Goal: Task Accomplishment & Management: Manage account settings

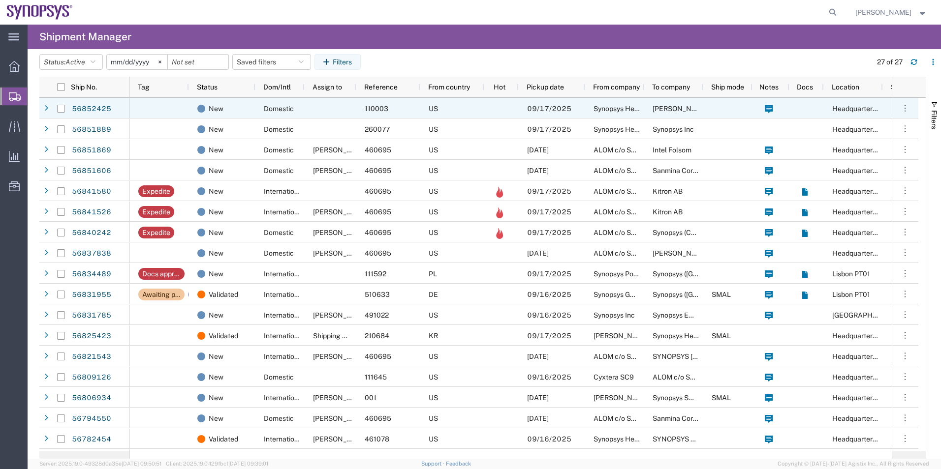
click at [483, 118] on div "New Domestic 110003 US 09/17/2025 Synopsys Headquarters USSV Wells Fargo Bank L…" at bounding box center [677, 108] width 1095 height 21
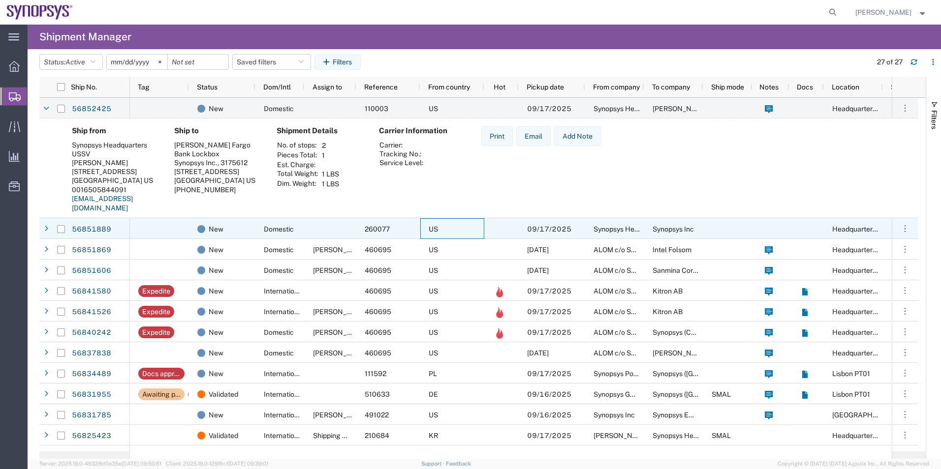
click at [461, 233] on div "US" at bounding box center [452, 228] width 64 height 21
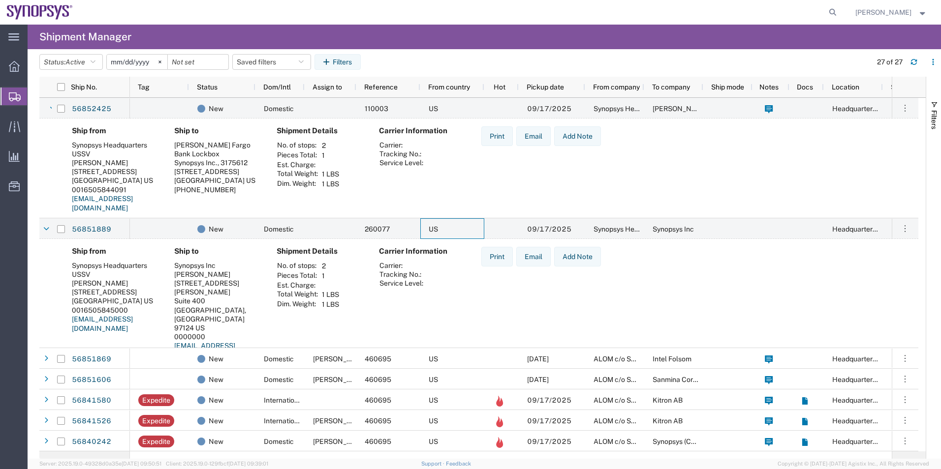
scroll to position [49, 0]
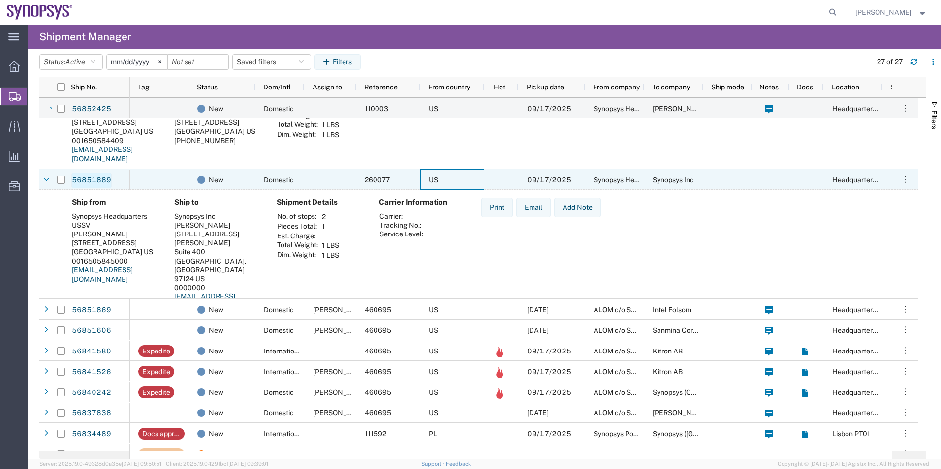
click at [93, 182] on link "56851889" at bounding box center [91, 181] width 40 height 16
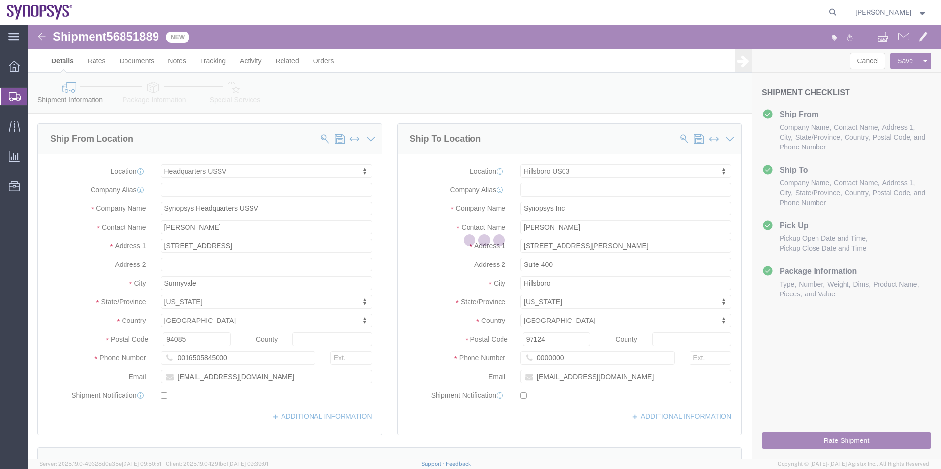
select select "63204"
select select "63190"
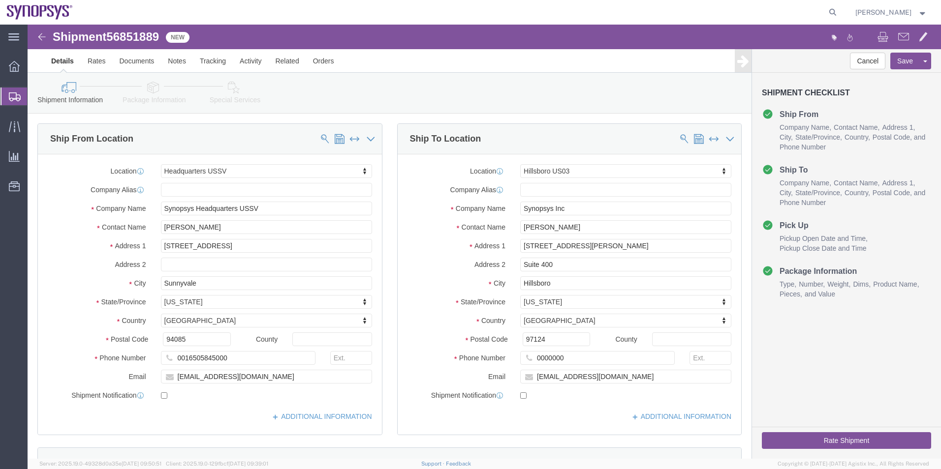
click icon
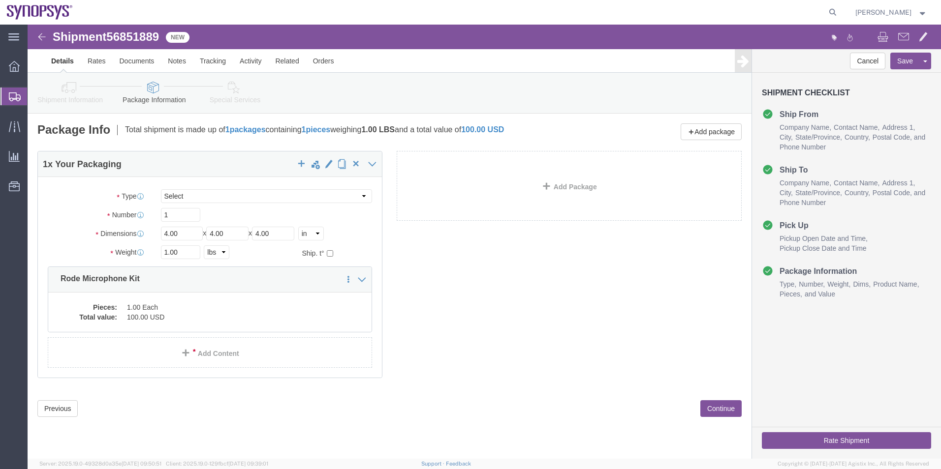
click icon
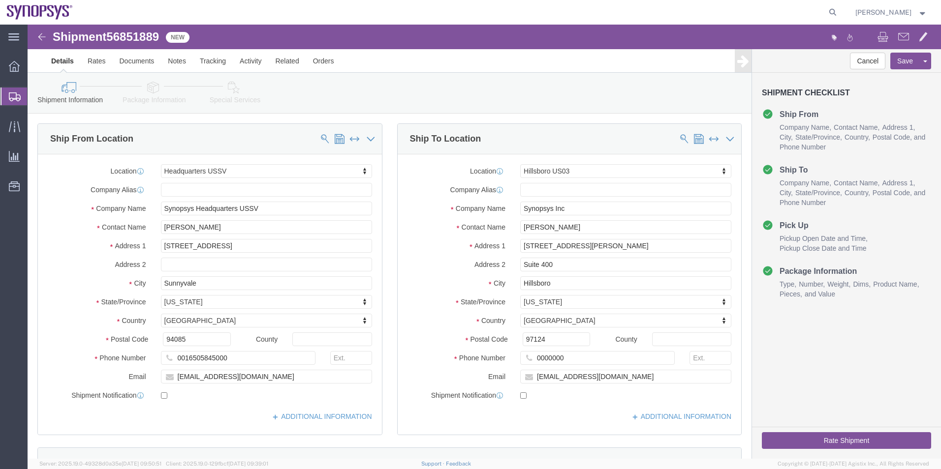
click icon
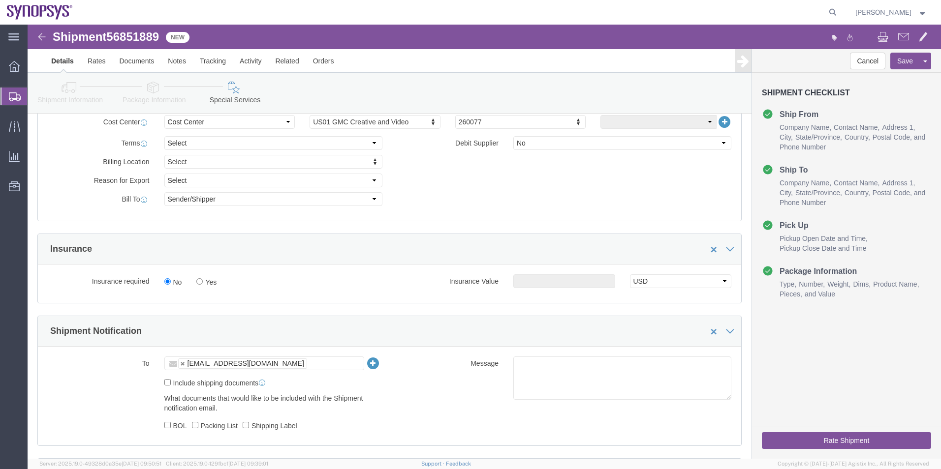
scroll to position [443, 0]
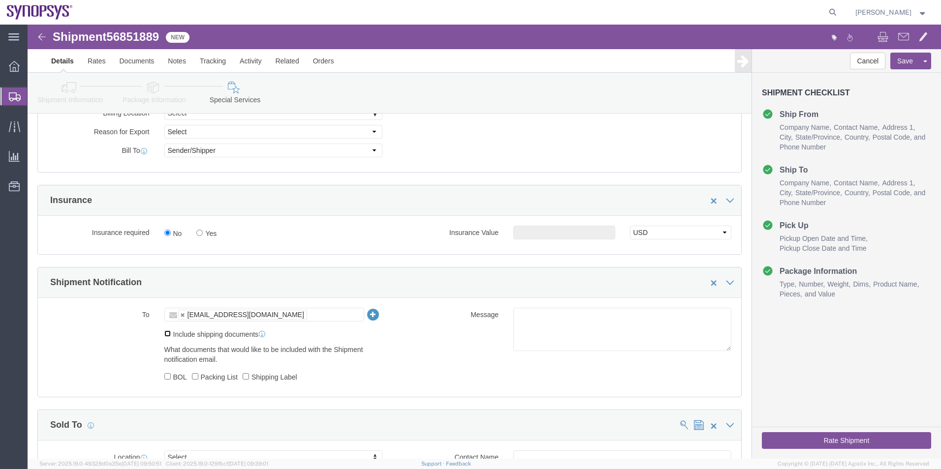
click input "Include shipping documents"
checkbox input "true"
click div "What documents that would like to be included with the Shipment notification em…"
click input "Shipping Label"
checkbox input "true"
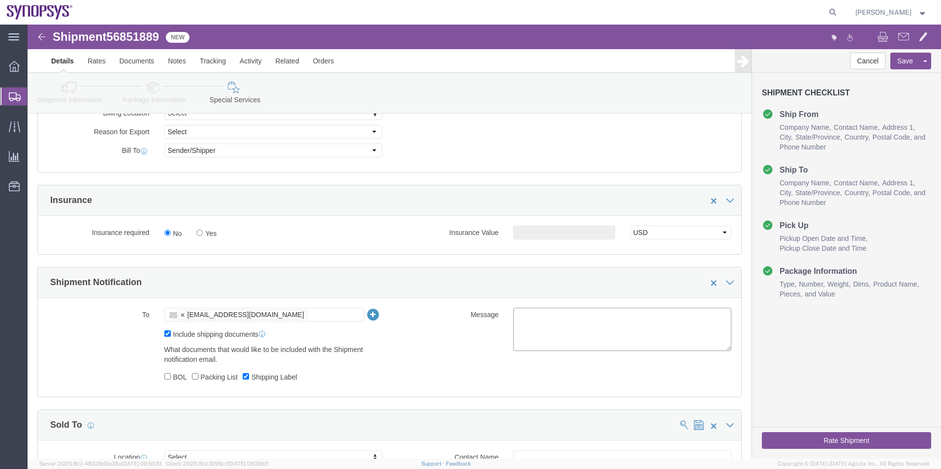
click textarea
type textarea "Please see attached. -Kaelen"
click button "Rate Shipment"
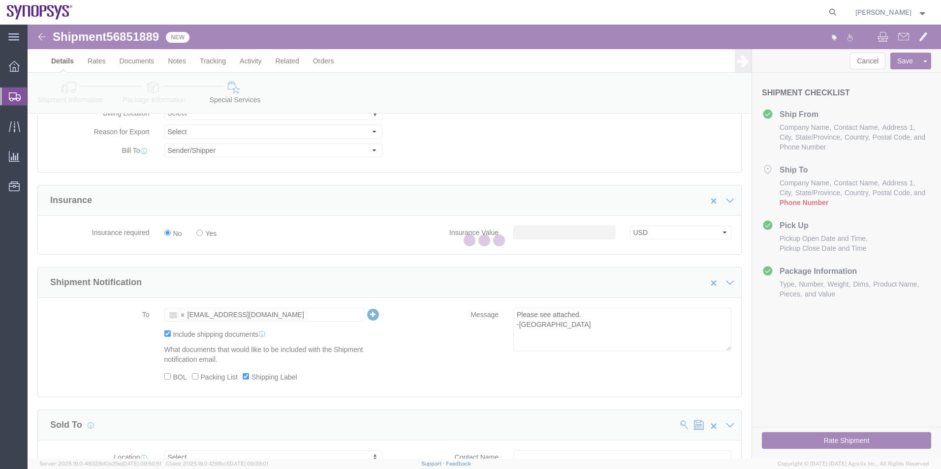
select select "63204"
select select "63190"
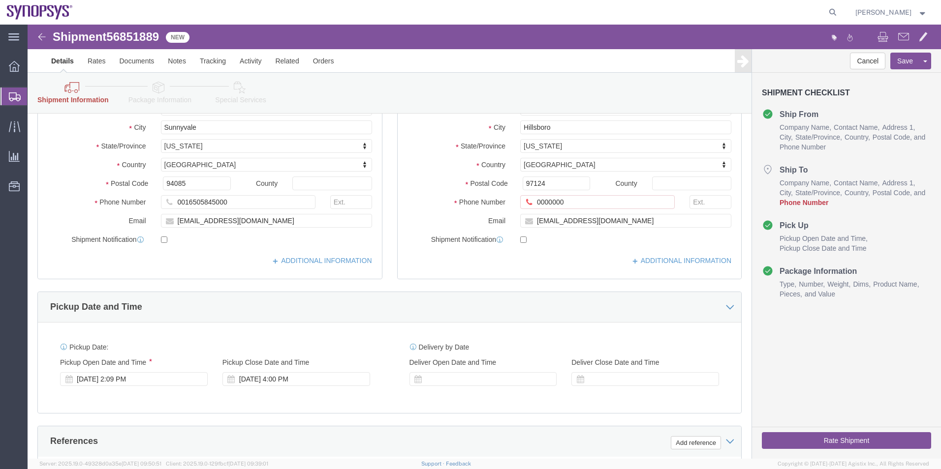
scroll to position [106, 0]
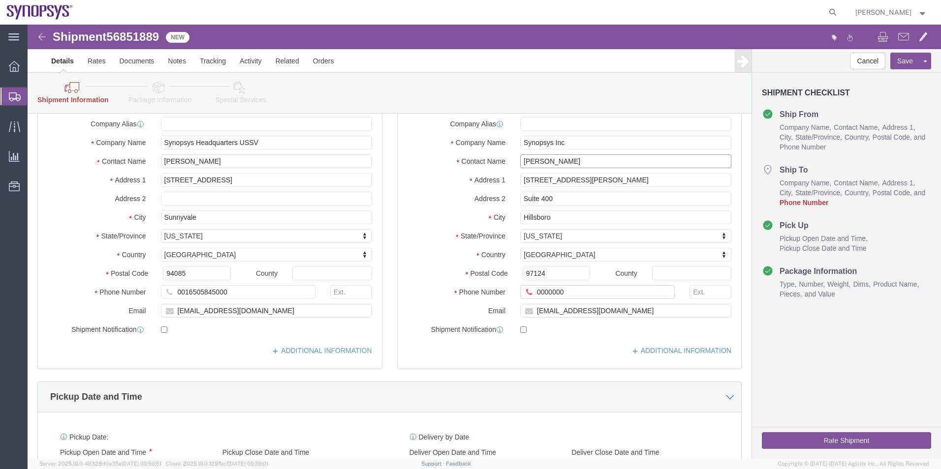
drag, startPoint x: 551, startPoint y: 136, endPoint x: 474, endPoint y: 137, distance: 76.8
click div "Contact Name Mark Sauerwald"
drag, startPoint x: 546, startPoint y: 267, endPoint x: 474, endPoint y: 264, distance: 71.9
click div "Phone Number 0000000 A valid Destination Phone Number is required"
paste input "503-547-6000"
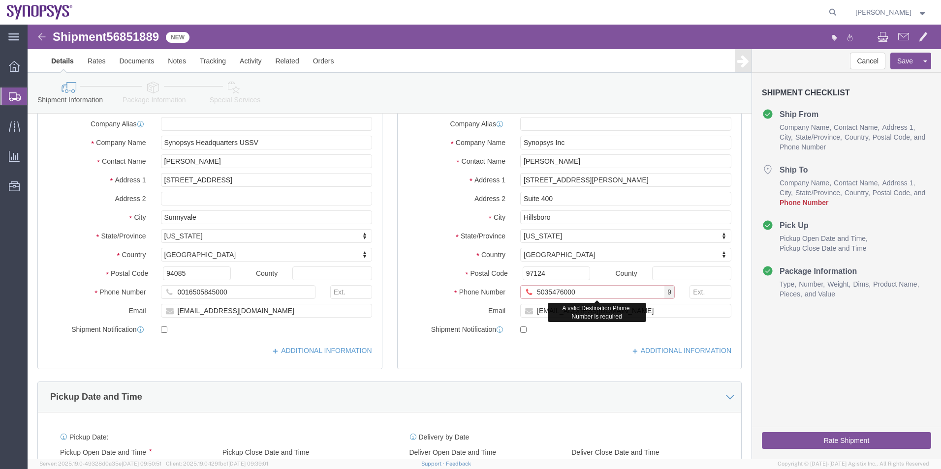
click input "5035476000"
type input "5035476000"
drag, startPoint x: 156, startPoint y: 271, endPoint x: 119, endPoint y: 271, distance: 36.9
click div "Phone Number 0016505845000"
type input "16505845000"
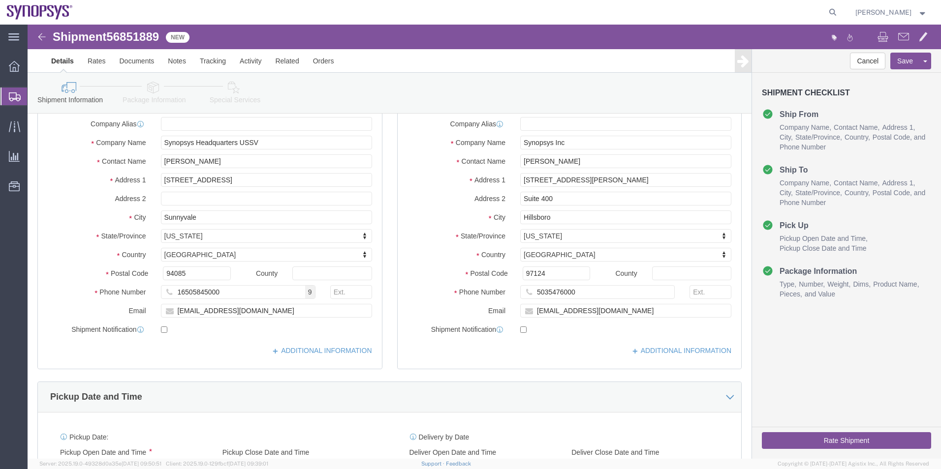
click label "State/Province"
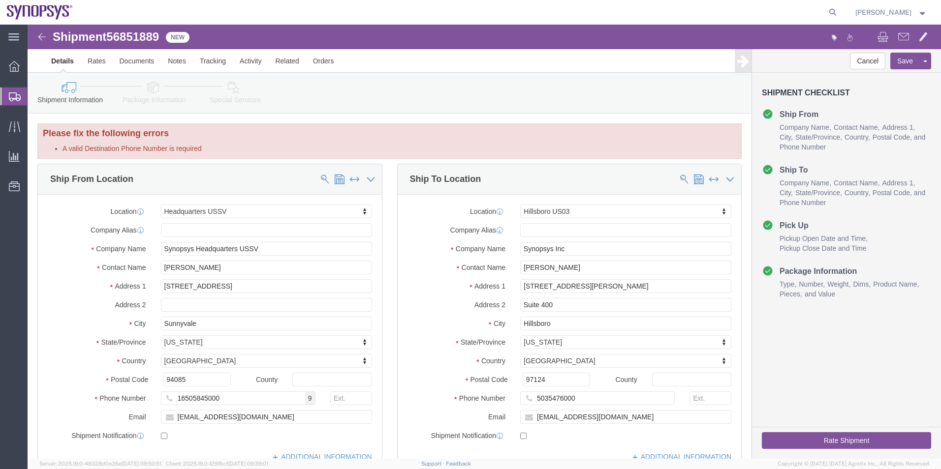
click icon
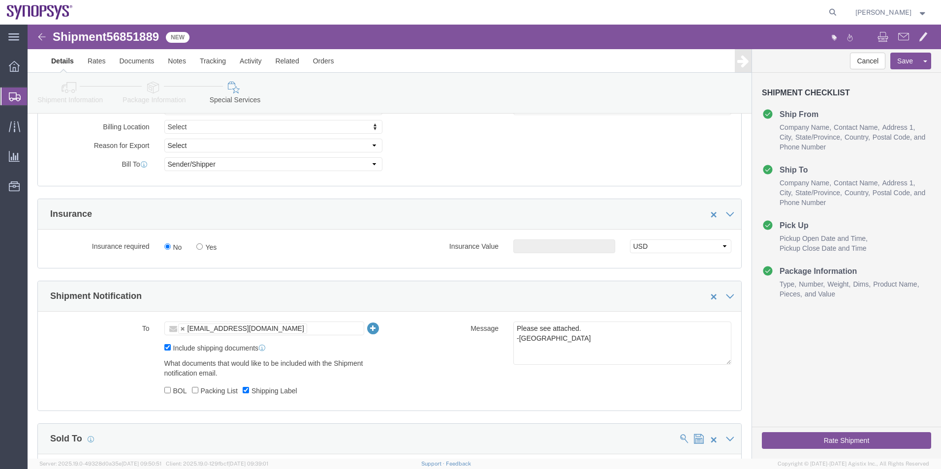
scroll to position [492, 0]
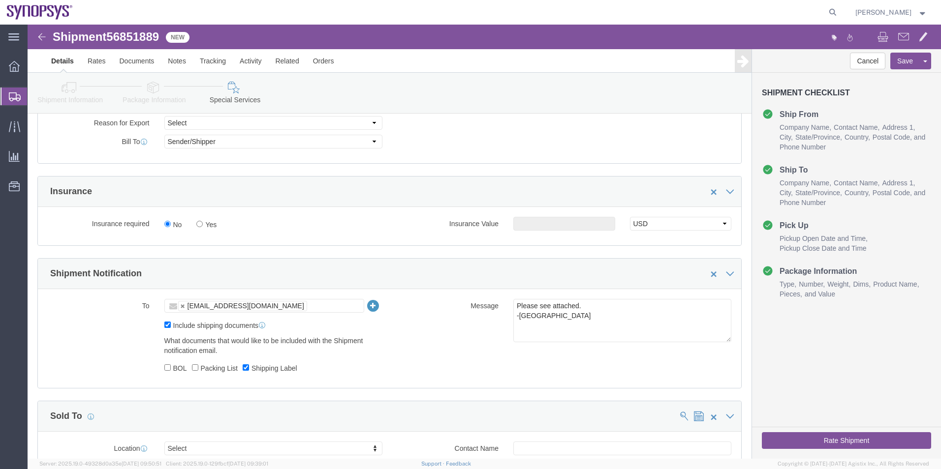
click button "Rate Shipment"
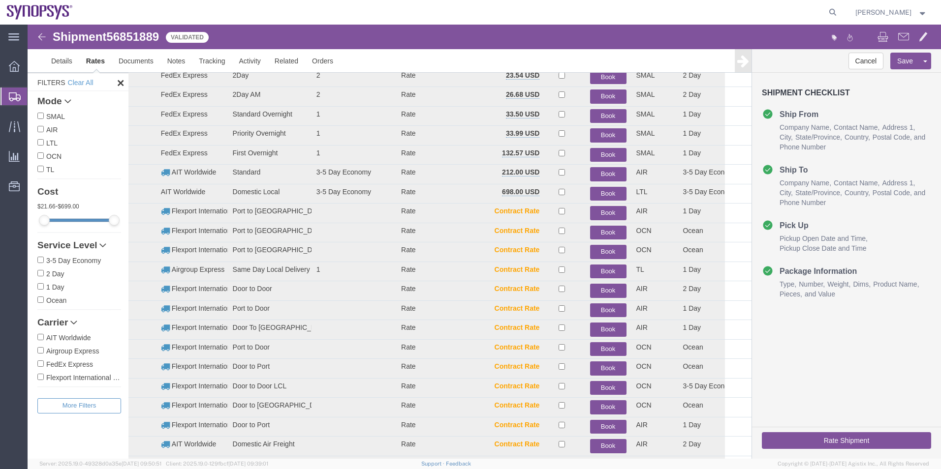
scroll to position [40, 0]
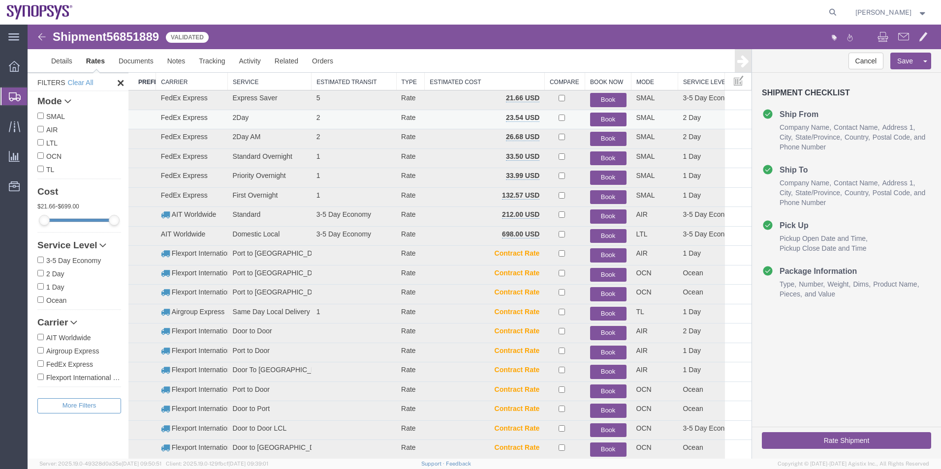
click at [606, 120] on button "Book" at bounding box center [608, 120] width 36 height 14
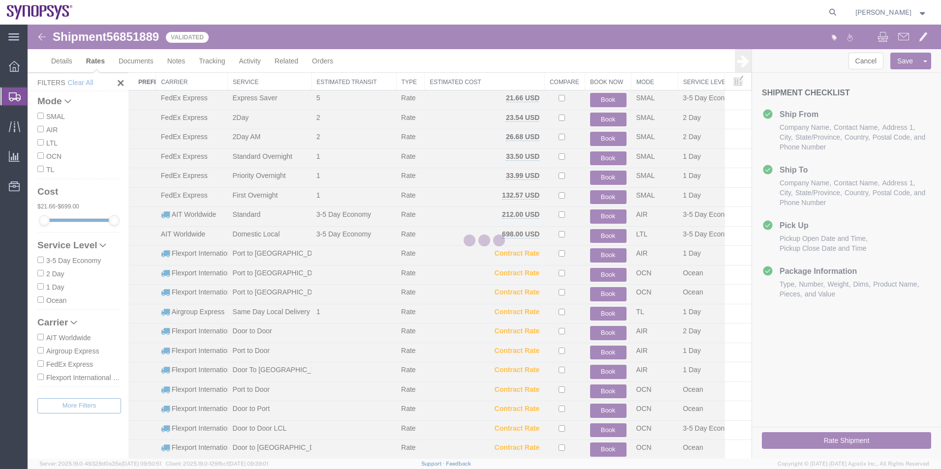
scroll to position [0, 0]
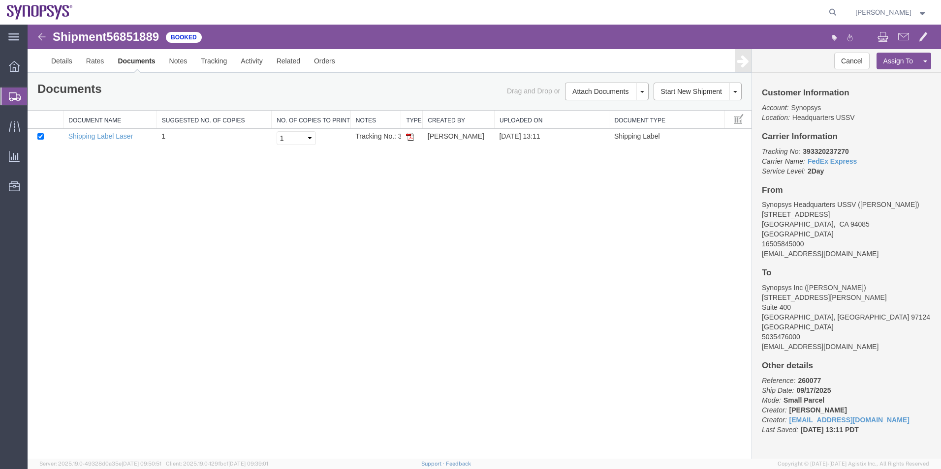
click at [0, 0] on span "Shipment Manager" at bounding box center [0, 0] width 0 height 0
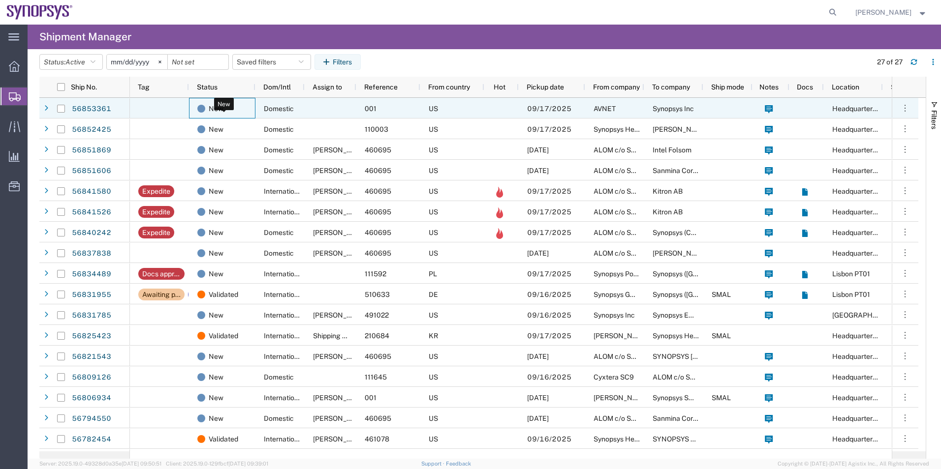
click at [245, 114] on div "New" at bounding box center [224, 108] width 54 height 21
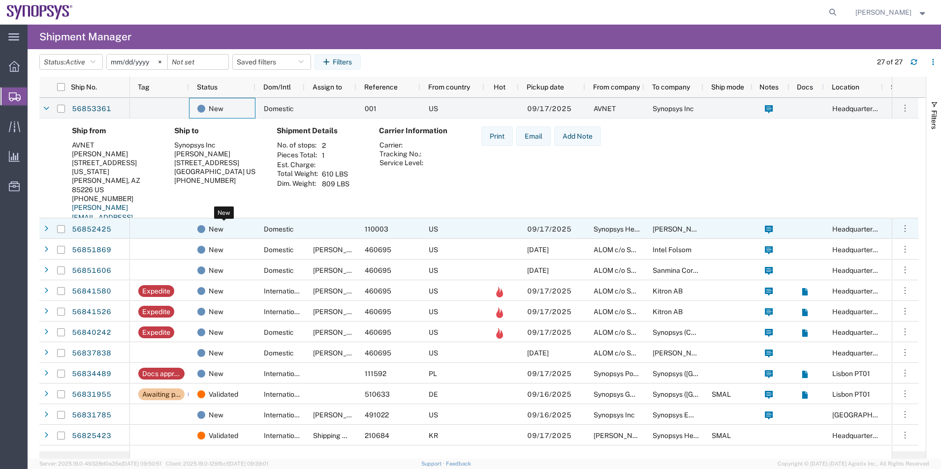
click at [243, 225] on div "New" at bounding box center [224, 229] width 54 height 21
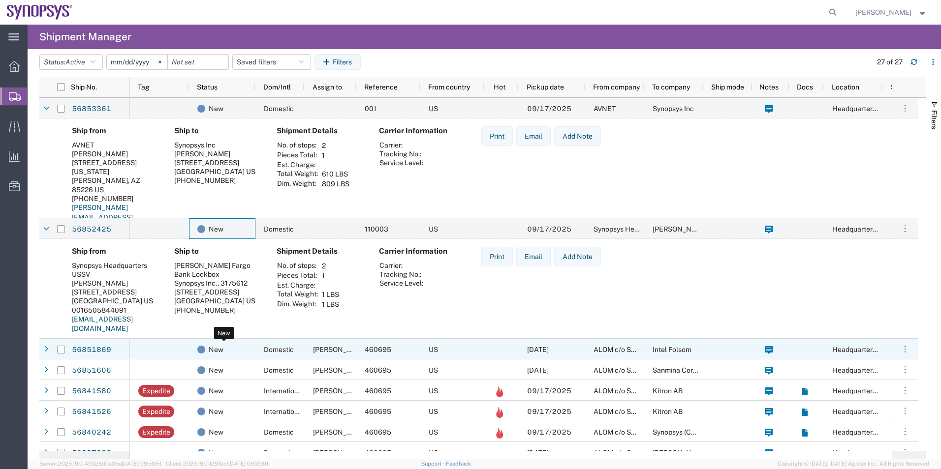
click at [229, 353] on div "New" at bounding box center [224, 350] width 54 height 21
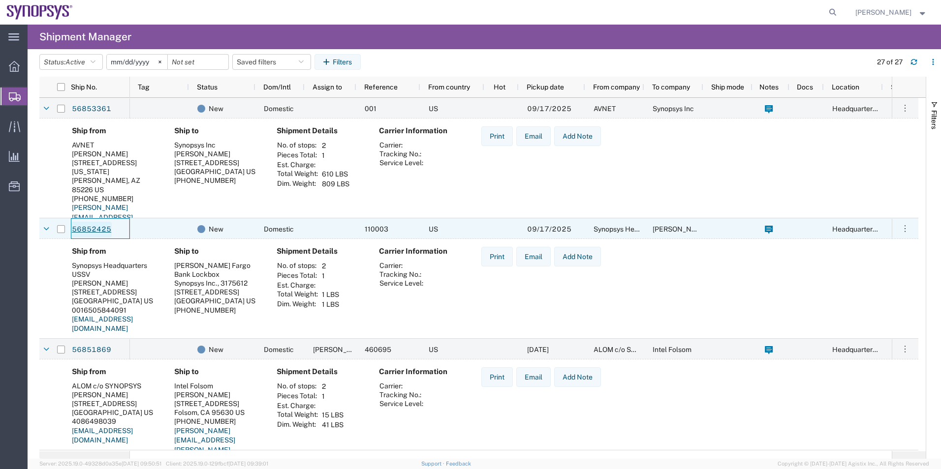
click at [103, 225] on link "56852425" at bounding box center [91, 230] width 40 height 16
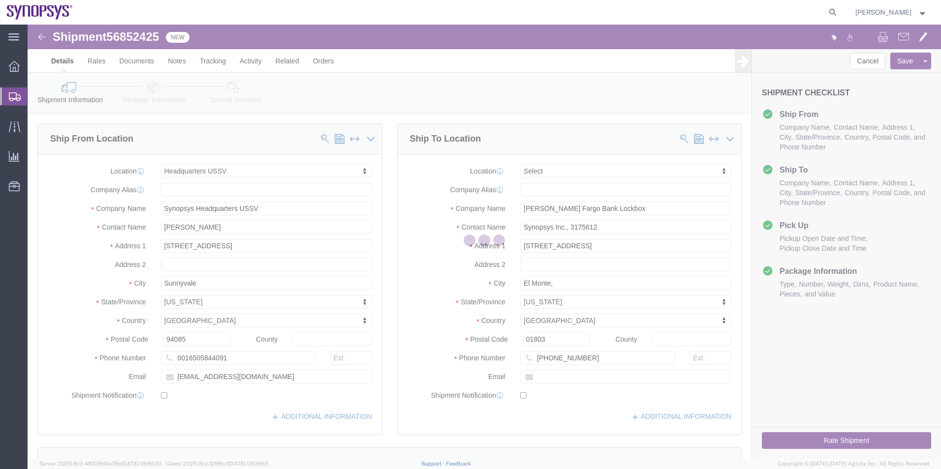
select select "63204"
select select
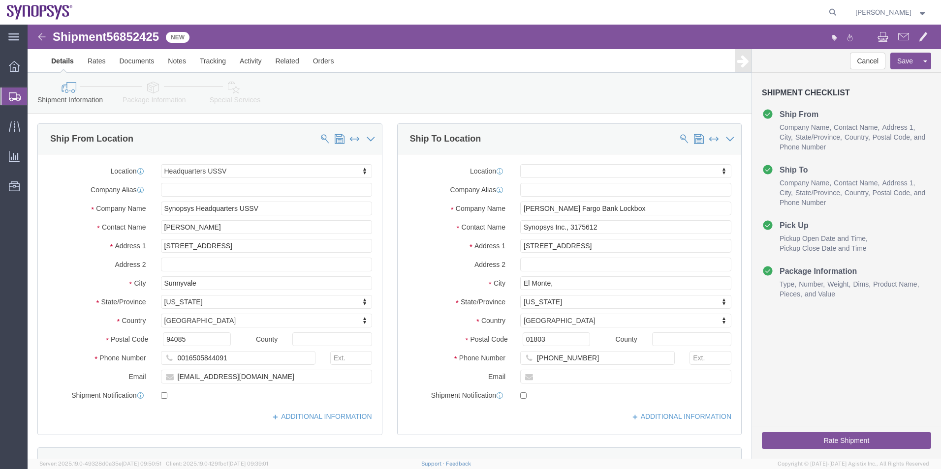
click icon
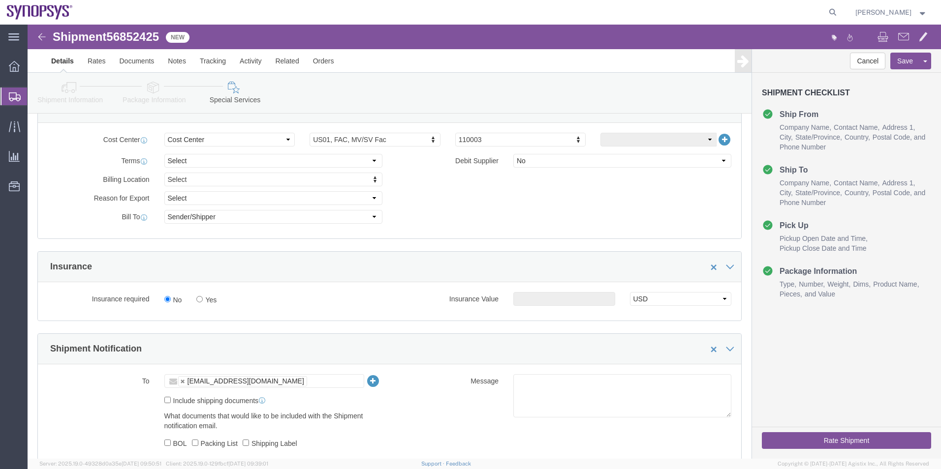
scroll to position [443, 0]
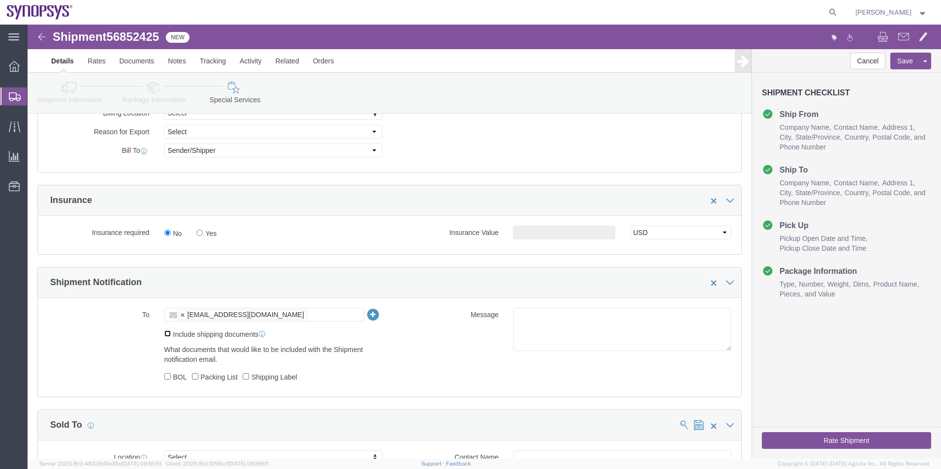
click input "Include shipping documents"
checkbox input "true"
click input "Shipping Label"
checkbox input "true"
click div "To kstocker@synopsys.com kstocker@synopsys.com Include shipping documents What …"
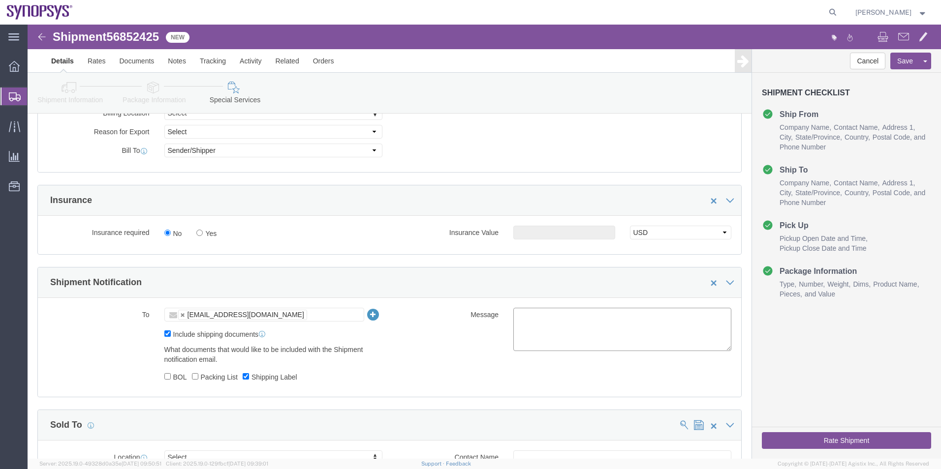
click textarea
type textarea "Please see attached. -Kaelen"
click button "Rate Shipment"
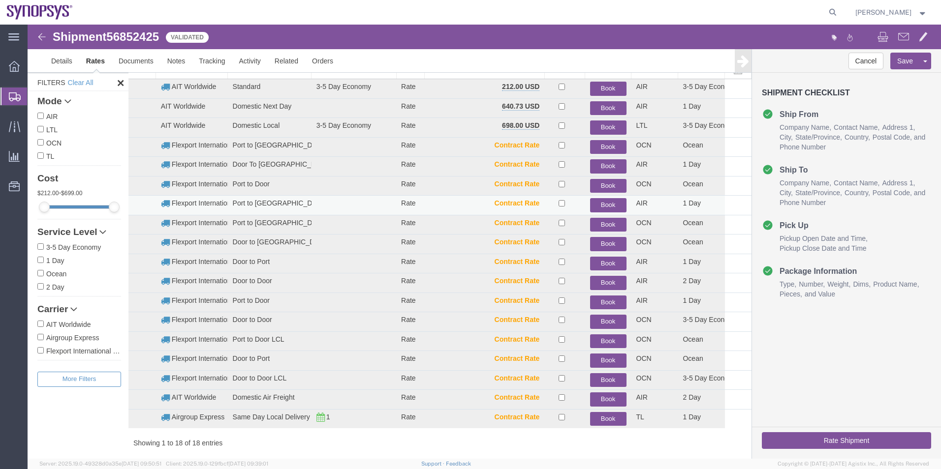
scroll to position [0, 0]
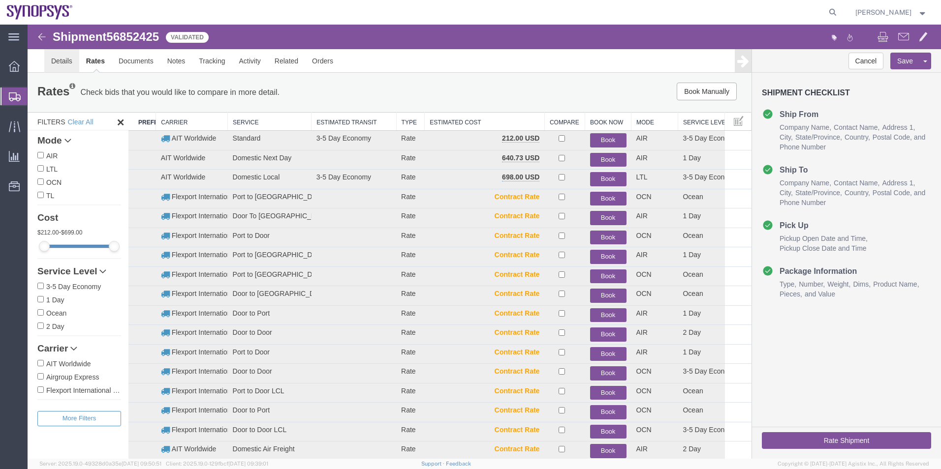
click at [64, 65] on link "Details" at bounding box center [61, 61] width 35 height 24
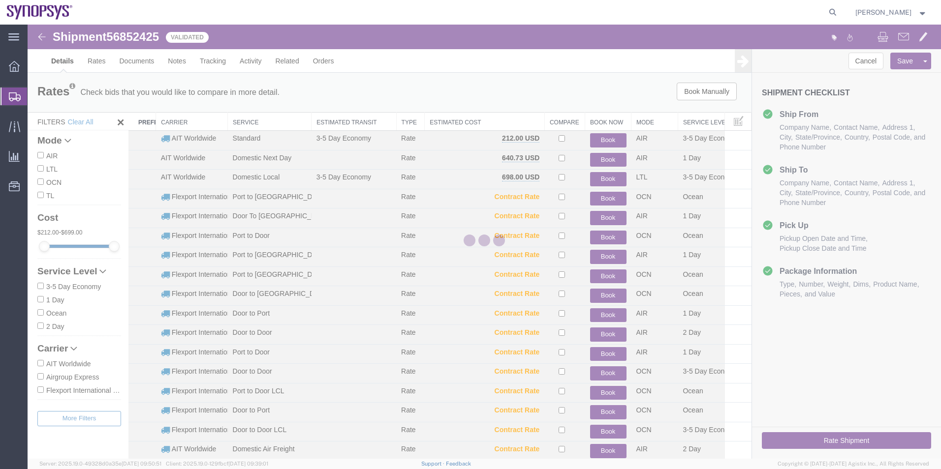
select select "63204"
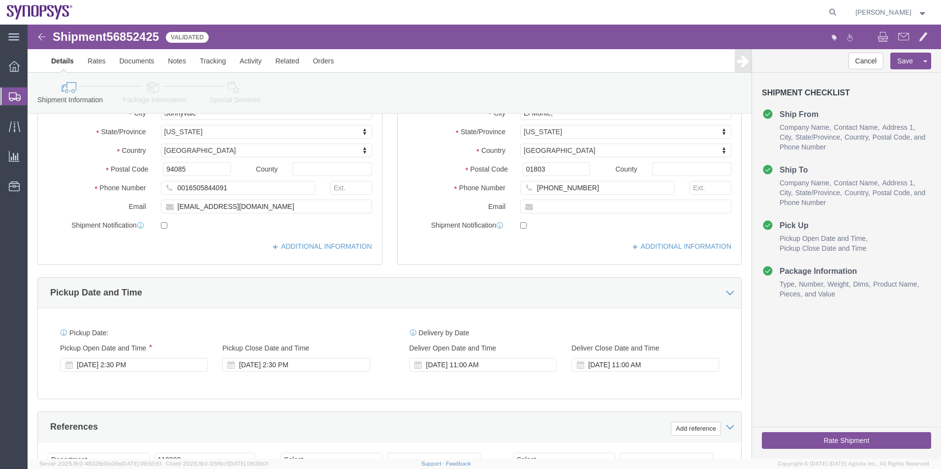
scroll to position [148, 0]
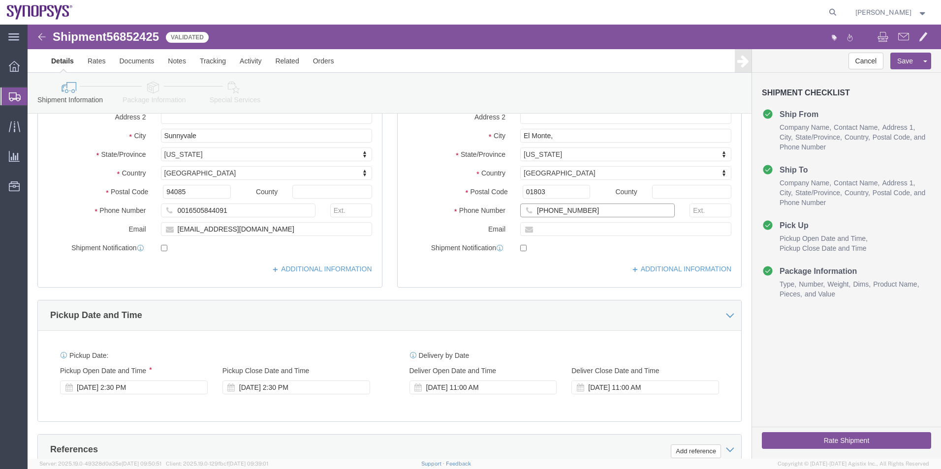
click input "626-572-1196"
click icon
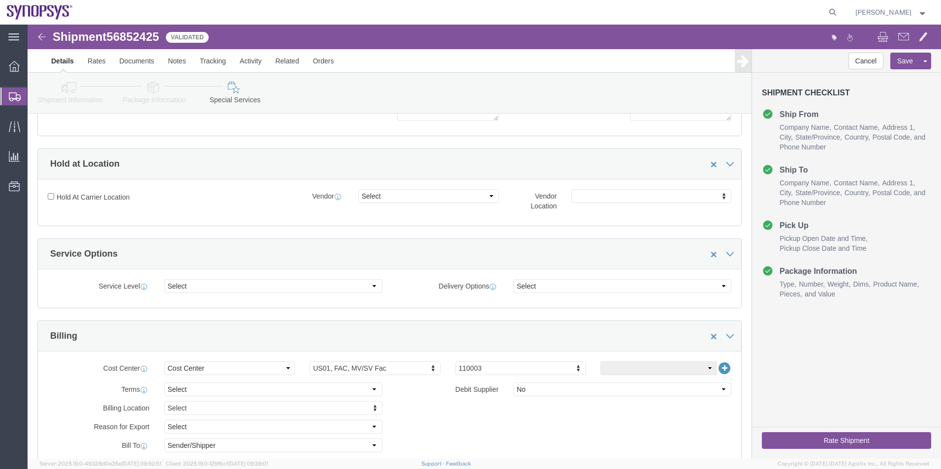
click icon
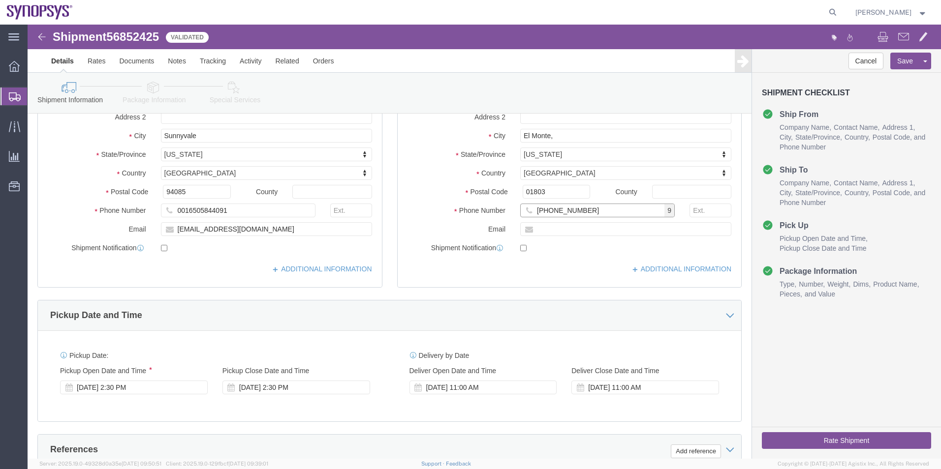
click input "626-572-196"
click input "626572196"
type input "626572196"
drag, startPoint x: 155, startPoint y: 187, endPoint x: 127, endPoint y: 188, distance: 27.6
click div "0016505844091"
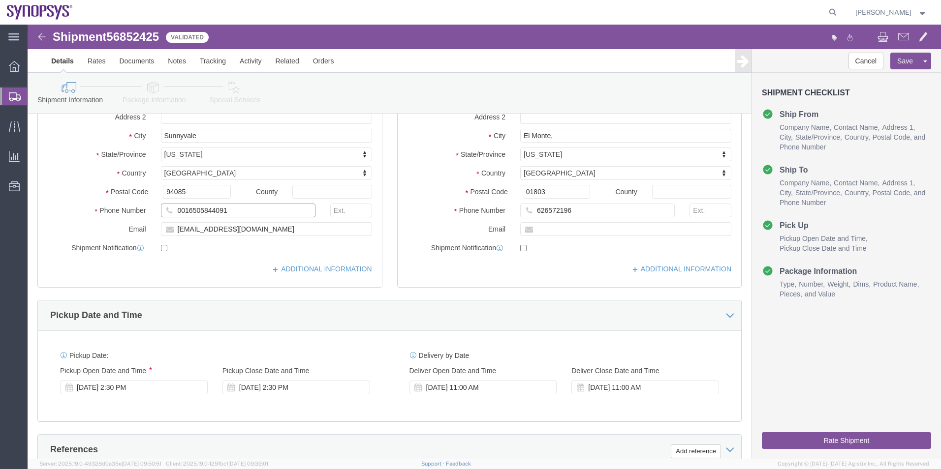
drag, startPoint x: 158, startPoint y: 186, endPoint x: 148, endPoint y: 187, distance: 10.9
click input "0016505844091"
drag, startPoint x: 158, startPoint y: 185, endPoint x: 128, endPoint y: 186, distance: 29.5
click div "0016505844091"
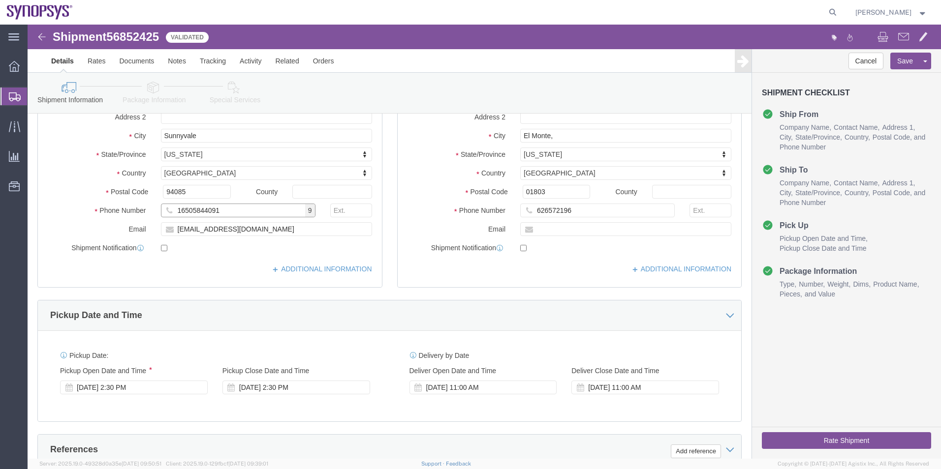
type input "16505844091"
click input "626572196"
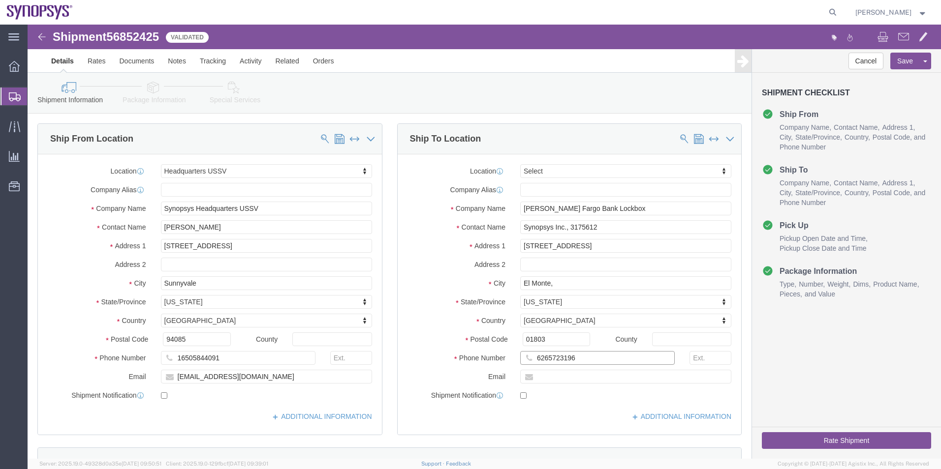
type input "6265723196"
click input "El Monte,"
type input "El Monte"
click icon
click div
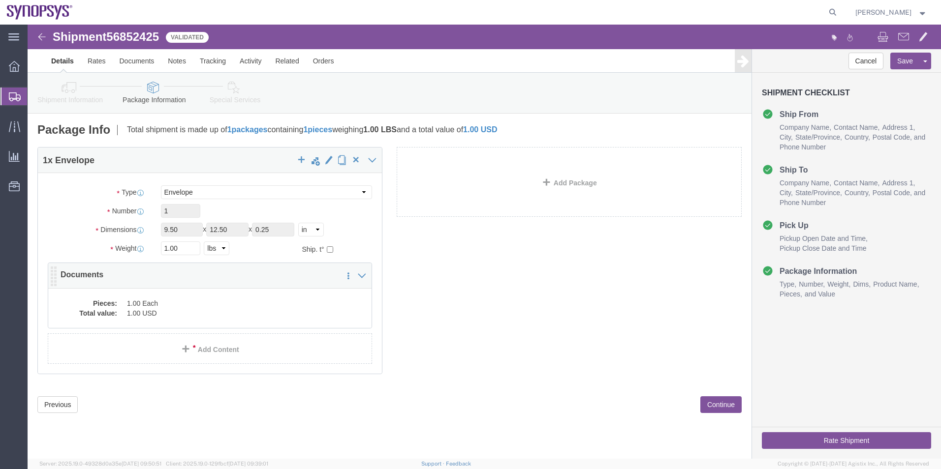
click dd "1.00 Each"
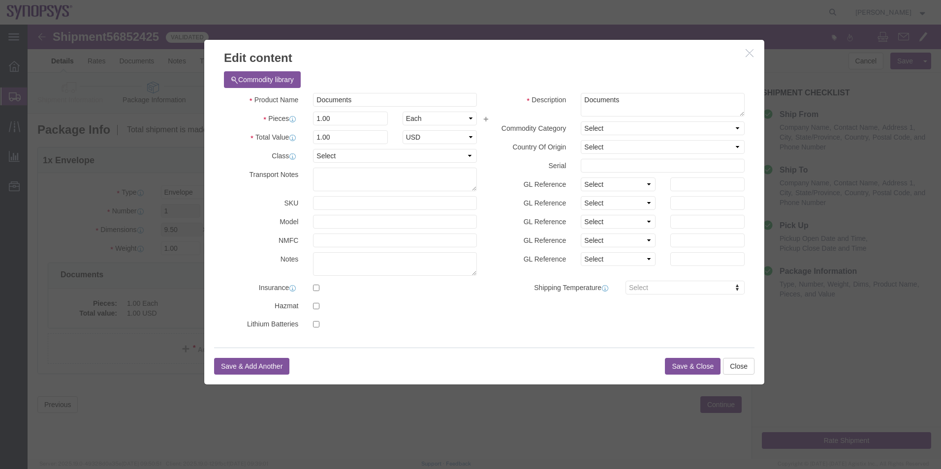
click button "Save & Close"
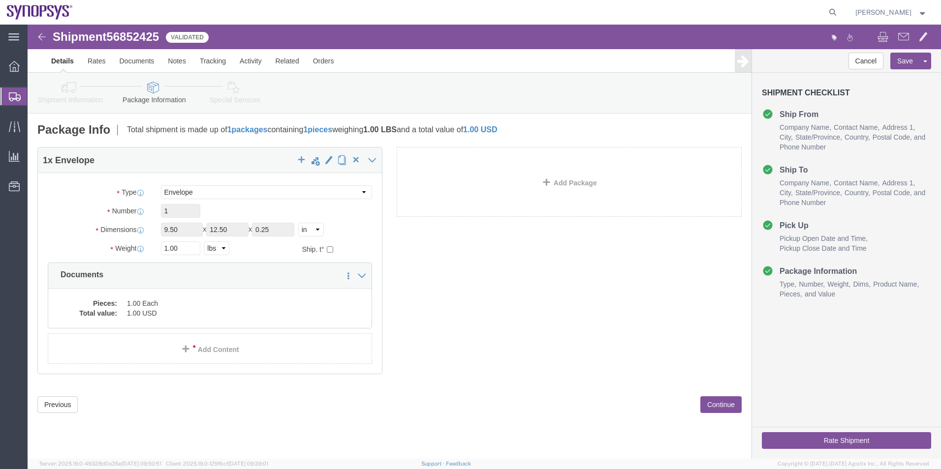
click link "Special Services"
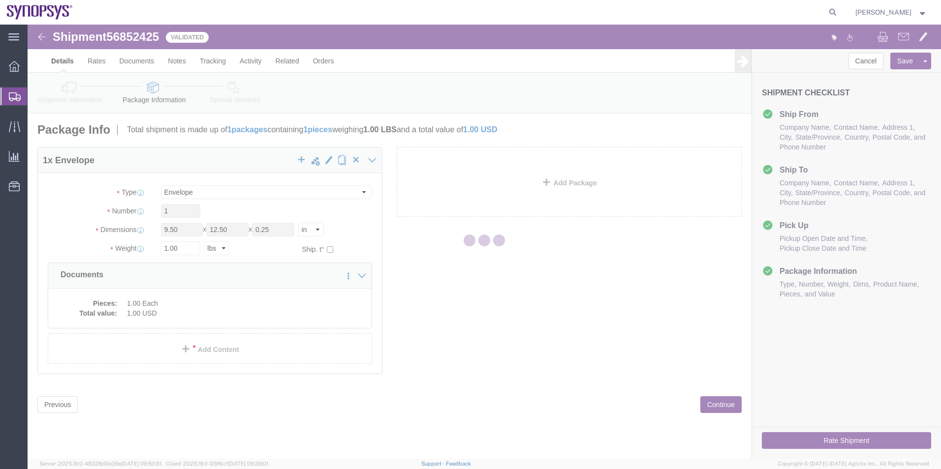
select select
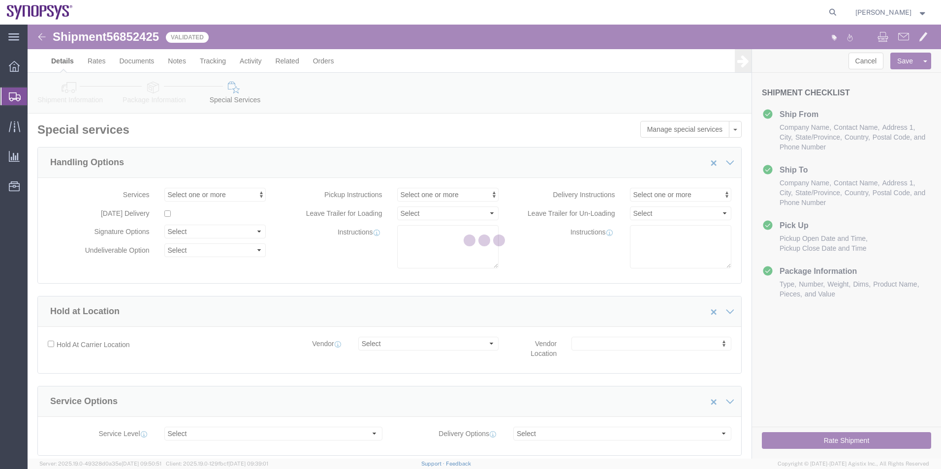
select select "COSTCENTER"
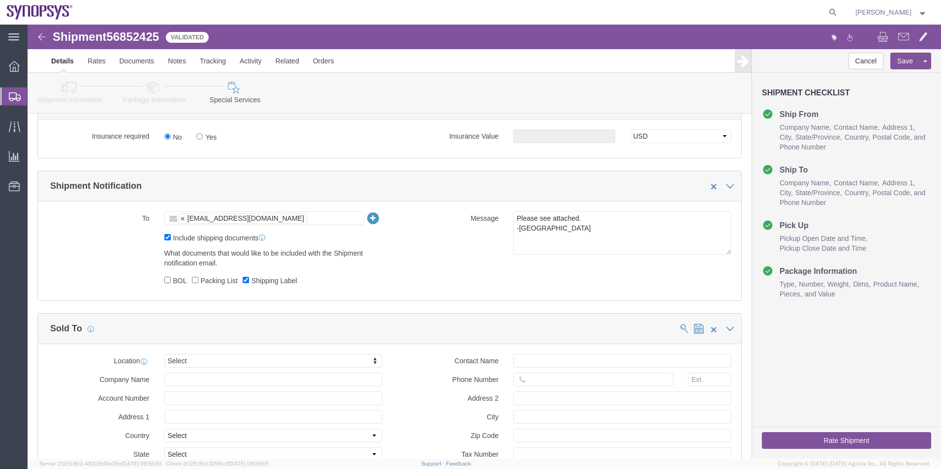
scroll to position [541, 0]
click button "Rate Shipment"
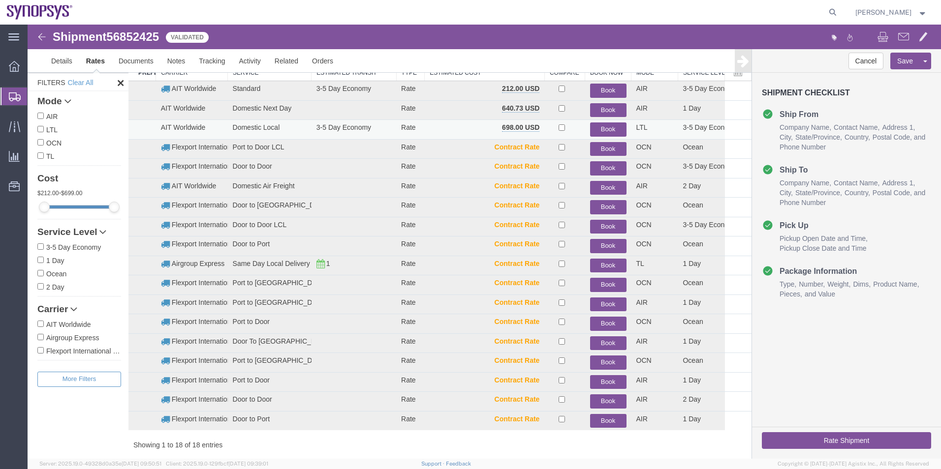
scroll to position [0, 0]
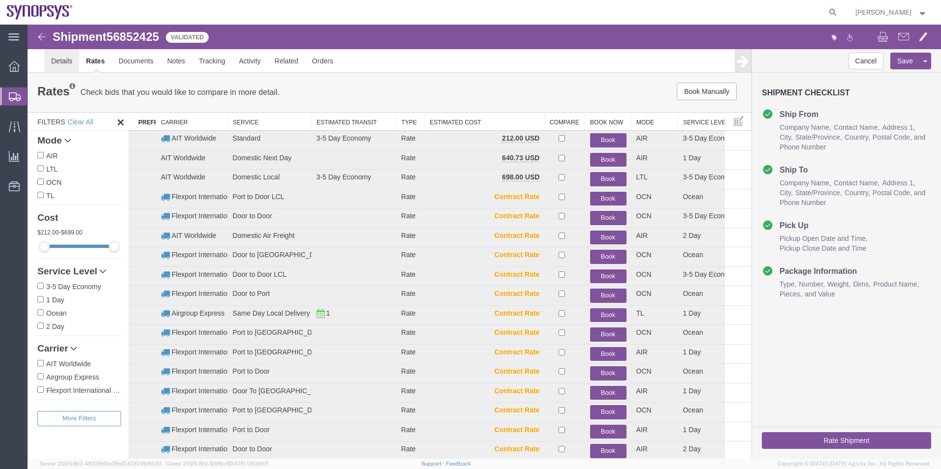
click at [58, 55] on link "Details" at bounding box center [61, 61] width 35 height 24
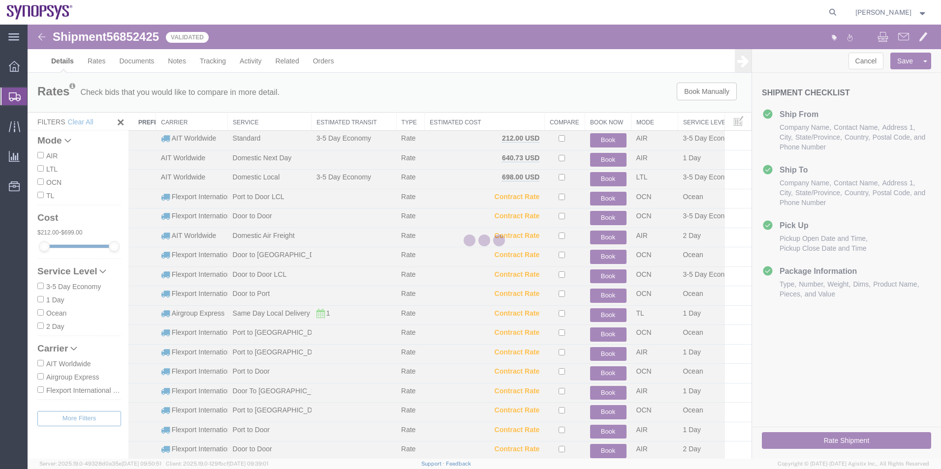
select select "63204"
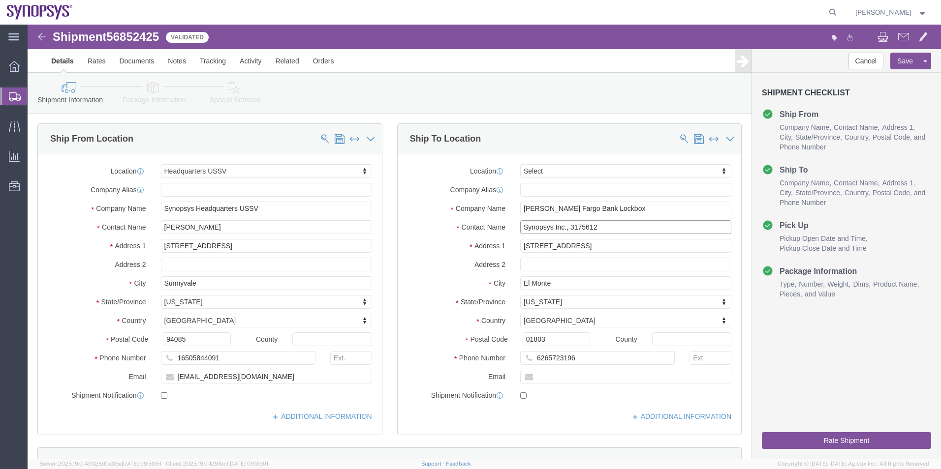
click input "Synopsys Inc., 3175612"
type input "Synopsys Inc. 3175612"
drag, startPoint x: 550, startPoint y: 261, endPoint x: 400, endPoint y: 239, distance: 151.2
click div "Location Select Select My Profile Location Aachen DE04 Agrate Brianza IT01 Asch…"
drag, startPoint x: 572, startPoint y: 219, endPoint x: 479, endPoint y: 223, distance: 93.1
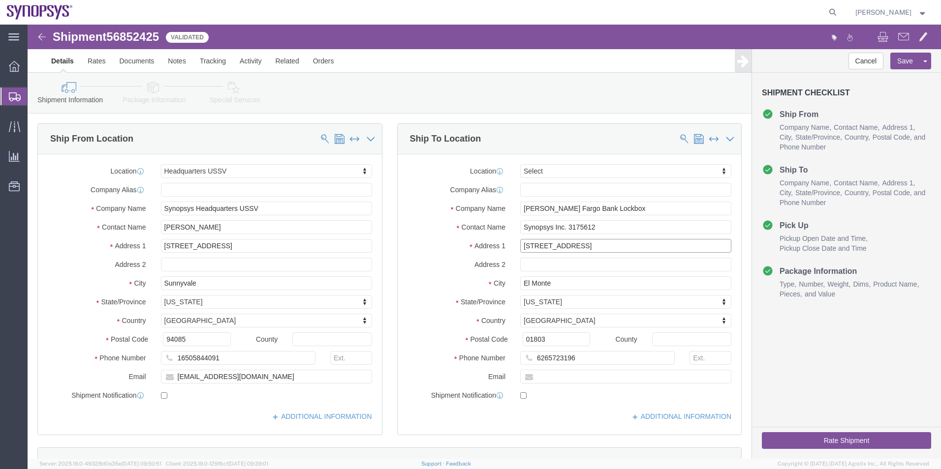
click div "Address 1 3440 Flair Drive"
drag, startPoint x: 532, startPoint y: 317, endPoint x: 406, endPoint y: 309, distance: 126.3
click div "Postal Code 01803"
paste input "91731"
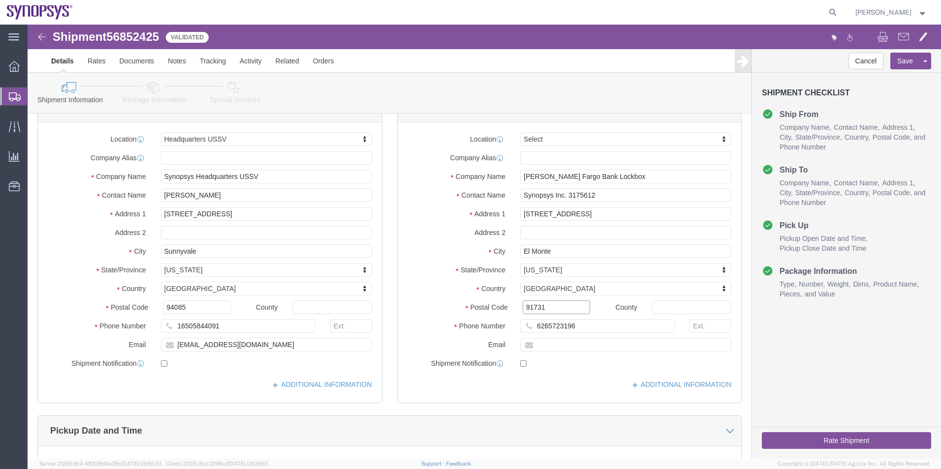
scroll to position [49, 0]
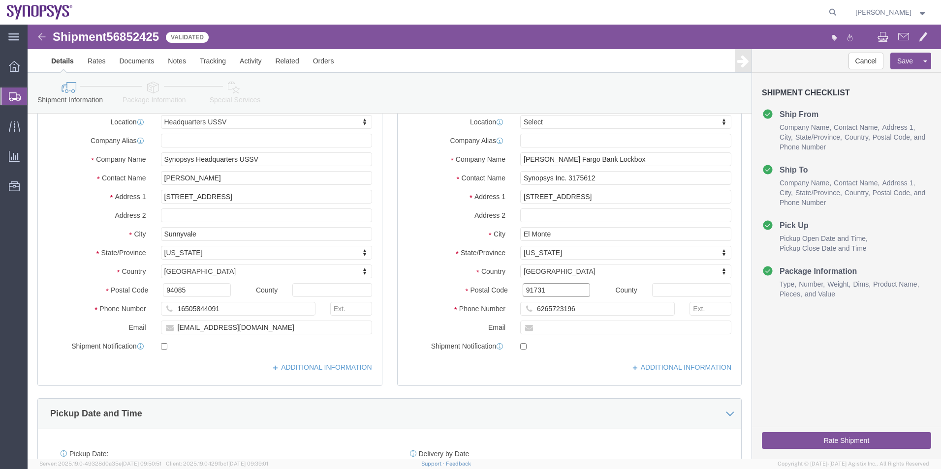
type input "91731"
click button "Rate Shipment"
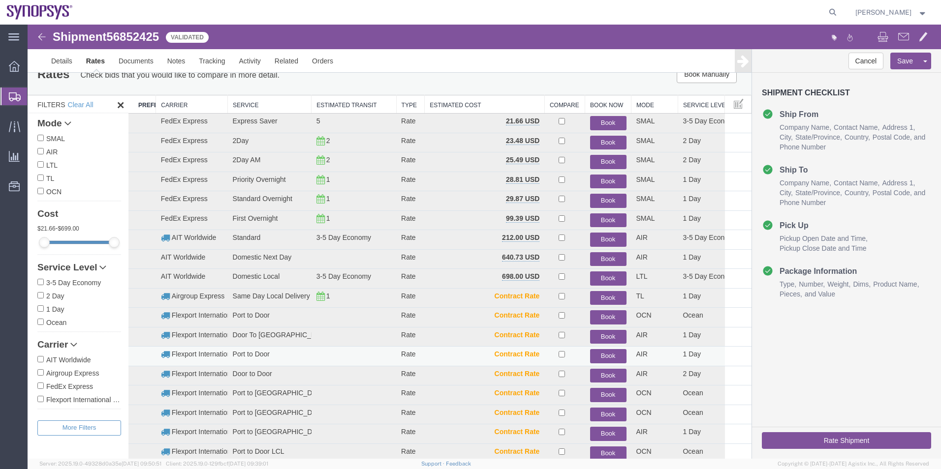
scroll to position [0, 0]
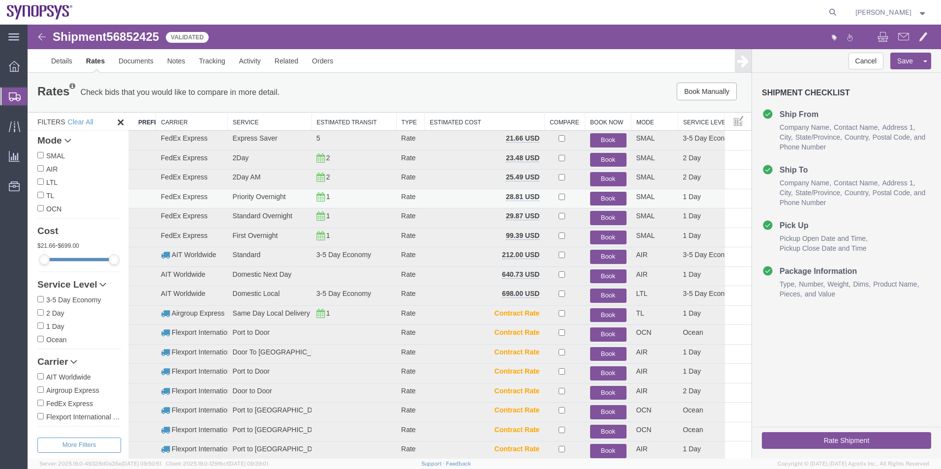
click at [610, 194] on button "Book" at bounding box center [608, 199] width 36 height 14
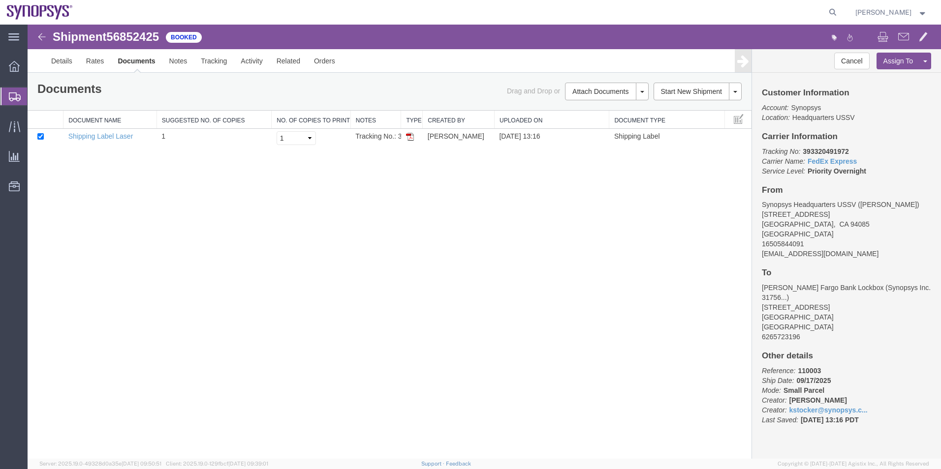
click at [0, 0] on span "Shipment Manager" at bounding box center [0, 0] width 0 height 0
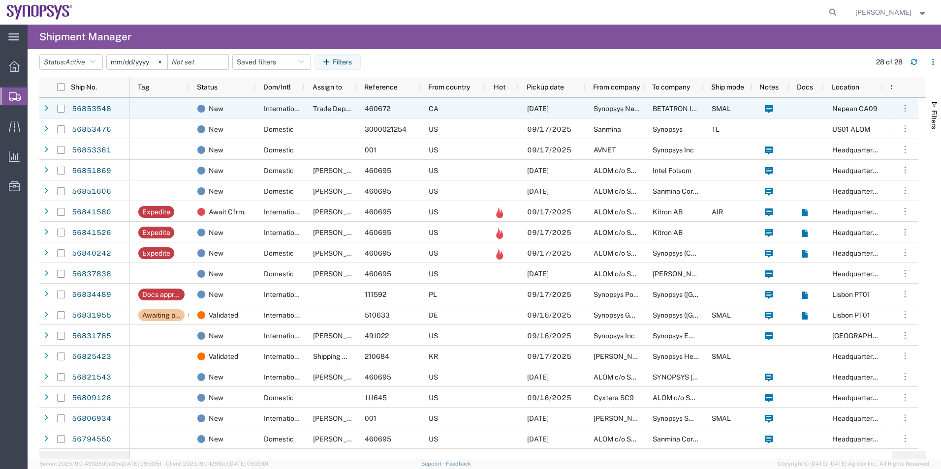
click at [478, 106] on div "CA" at bounding box center [452, 108] width 64 height 21
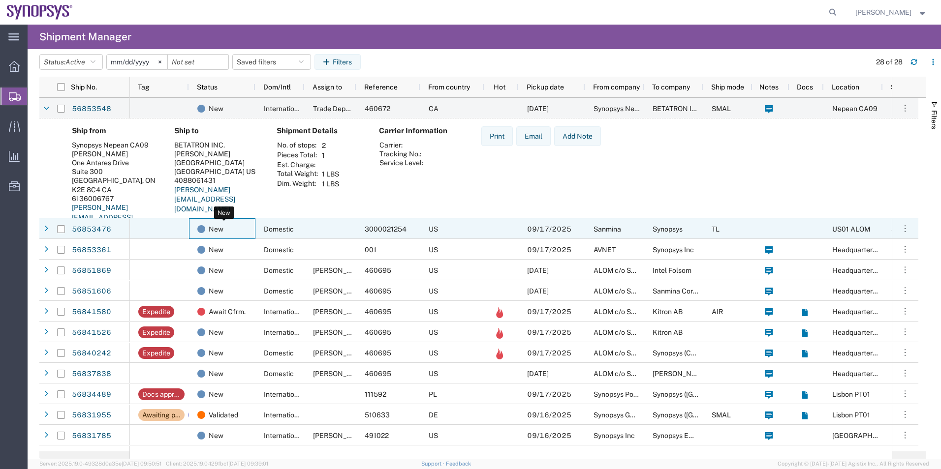
click at [245, 229] on div "New" at bounding box center [224, 229] width 54 height 21
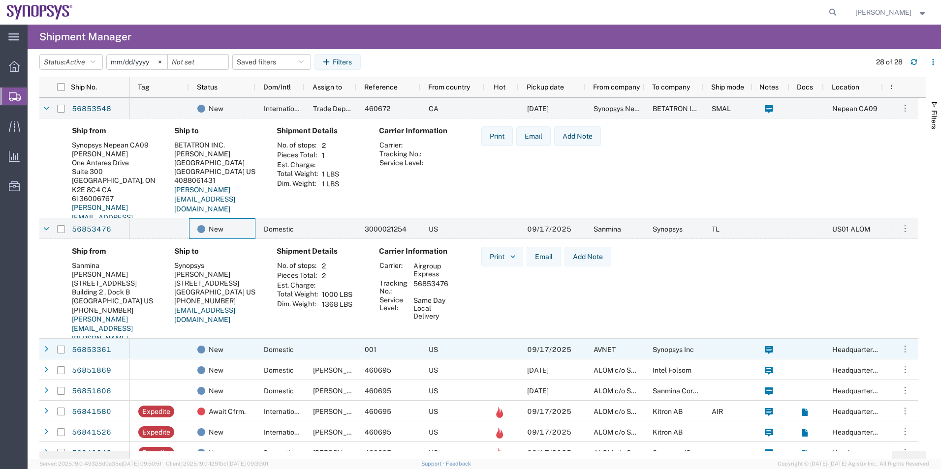
click at [166, 350] on div at bounding box center [159, 349] width 59 height 21
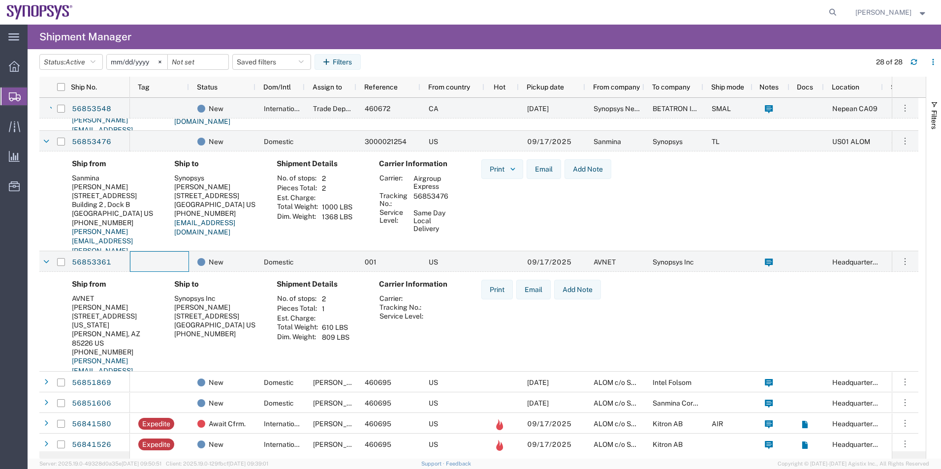
scroll to position [98, 0]
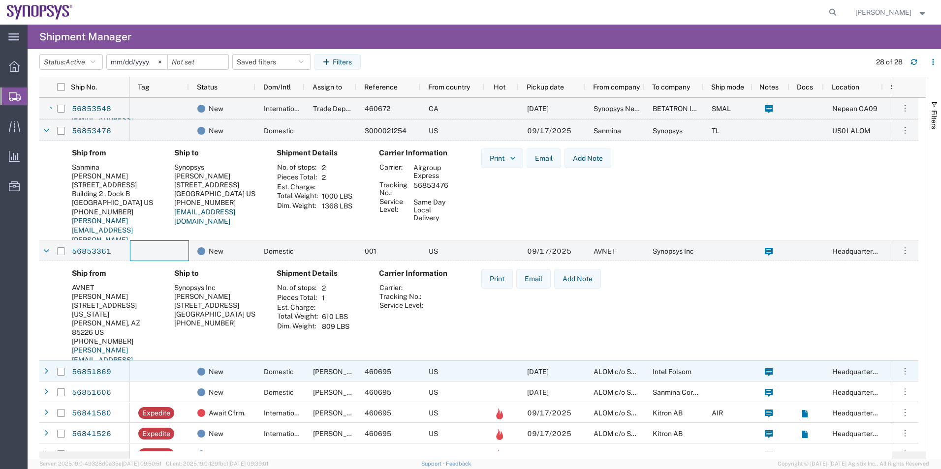
click at [154, 370] on div at bounding box center [159, 371] width 59 height 21
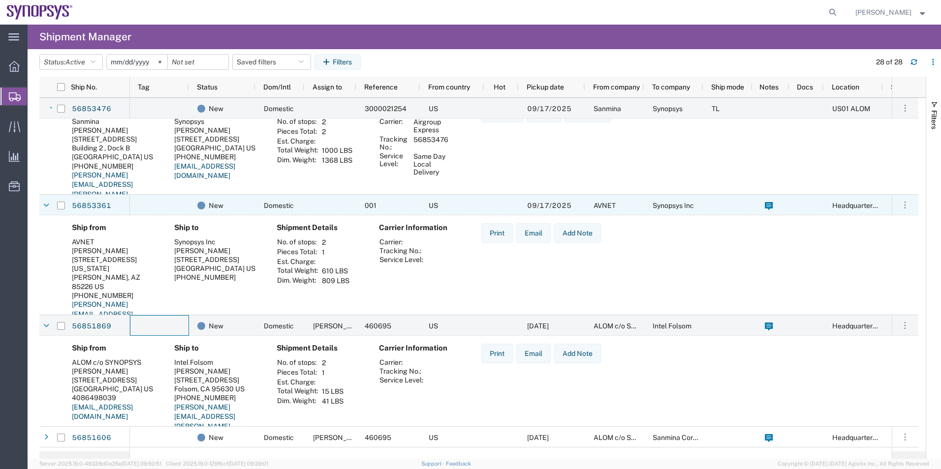
scroll to position [148, 0]
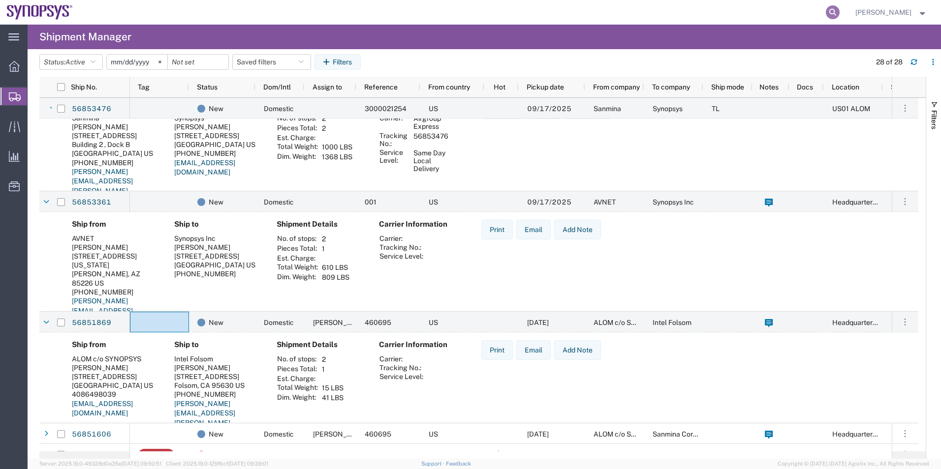
click at [829, 9] on icon at bounding box center [833, 12] width 14 height 14
type input "56851889"
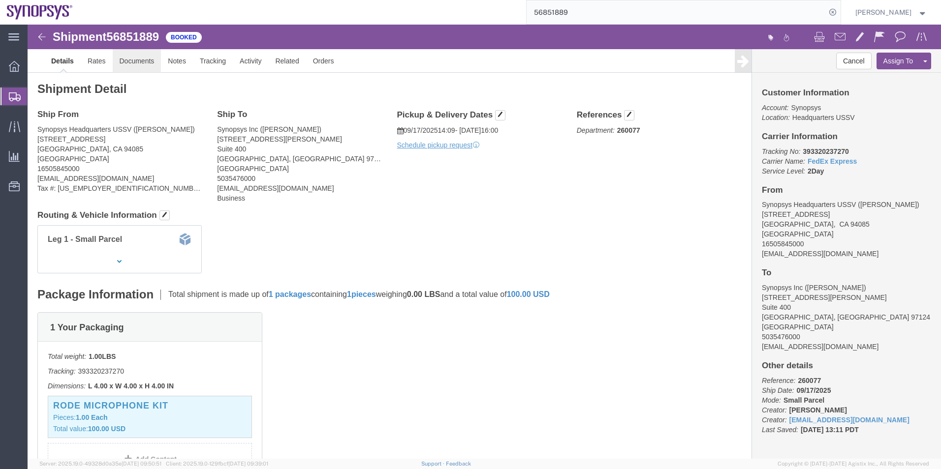
click link "Documents"
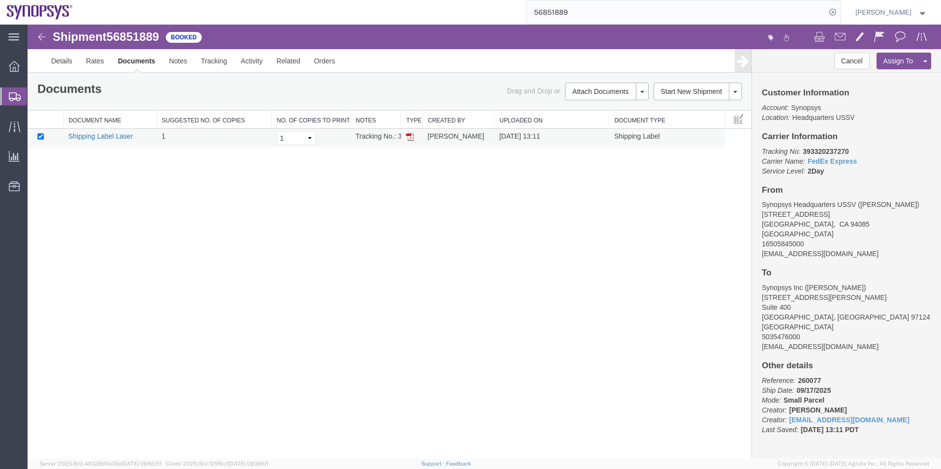
click at [100, 138] on link "Shipping Label Laser" at bounding box center [100, 136] width 65 height 8
click at [0, 0] on span "Shipment Manager" at bounding box center [0, 0] width 0 height 0
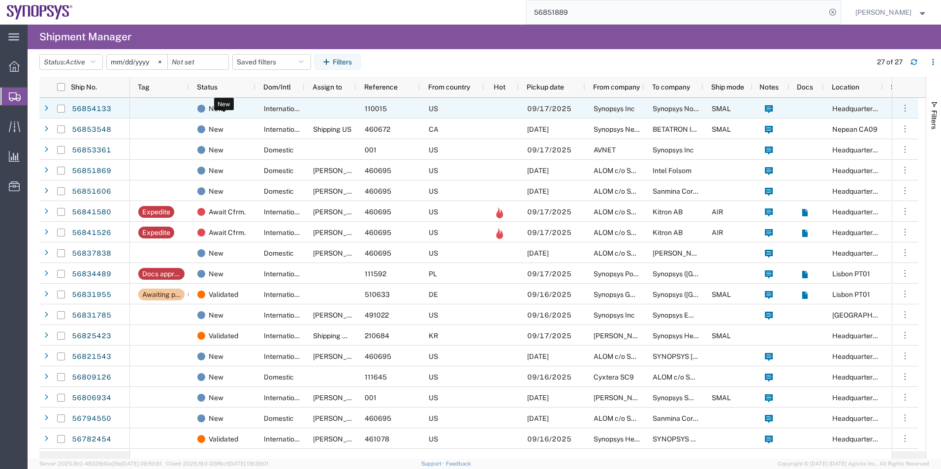
click at [244, 112] on div "New" at bounding box center [224, 108] width 54 height 21
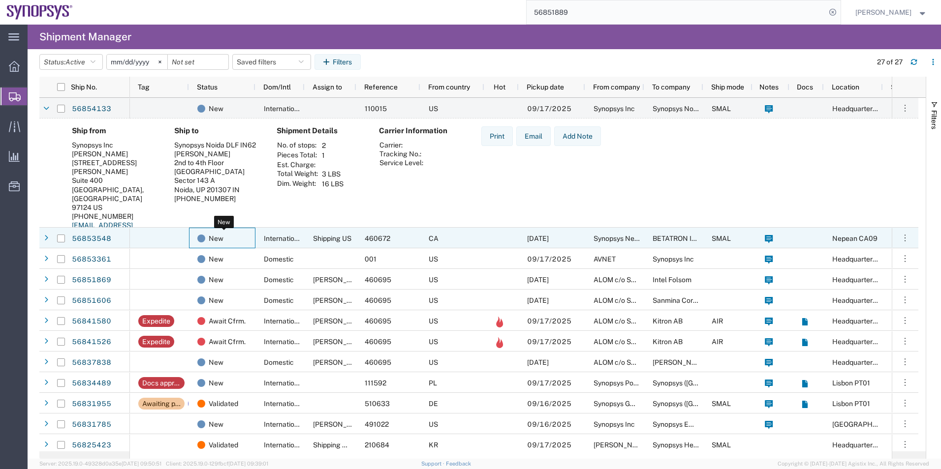
click at [228, 235] on div "New" at bounding box center [224, 238] width 54 height 21
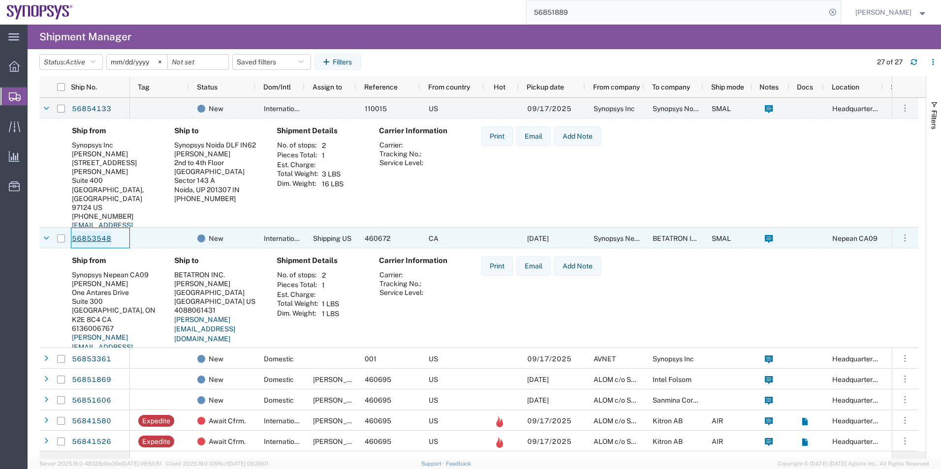
click at [99, 234] on link "56853548" at bounding box center [91, 239] width 40 height 16
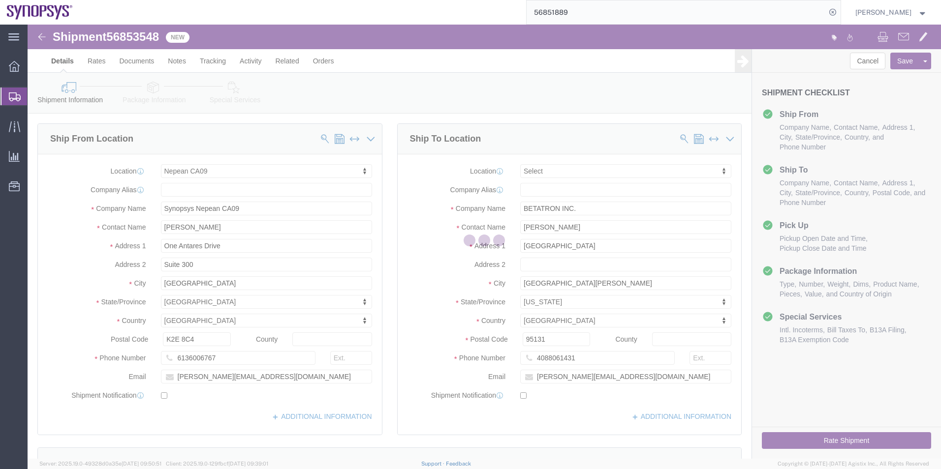
select select "63079"
select select
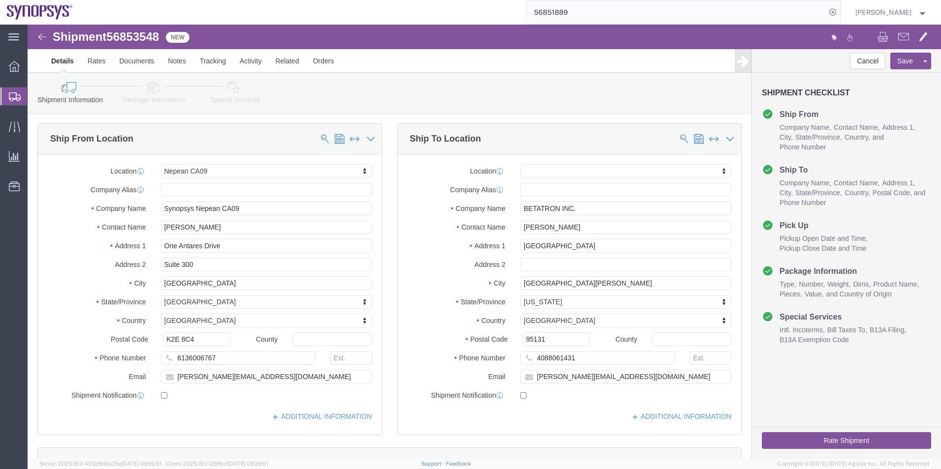
click icon
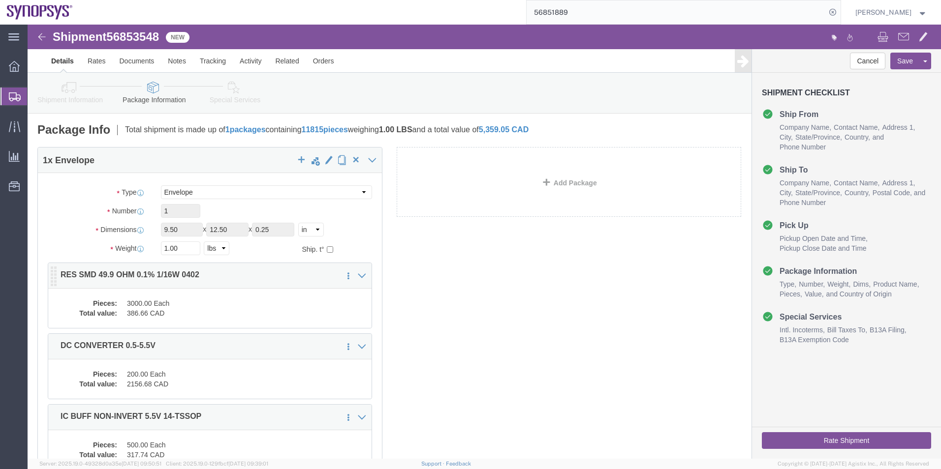
click dd "386.66 CAD"
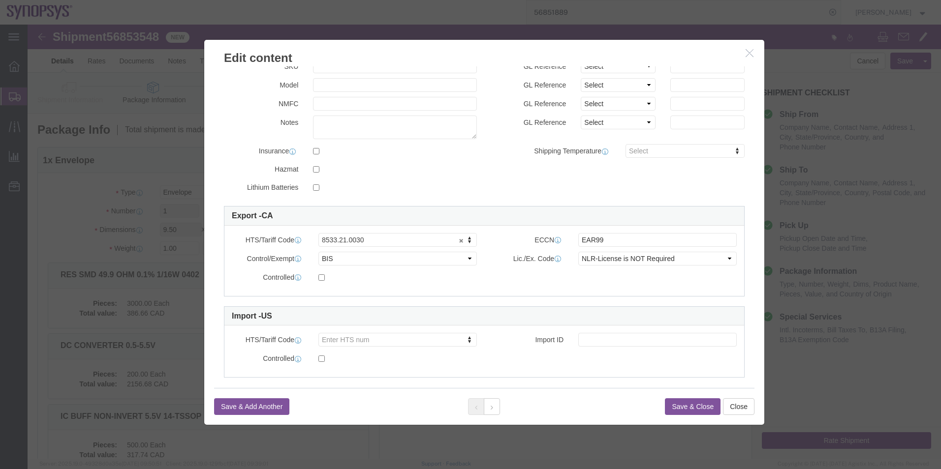
scroll to position [148, 0]
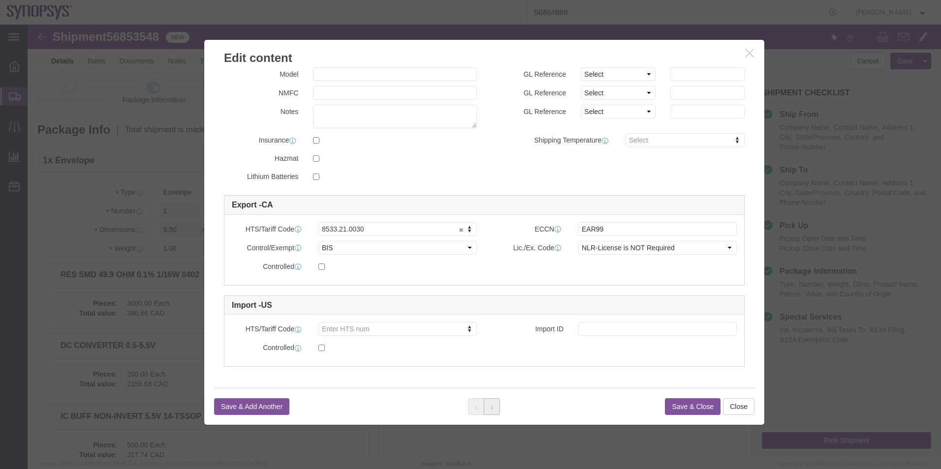
click button
click select "Select ATF BIS DEA EPA FDA FTR ITAR OFAC Other (OPA)"
select select "BIS"
click select "Select ATF BIS DEA EPA FDA FTR ITAR OFAC Other (OPA)"
click select "Select AGR-Agricultural APP-Computers APR-Additional Permissive Exports AVS-Air…"
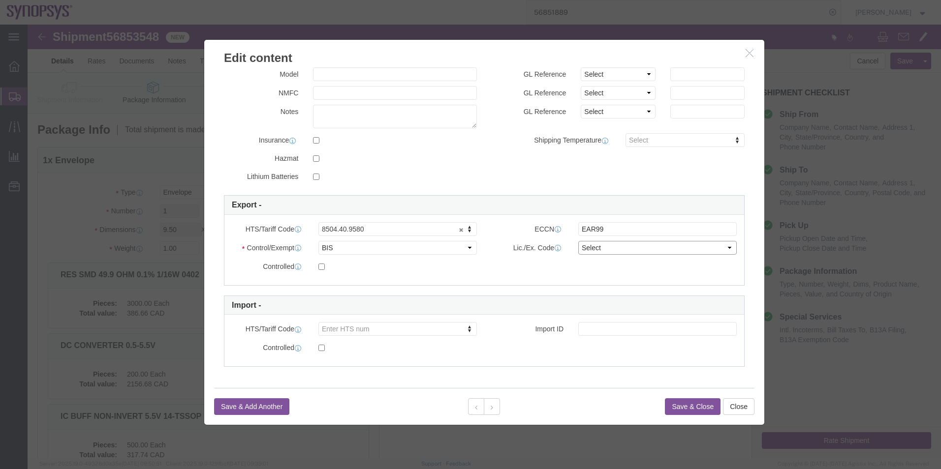
select select "NLR"
click select "Select AGR-Agricultural APP-Computers APR-Additional Permissive Exports AVS-Air…"
click icon
click select "Select ATF BIS DEA EPA FDA FTR ITAR OFAC Other (OPA)"
select select "BIS"
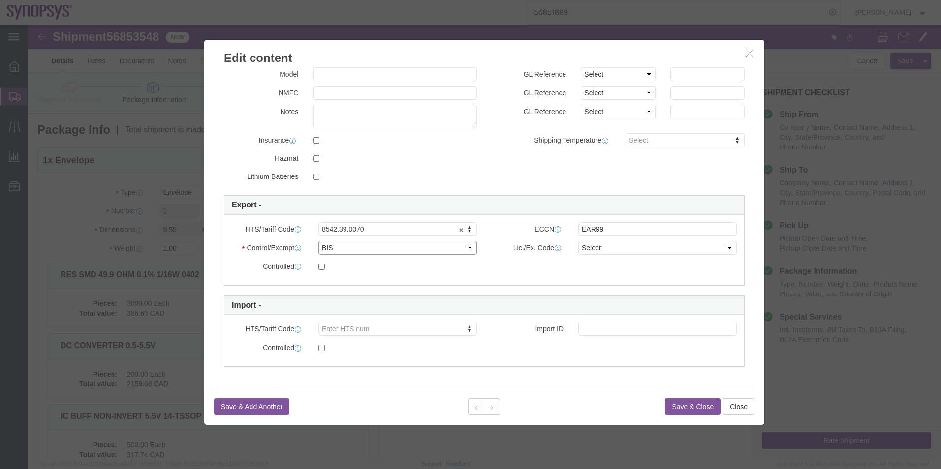
click select "Select ATF BIS DEA EPA FDA FTR ITAR OFAC Other (OPA)"
click select "Select AGR-Agricultural APP-Computers APR-Additional Permissive Exports AVS-Air…"
select select "NLR"
click select "Select AGR-Agricultural APP-Computers APR-Additional Permissive Exports AVS-Air…"
click button
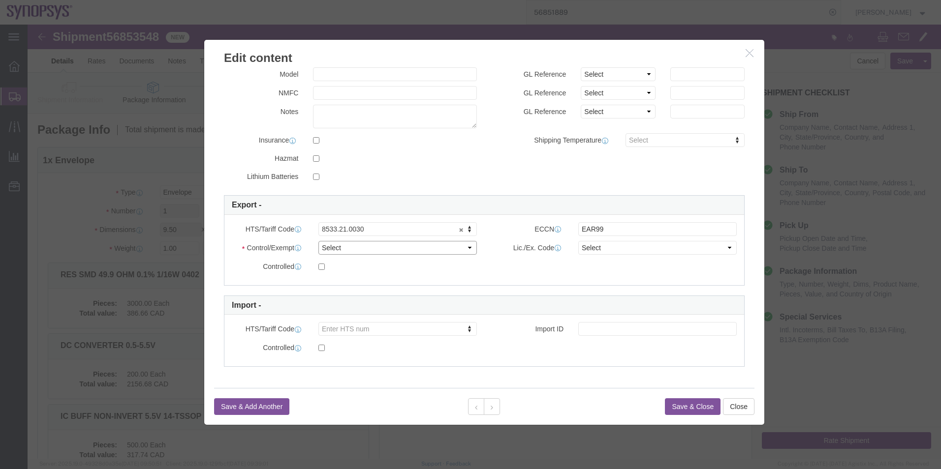
click select "Select ATF BIS DEA EPA FDA FTR ITAR OFAC Other (OPA)"
select select "BIS"
click select "Select ATF BIS DEA EPA FDA FTR ITAR OFAC Other (OPA)"
click select "Select AGR-Agricultural APP-Computers APR-Additional Permissive Exports AVS-Air…"
select select "NLR"
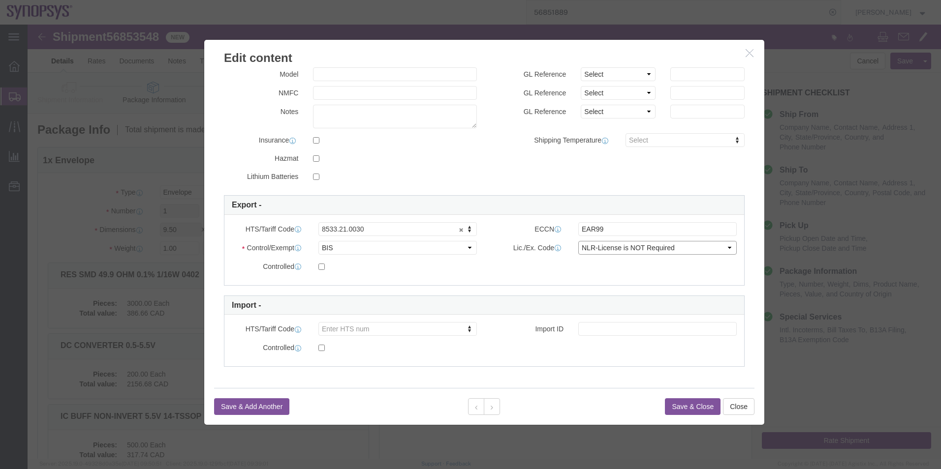
click select "Select AGR-Agricultural APP-Computers APR-Additional Permissive Exports AVS-Air…"
click button
click select "Select ATF BIS DEA EPA FDA FTR ITAR OFAC Other (OPA)"
select select "BIS"
click select "Select ATF BIS DEA EPA FDA FTR ITAR OFAC Other (OPA)"
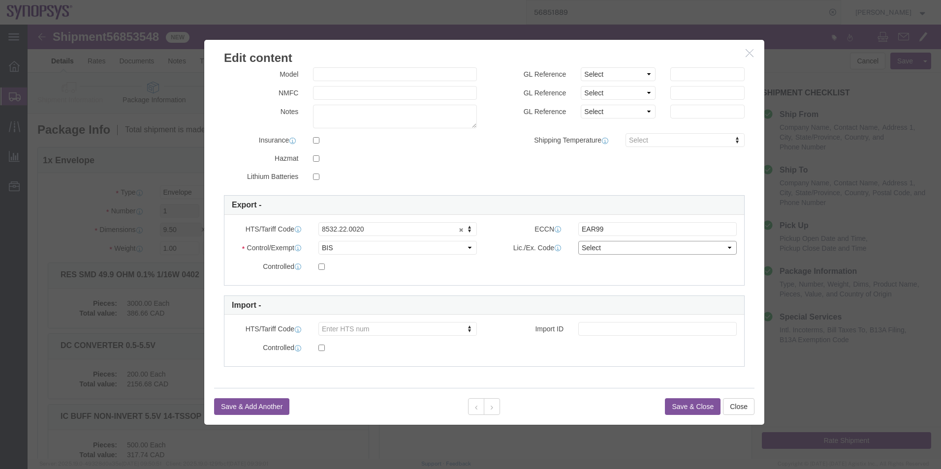
click select "Select AGR-Agricultural APP-Computers APR-Additional Permissive Exports AVS-Air…"
select select "NLR"
click select "Select AGR-Agricultural APP-Computers APR-Additional Permissive Exports AVS-Air…"
click icon
click select "Select ATF BIS DEA EPA FDA FTR ITAR OFAC Other (OPA)"
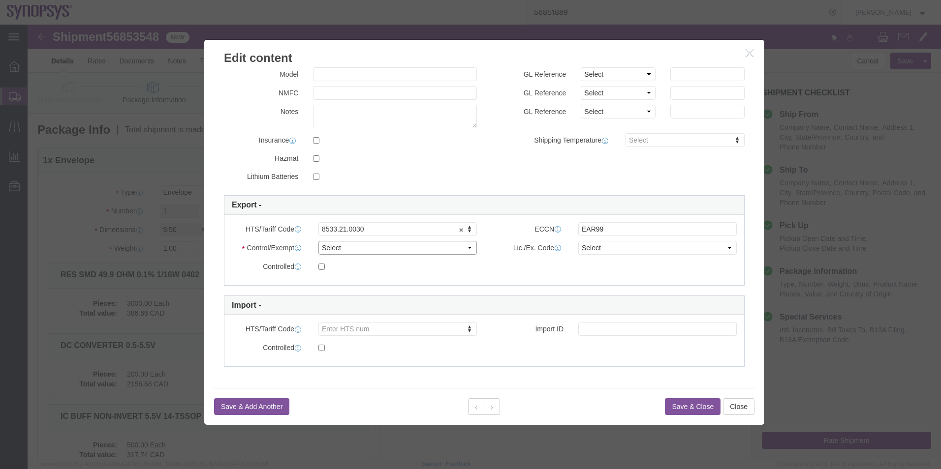
select select "BIS"
click select "Select ATF BIS DEA EPA FDA FTR ITAR OFAC Other (OPA)"
click select "Select AGR-Agricultural APP-Computers APR-Additional Permissive Exports AVS-Air…"
select select "NLR"
click select "Select AGR-Agricultural APP-Computers APR-Additional Permissive Exports AVS-Air…"
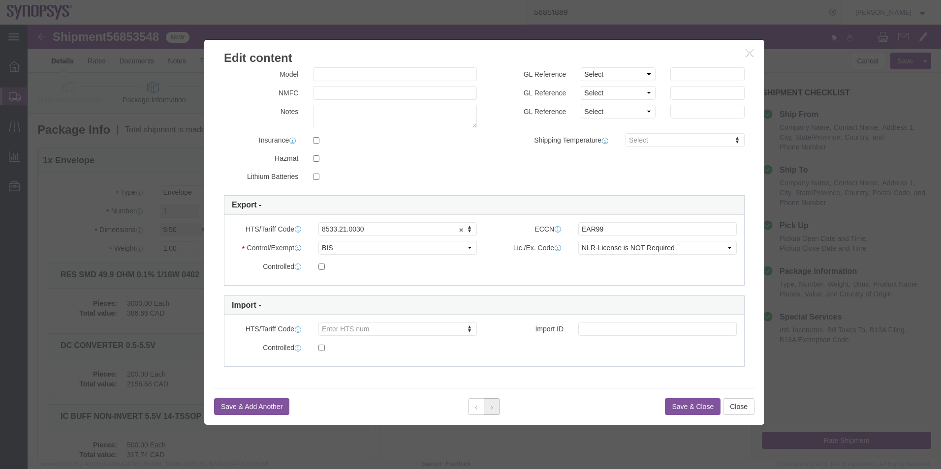
click button
click select "Select ATF BIS DEA EPA FDA FTR ITAR OFAC Other (OPA)"
select select "BIS"
click select "Select ATF BIS DEA EPA FDA FTR ITAR OFAC Other (OPA)"
click div "Lic./Ex. Code Select AGR-Agricultural APP-Computers APR-Additional Permissive E…"
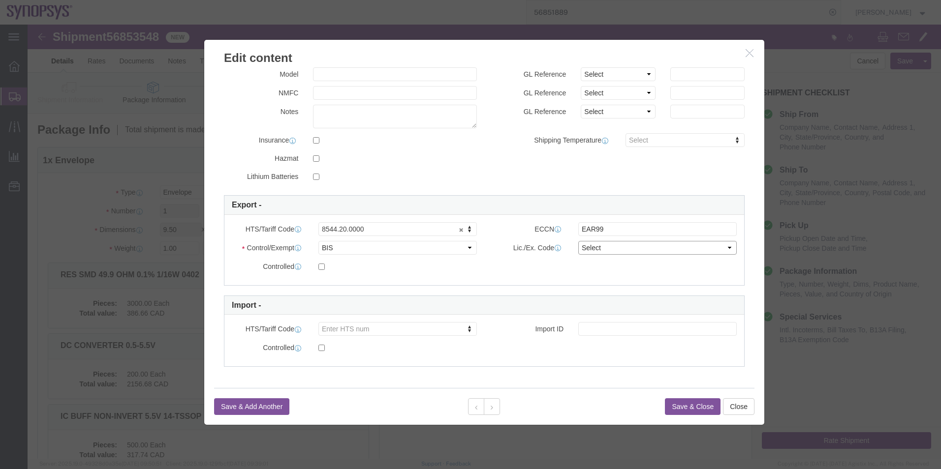
click select "Select AGR-Agricultural APP-Computers APR-Additional Permissive Exports AVS-Air…"
select select "NLR"
click select "Select AGR-Agricultural APP-Computers APR-Additional Permissive Exports AVS-Air…"
click button
click select "Select ATF BIS DEA EPA FDA FTR ITAR OFAC Other (OPA)"
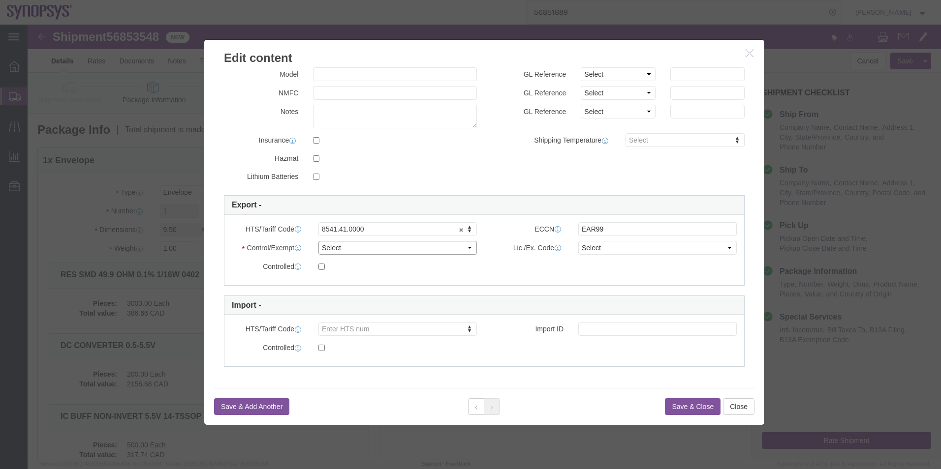
select select "BIS"
click select "Select ATF BIS DEA EPA FDA FTR ITAR OFAC Other (OPA)"
click select "Select AGR-Agricultural APP-Computers APR-Additional Permissive Exports AVS-Air…"
select select "NLR"
click select "Select AGR-Agricultural APP-Computers APR-Additional Permissive Exports AVS-Air…"
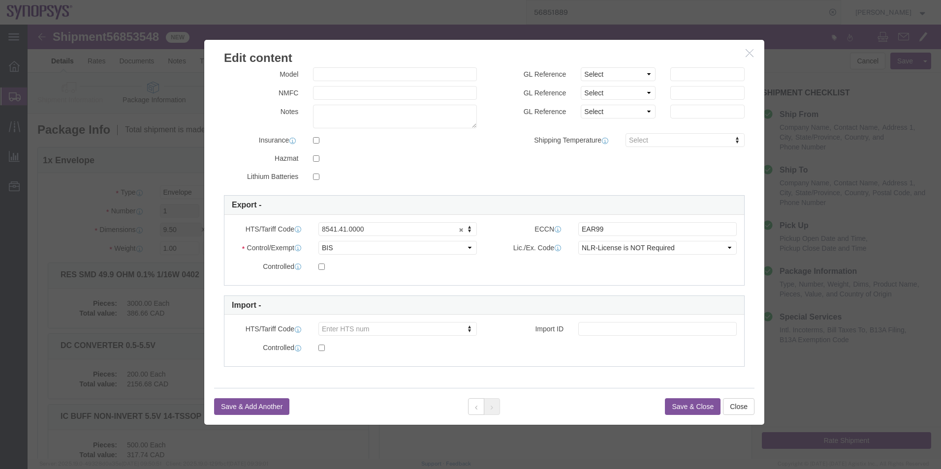
click div "Save & Add Another Save & Close Close"
click button "Save & Close"
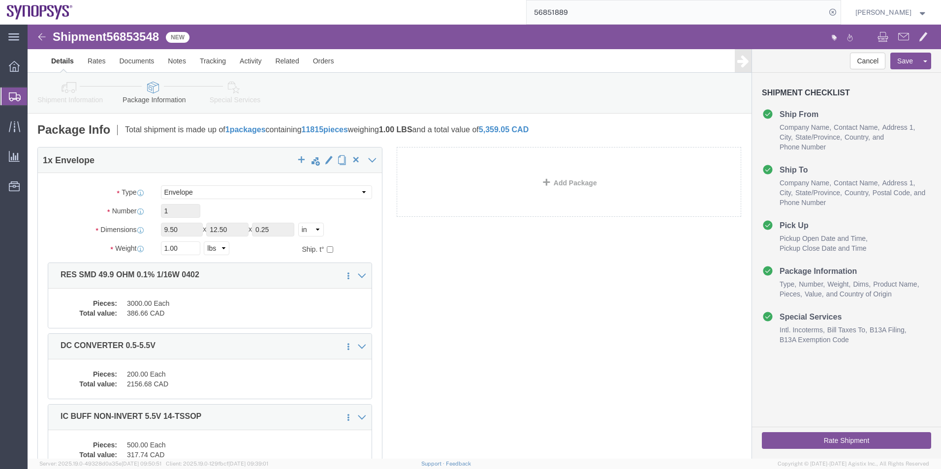
click icon
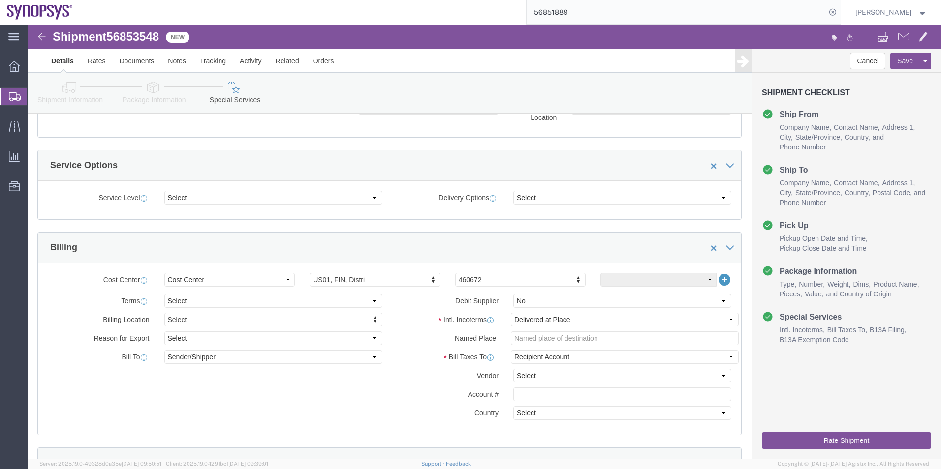
scroll to position [295, 0]
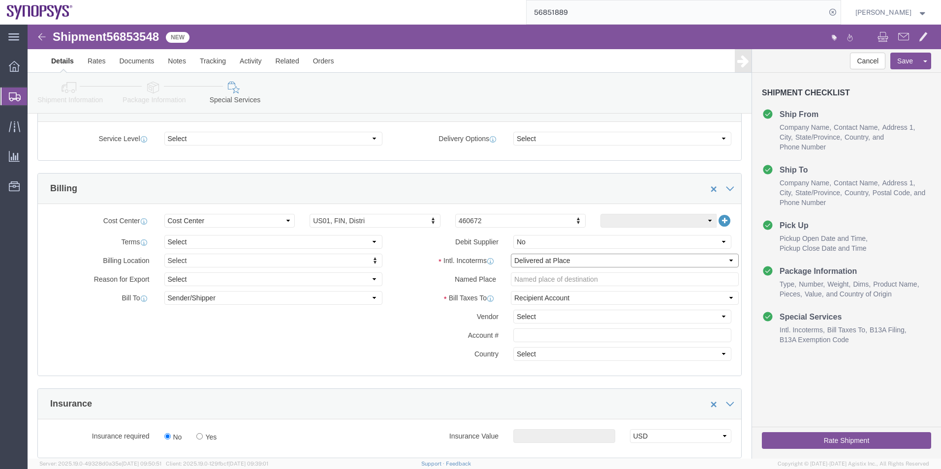
click select "Select Carriage Insurance Paid Carriage Paid To Cost and Freight Cost Insurance…"
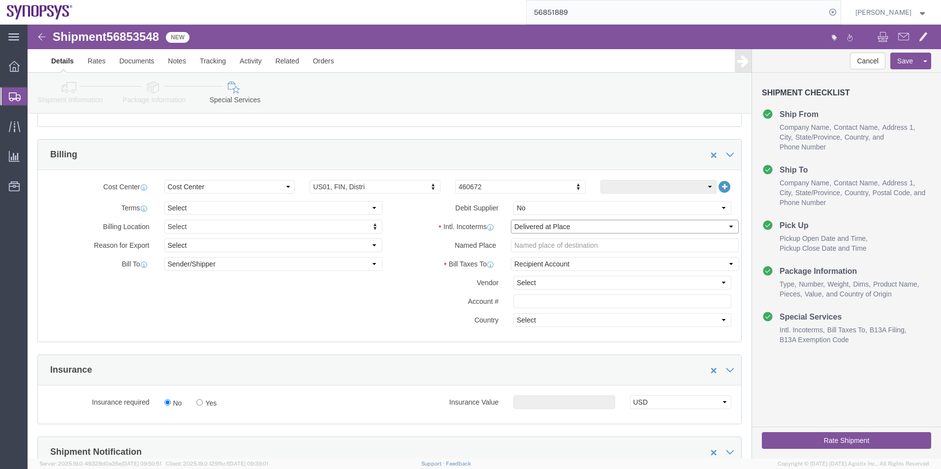
scroll to position [344, 0]
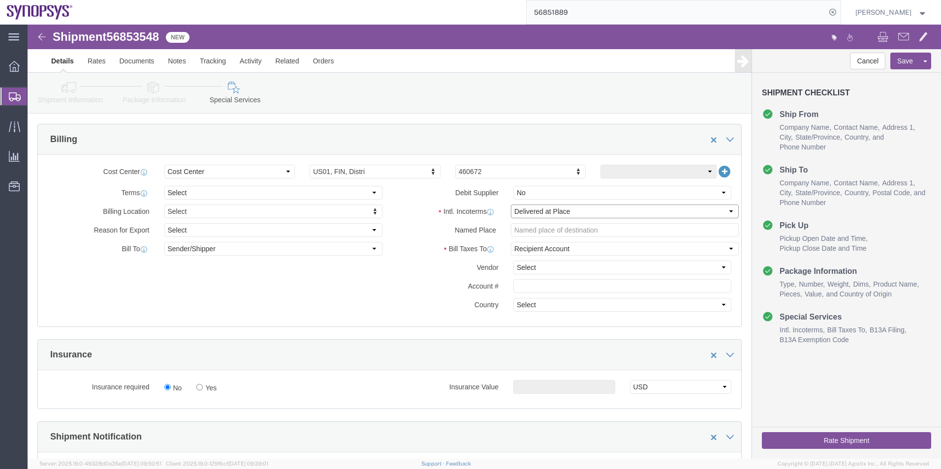
click select "Select Carriage Insurance Paid Carriage Paid To Cost and Freight Cost Insurance…"
select select "DDP"
click select "Select Carriage Insurance Paid Carriage Paid To Cost and Freight Cost Insurance…"
select select "SHIP"
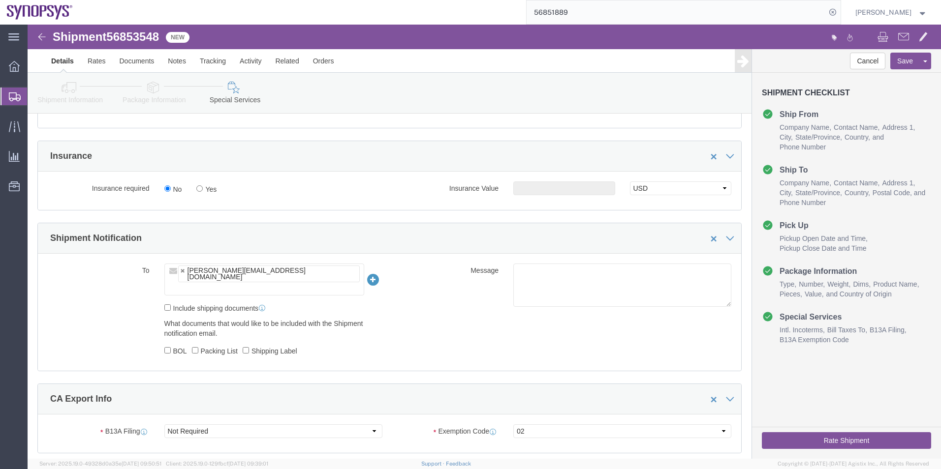
scroll to position [492, 0]
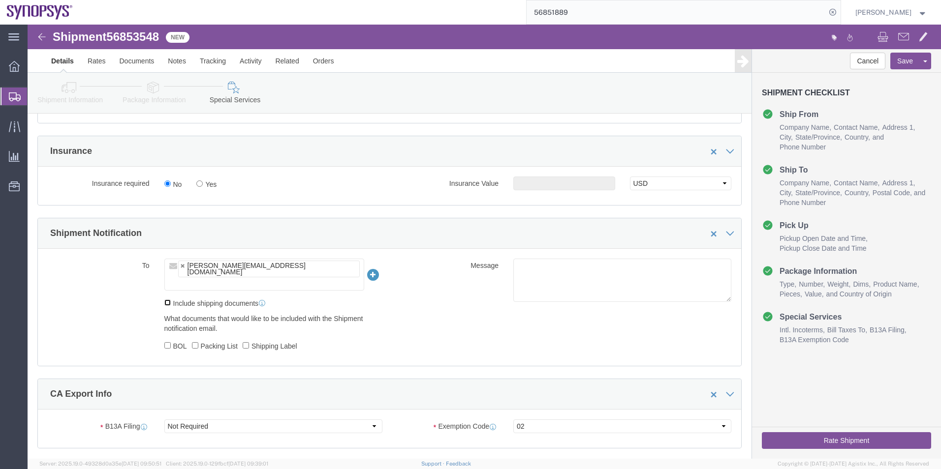
click input "Include shipping documents"
click label "Include shipping documents"
click input "Include shipping documents"
checkbox input "false"
click ul "shahrukh@synopsys.com"
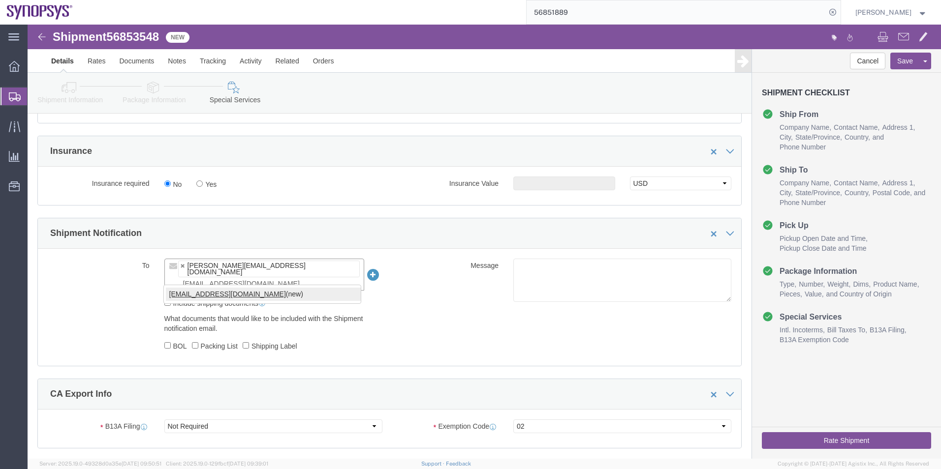
type input "shipping@synopsys.com"
type input "shahrukh@synopsys.com,shipping@synopsys.com"
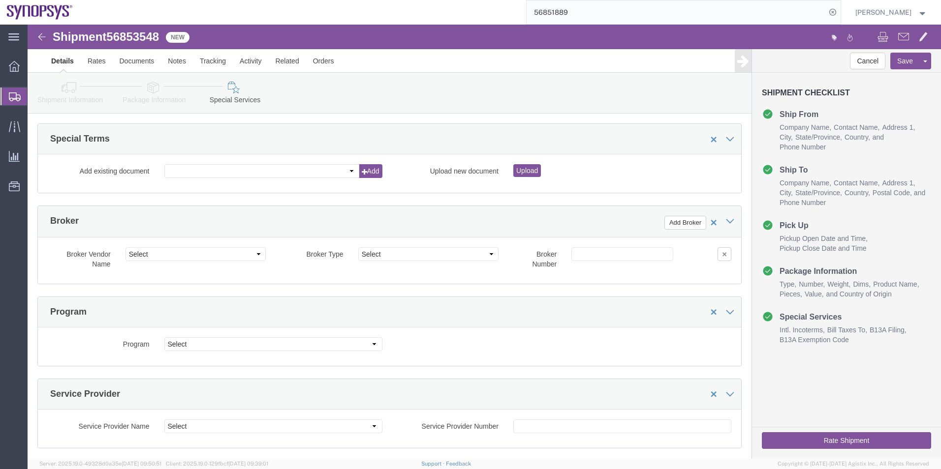
scroll to position [1315, 0]
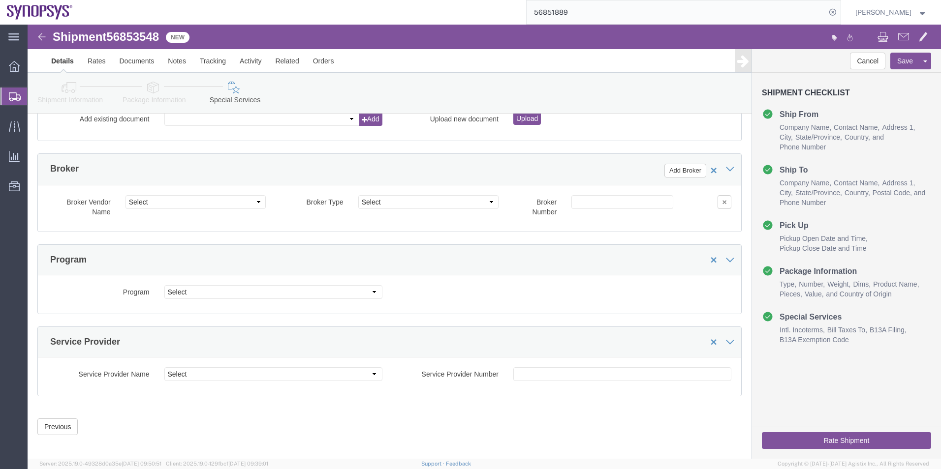
click button "Rate Shipment"
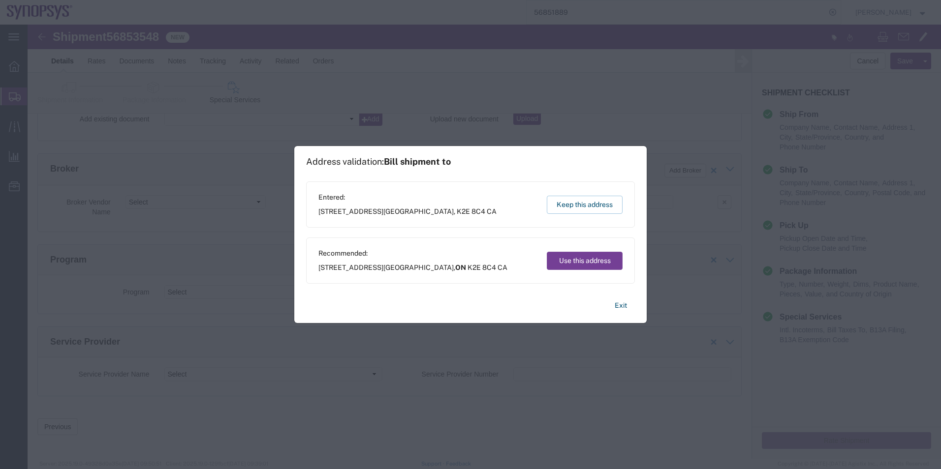
click at [573, 260] on button "Use this address" at bounding box center [585, 261] width 76 height 18
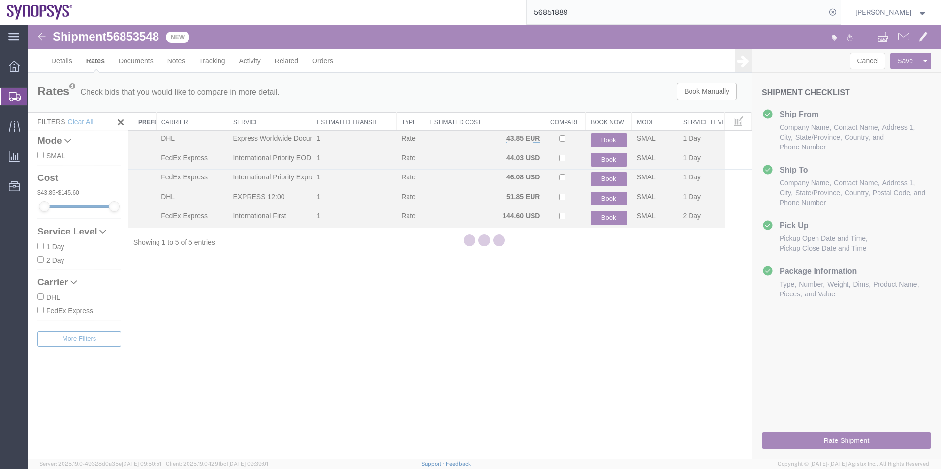
scroll to position [0, 0]
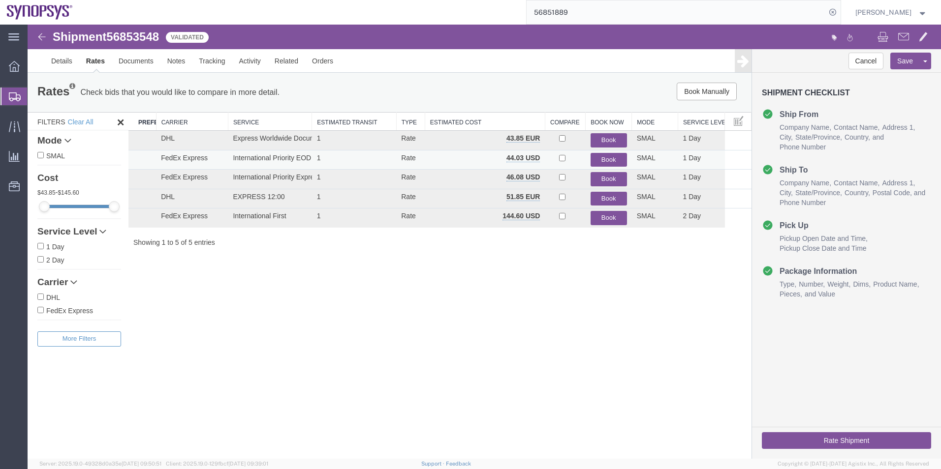
click at [605, 159] on button "Book" at bounding box center [609, 160] width 36 height 14
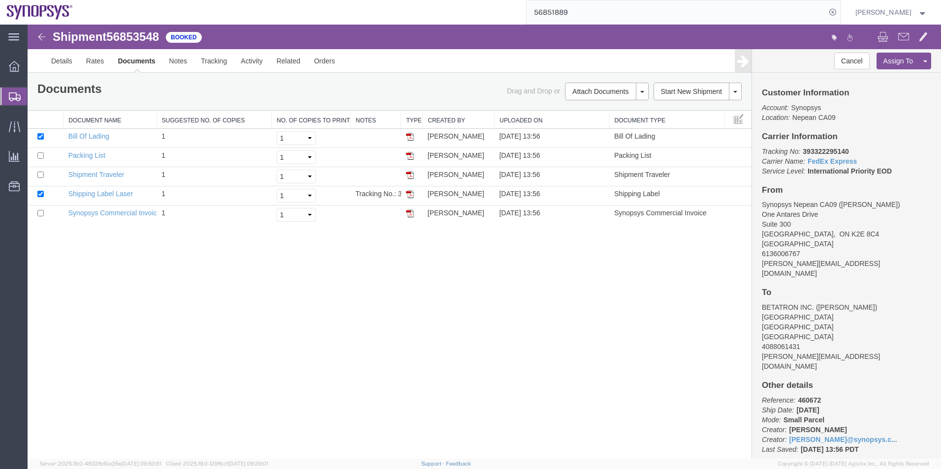
click at [134, 39] on span "56853548" at bounding box center [132, 36] width 53 height 13
copy span "56853548"
click at [109, 194] on link "Shipping Label Laser" at bounding box center [100, 194] width 65 height 8
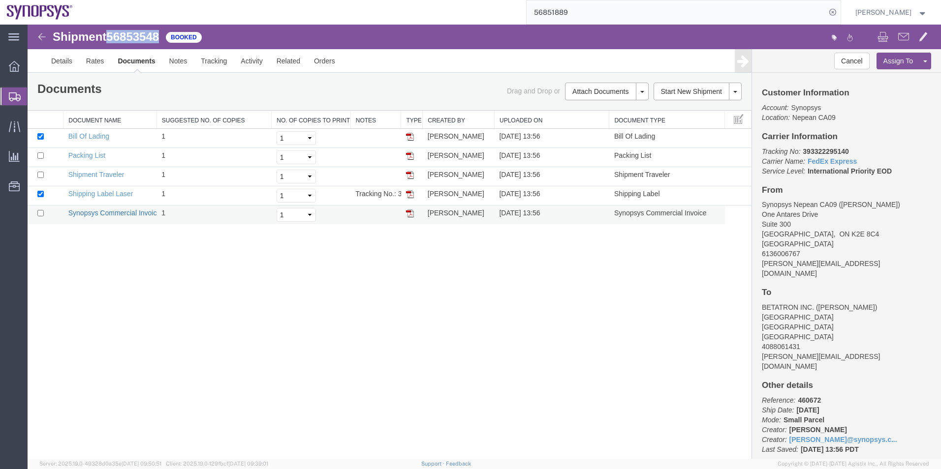
click at [114, 211] on link "Synopsys Commercial Invoice" at bounding box center [114, 213] width 93 height 8
click at [94, 157] on link "Packing List" at bounding box center [86, 156] width 37 height 8
click at [0, 0] on span "Shipment Manager" at bounding box center [0, 0] width 0 height 0
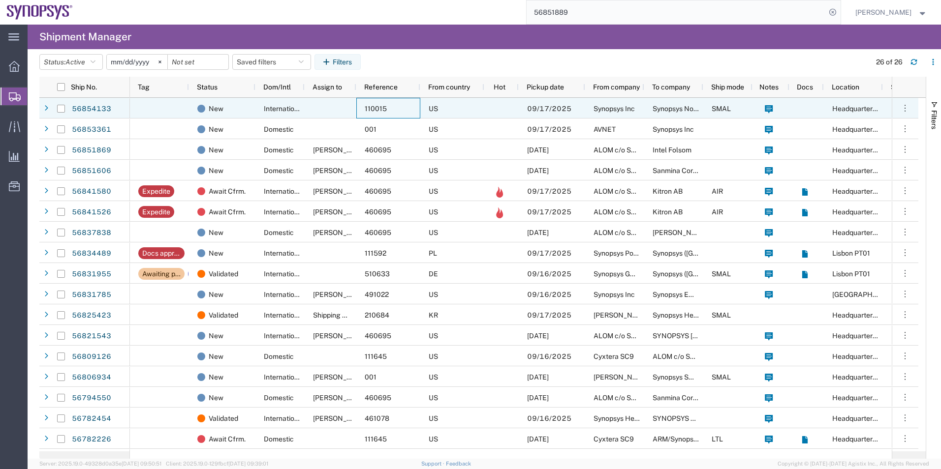
click at [414, 100] on div "110015" at bounding box center [388, 108] width 64 height 21
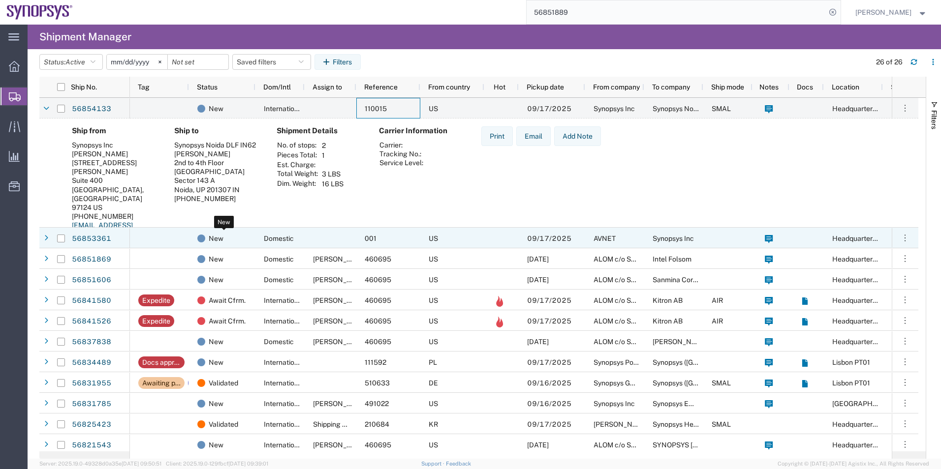
click at [245, 231] on div "New" at bounding box center [224, 238] width 54 height 21
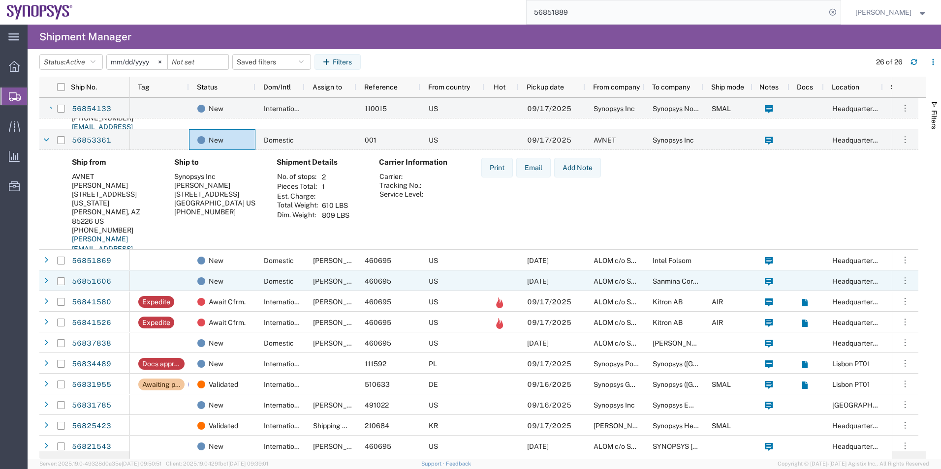
scroll to position [49, 0]
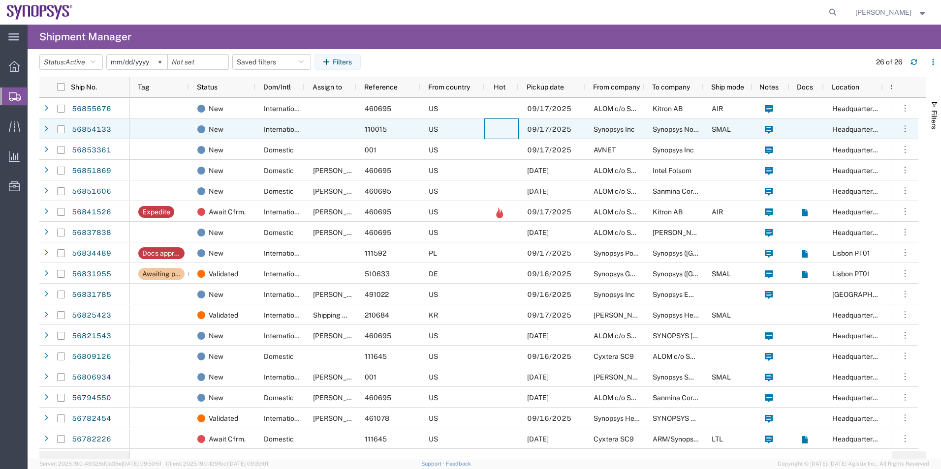
click at [498, 133] on agx-ag-table-icon-cell at bounding box center [499, 129] width 7 height 8
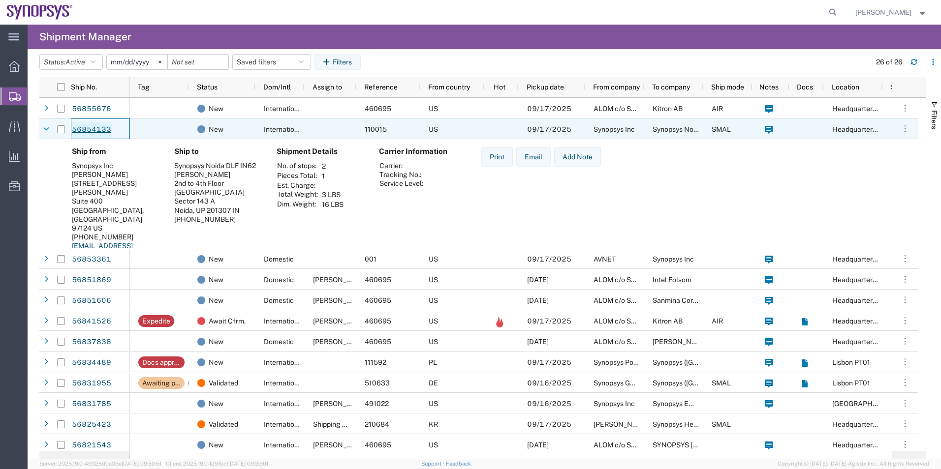
click at [93, 126] on link "56854133" at bounding box center [91, 130] width 40 height 16
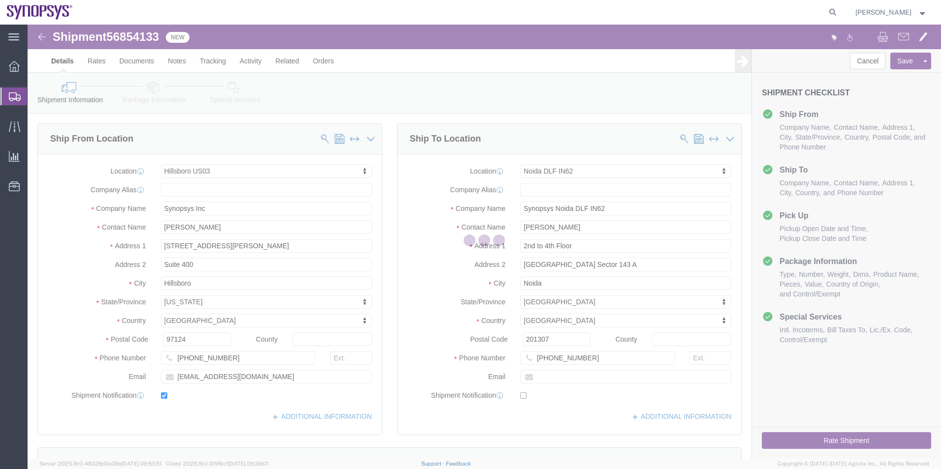
select select "63190"
select select "63135"
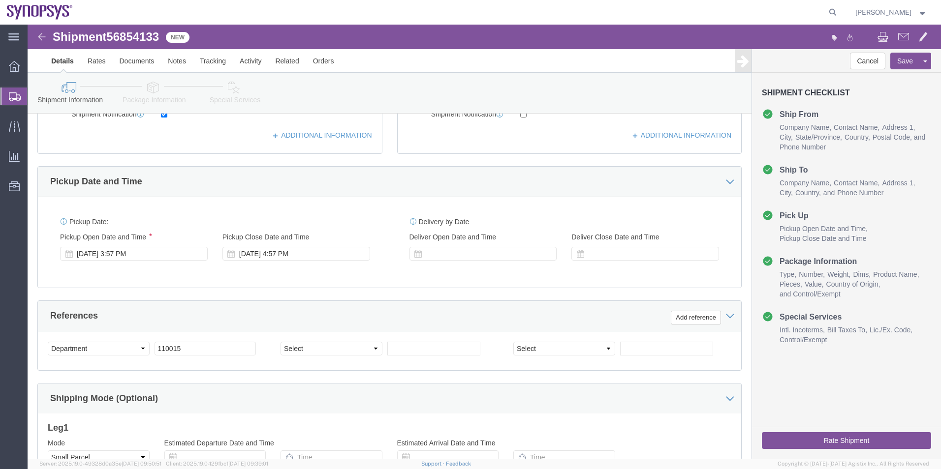
scroll to position [344, 0]
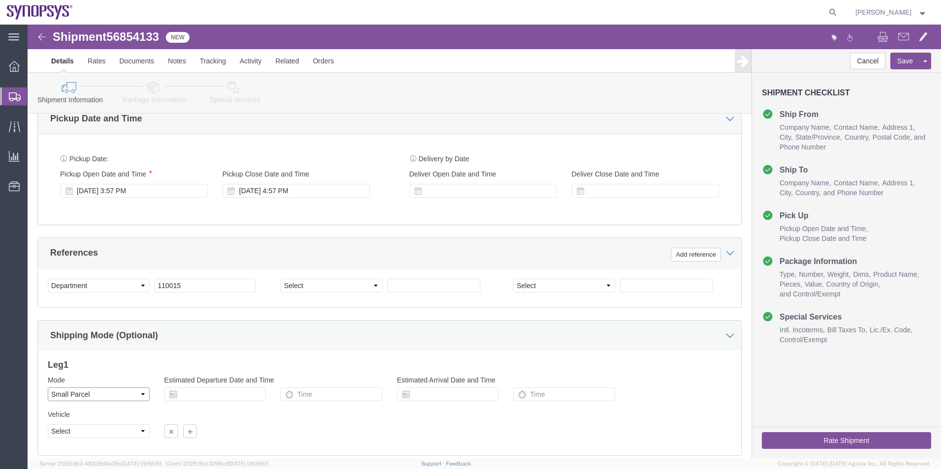
click select "Select Air Less than Truckload Multi-Leg Ocean Freight Rail Small Parcel Truckl…"
select select
click select "Select Air Less than Truckload Multi-Leg Ocean Freight Rail Small Parcel Truckl…"
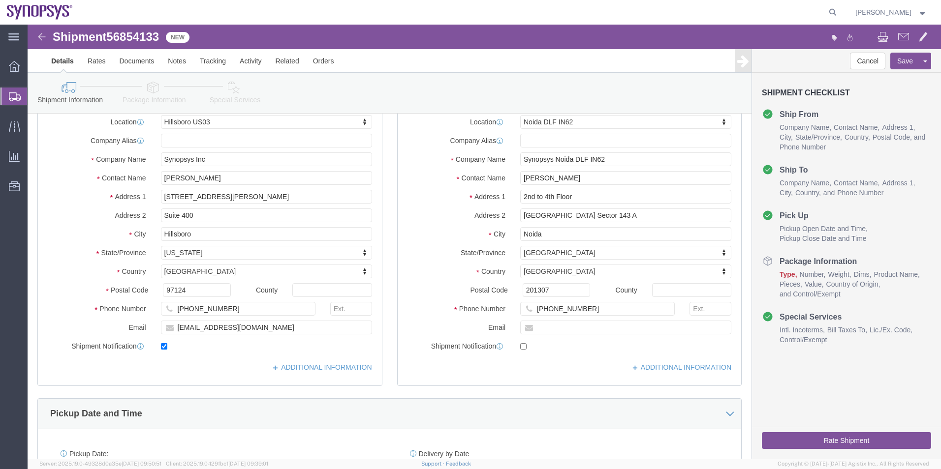
scroll to position [0, 0]
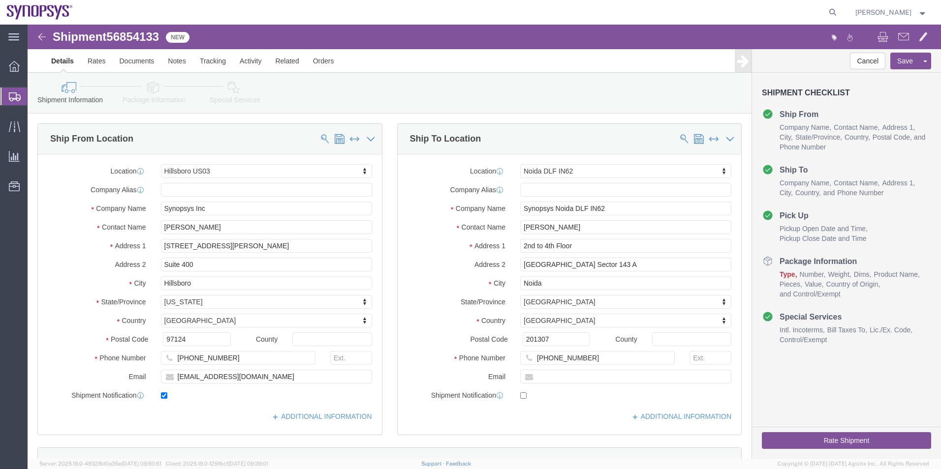
click icon
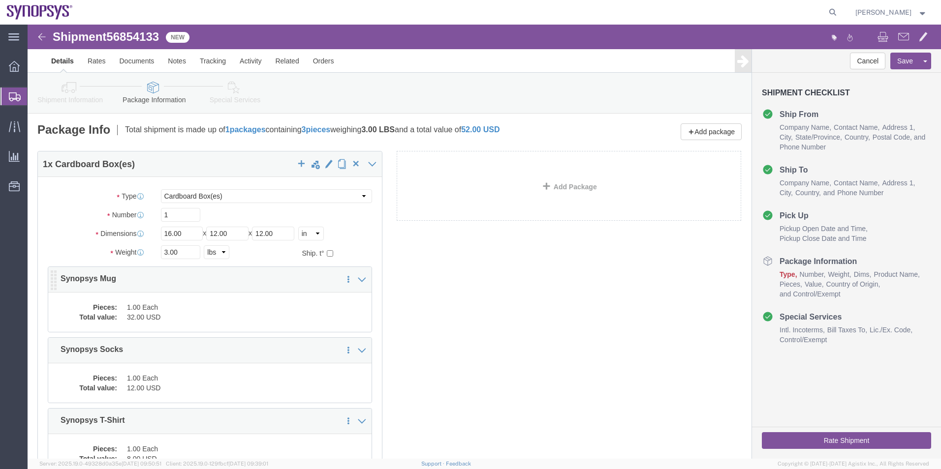
click dd "1.00 Each"
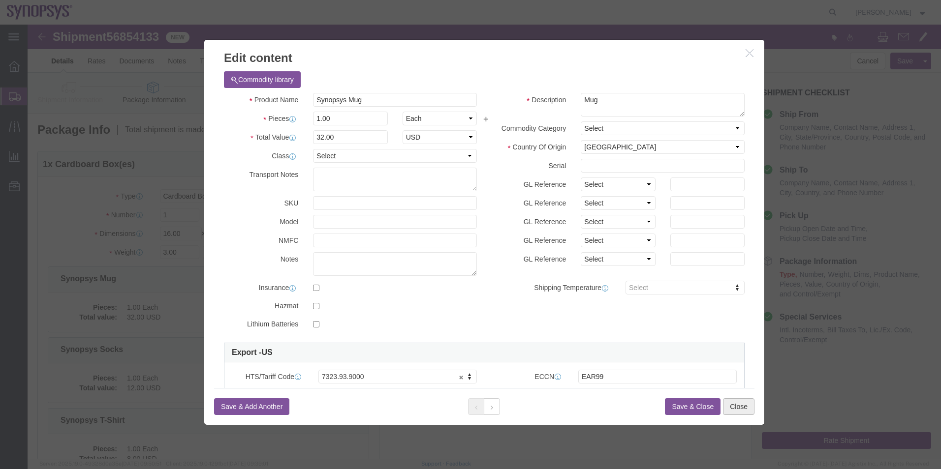
click button "Close"
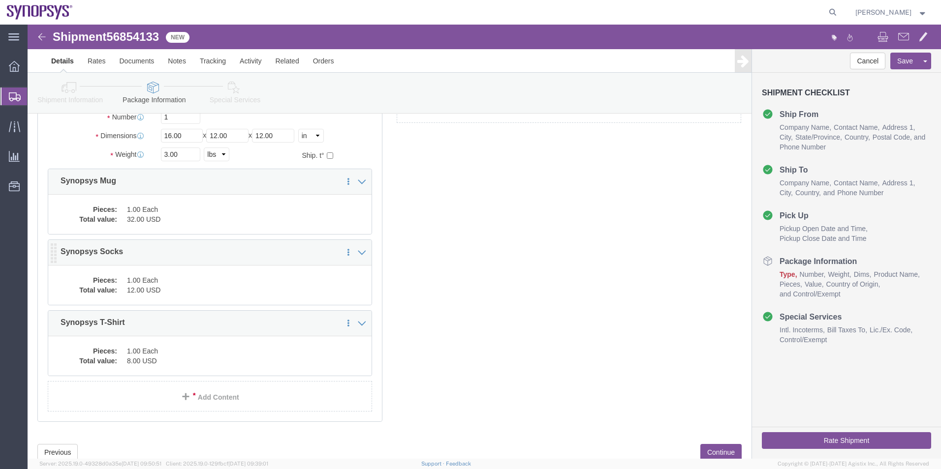
scroll to position [81, 0]
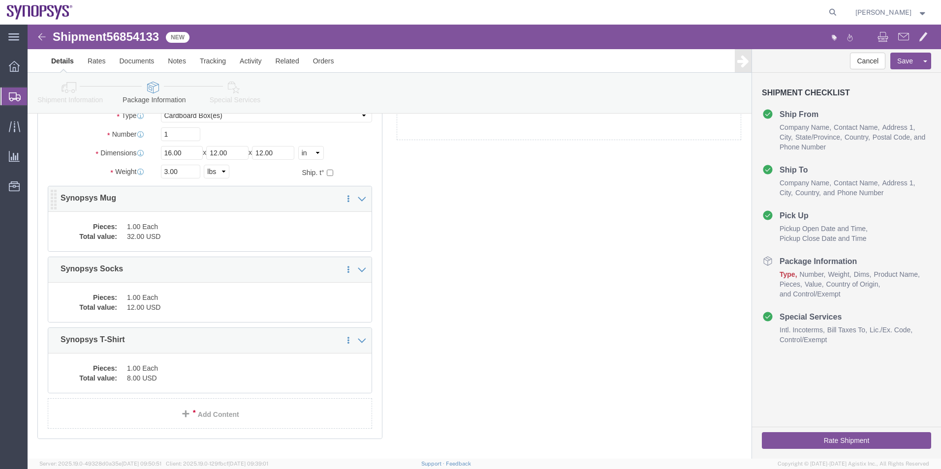
click dd "32.00 USD"
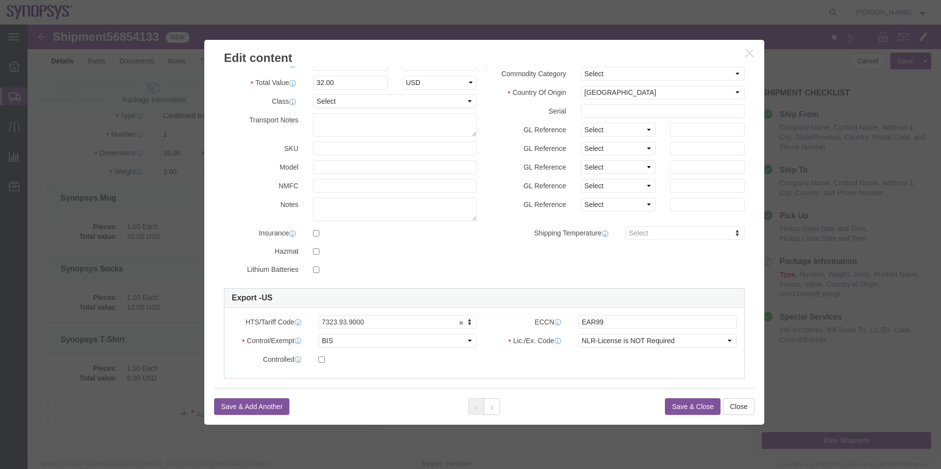
scroll to position [148, 0]
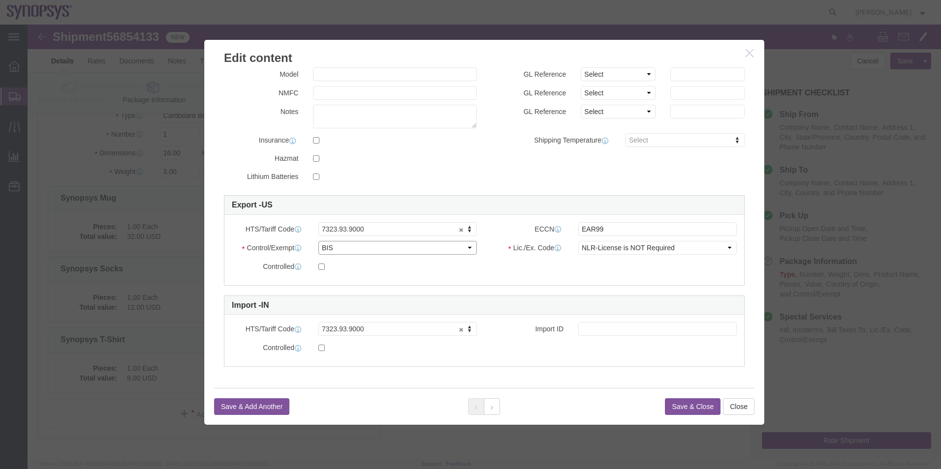
click select "Select ATF BIS DEA EPA FDA FTR ITAR OFAC Other (OPA)"
select select "FTR"
click select "Select ATF BIS DEA EPA FDA FTR ITAR OFAC Other (OPA)"
click select "Select 30.2(d)(2) 30.36 30.37(a) 30.37(f) 30.37(g) 30.37(h) 30.37(i) 30.37(j) 3…"
select select "30.37(a)"
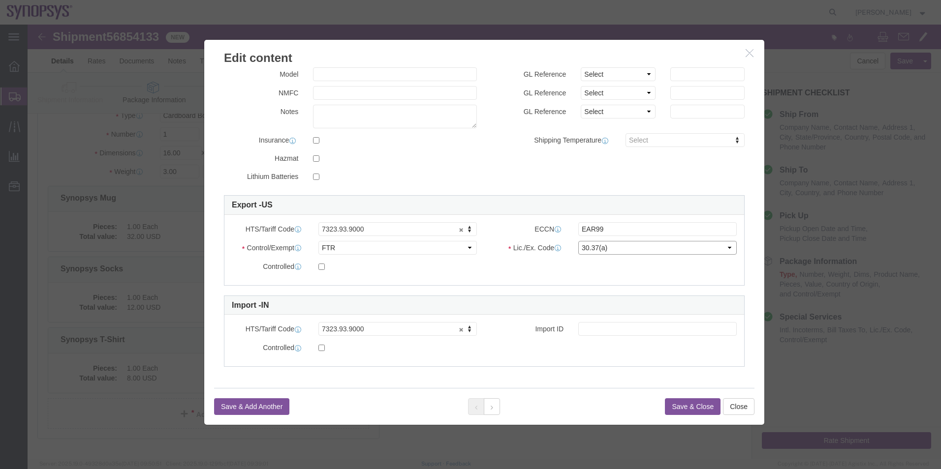
click select "Select 30.2(d)(2) 30.36 30.37(a) 30.37(f) 30.37(g) 30.37(h) 30.37(i) 30.37(j) 3…"
click icon
click select "Select ATF BIS DEA EPA FDA FTR ITAR OFAC Other (OPA)"
select select "FTR"
click select "Select ATF BIS DEA EPA FDA FTR ITAR OFAC Other (OPA)"
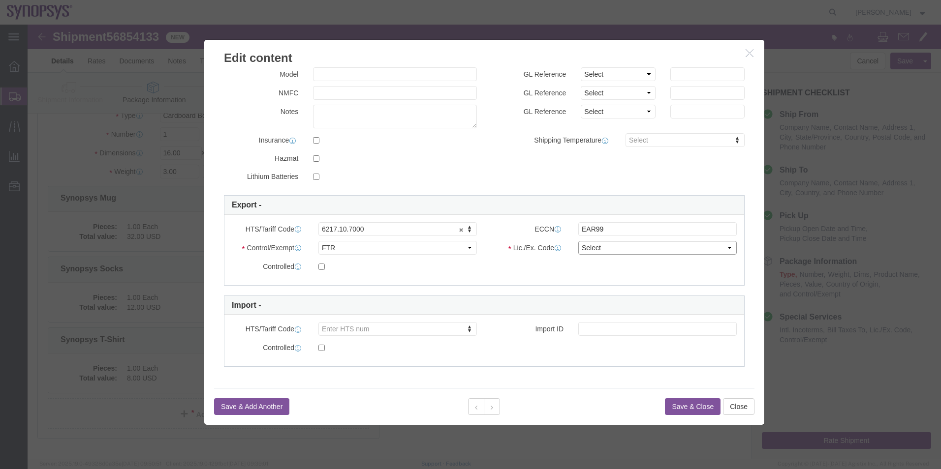
click select "Select 30.2(d)(2) 30.36 30.37(a) 30.37(f) 30.37(g) 30.37(h) 30.37(i) 30.37(j) 3…"
select select "30.37(a)"
click select "Select 30.2(d)(2) 30.36 30.37(a) 30.37(f) 30.37(g) 30.37(h) 30.37(i) 30.37(j) 3…"
click button
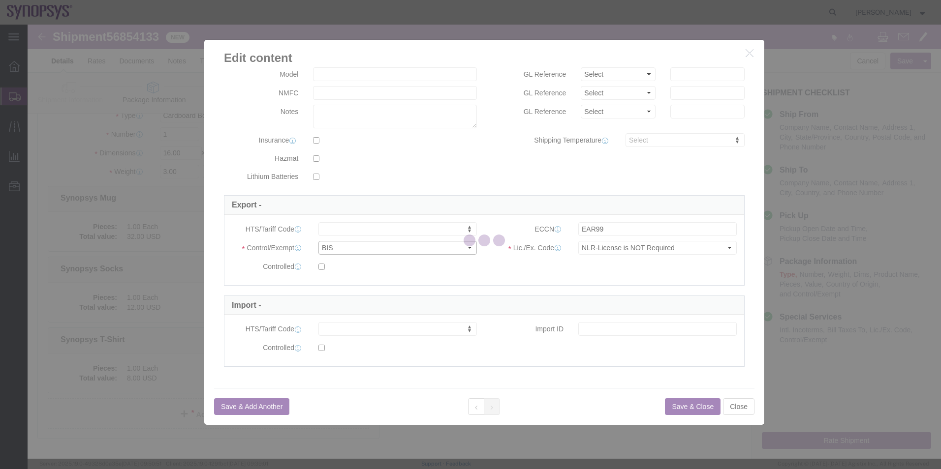
drag, startPoint x: 352, startPoint y: 249, endPoint x: 324, endPoint y: 224, distance: 36.9
click select "Select ATF BIS DEA EPA FDA FTR ITAR OFAC Other (OPA)"
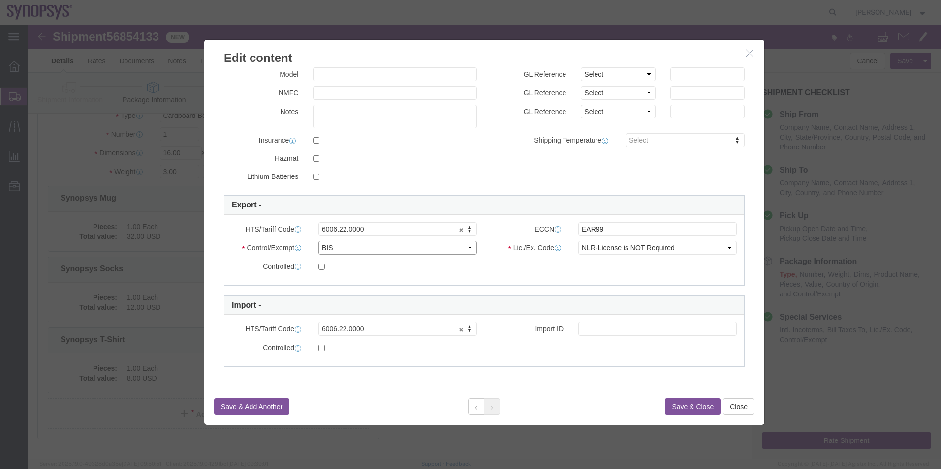
select select "FTR"
click select "Select ATF BIS DEA EPA FDA FTR ITAR OFAC Other (OPA)"
click select "Select 30.2(d)(2) 30.36 30.37(a) 30.37(f) 30.37(g) 30.37(h) 30.37(i) 30.37(j) 3…"
select select "30.37(a)"
click select "Select 30.2(d)(2) 30.36 30.37(a) 30.37(f) 30.37(g) 30.37(h) 30.37(i) 30.37(j) 3…"
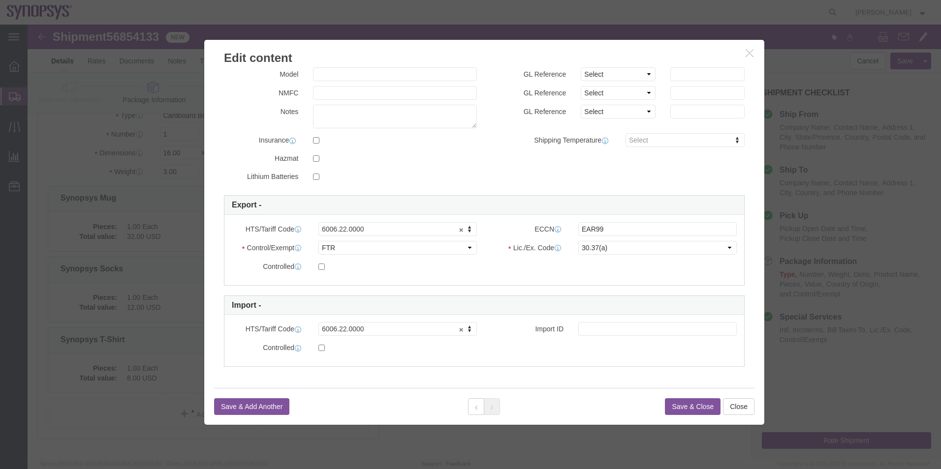
click button "Save & Close"
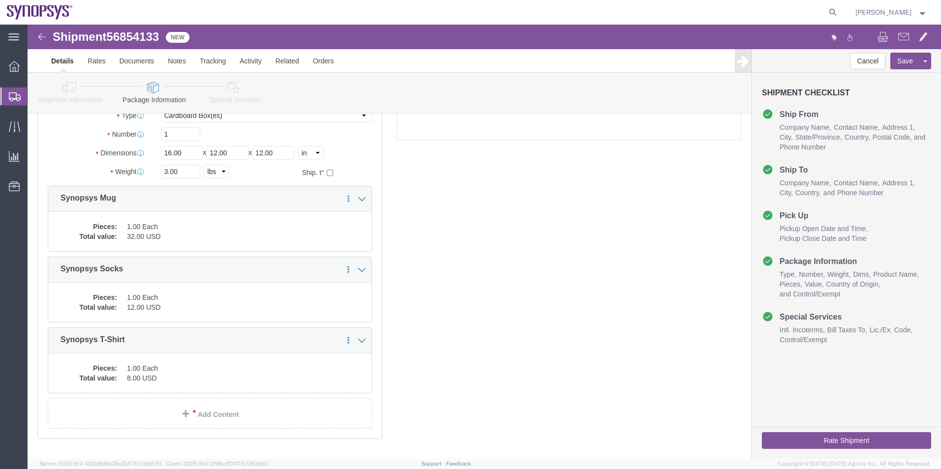
click icon
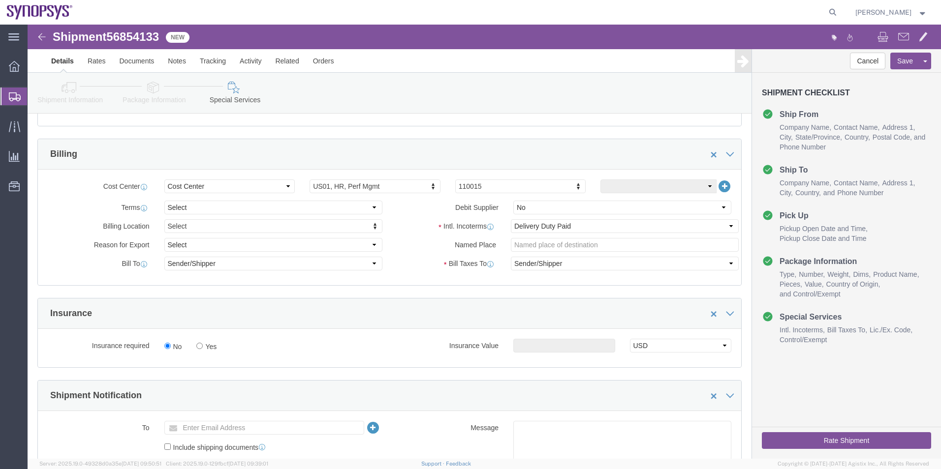
scroll to position [228, 0]
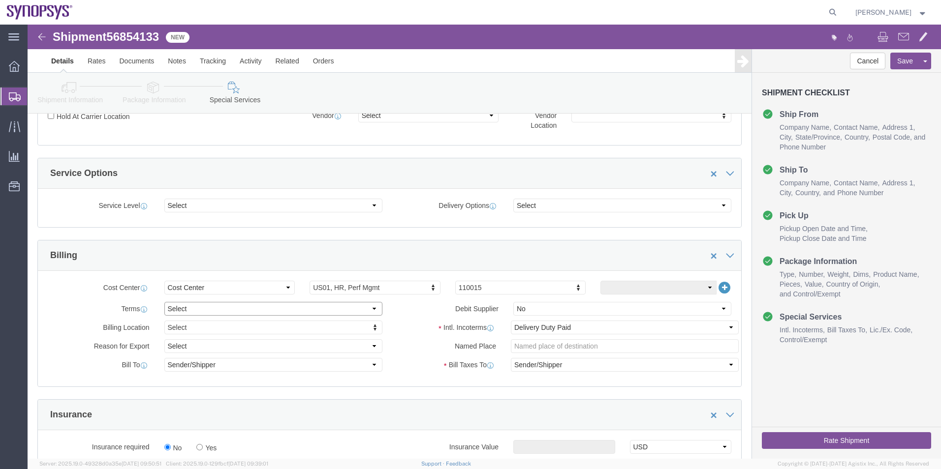
click select "Select Free of Charge Free of Cost NET 30 NET 45 NET 60 See Comment"
select select "FREE_OF_CHARGE"
click select "Select Free of Charge Free of Cost NET 30 NET 45 NET 60 See Comment"
click button "Save"
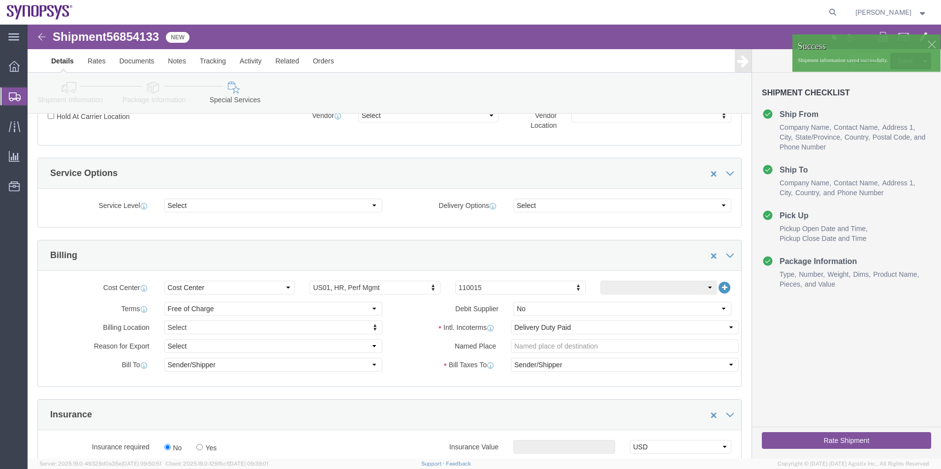
click icon
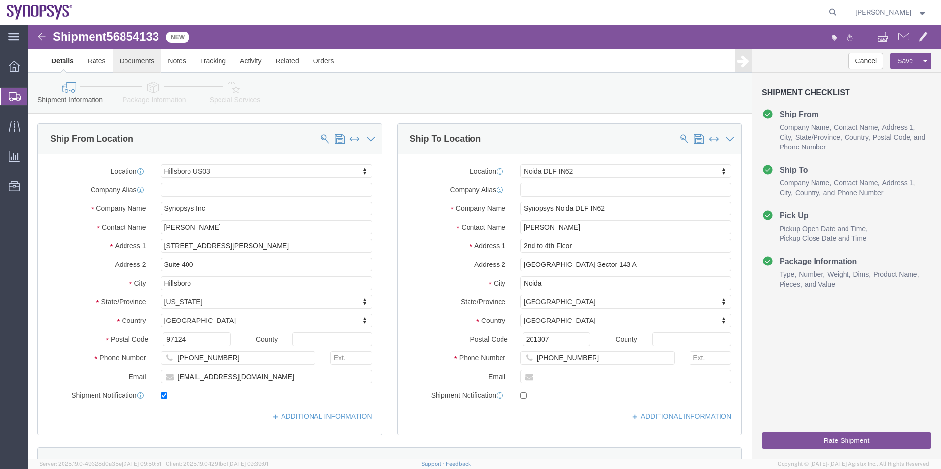
click link "Documents"
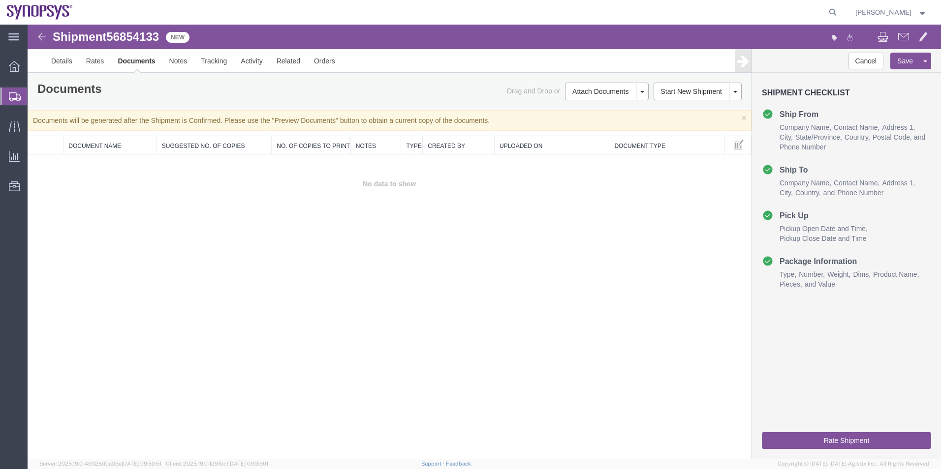
click at [134, 37] on span "56854133" at bounding box center [132, 36] width 53 height 13
copy span "56854133"
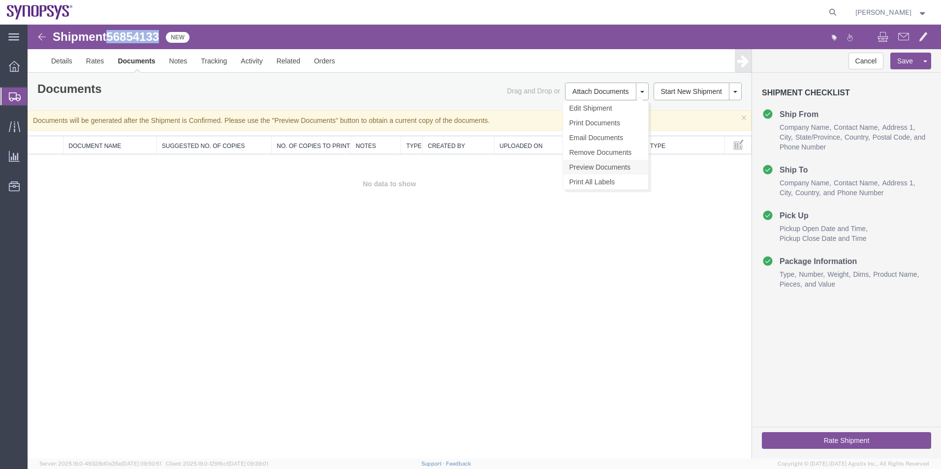
click at [612, 164] on link "Preview Documents" at bounding box center [605, 167] width 85 height 15
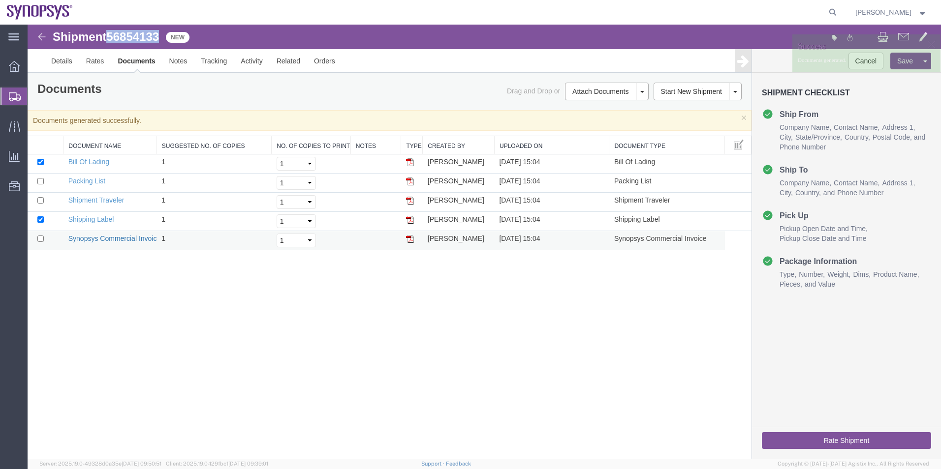
click at [116, 235] on link "Synopsys Commercial Invoice" at bounding box center [114, 239] width 93 height 8
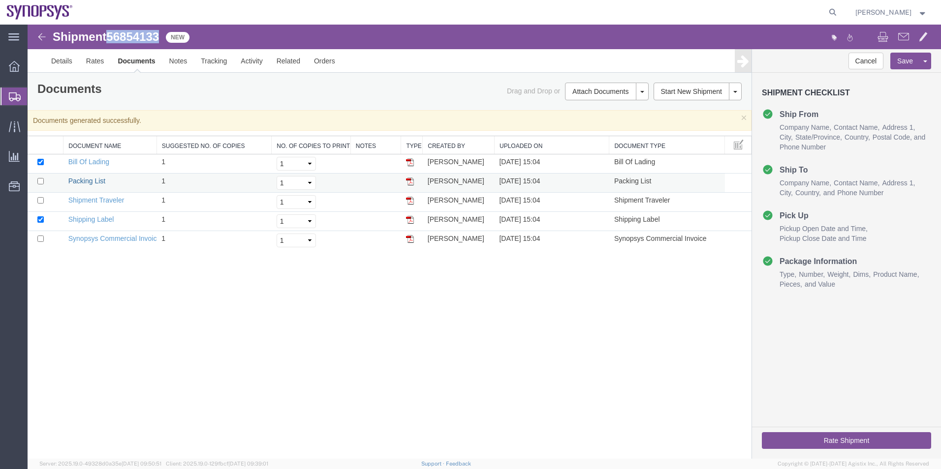
drag, startPoint x: 89, startPoint y: 179, endPoint x: 126, endPoint y: 175, distance: 37.2
click at [89, 179] on link "Packing List" at bounding box center [86, 181] width 37 height 8
click at [60, 63] on link "Details" at bounding box center [61, 61] width 35 height 24
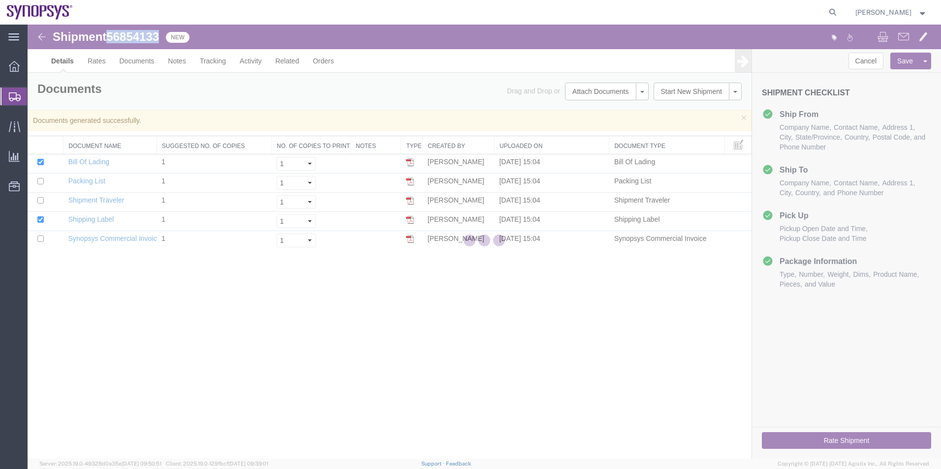
select select "63190"
select select "63135"
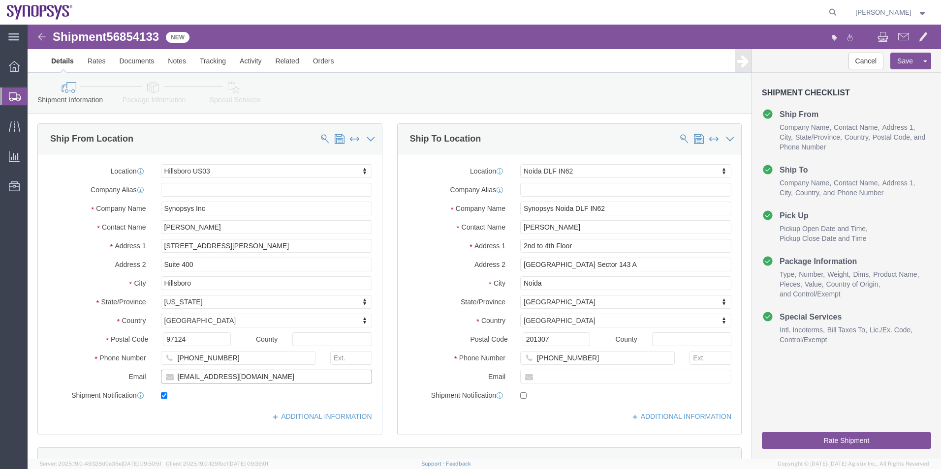
drag, startPoint x: 243, startPoint y: 353, endPoint x: 131, endPoint y: 353, distance: 111.7
click div "[EMAIL_ADDRESS][DOMAIN_NAME]"
drag, startPoint x: 547, startPoint y: 202, endPoint x: 461, endPoint y: 202, distance: 85.6
click div "Contact Name Rajat Singh"
click button "button"
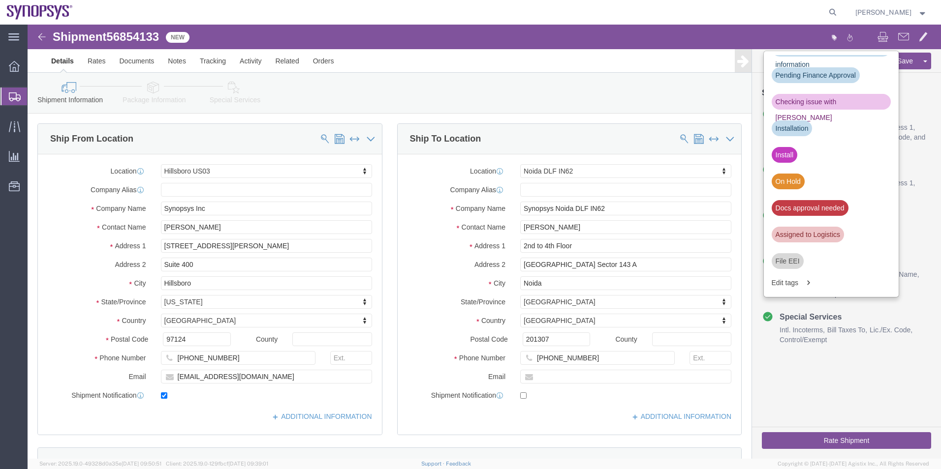
scroll to position [197, 0]
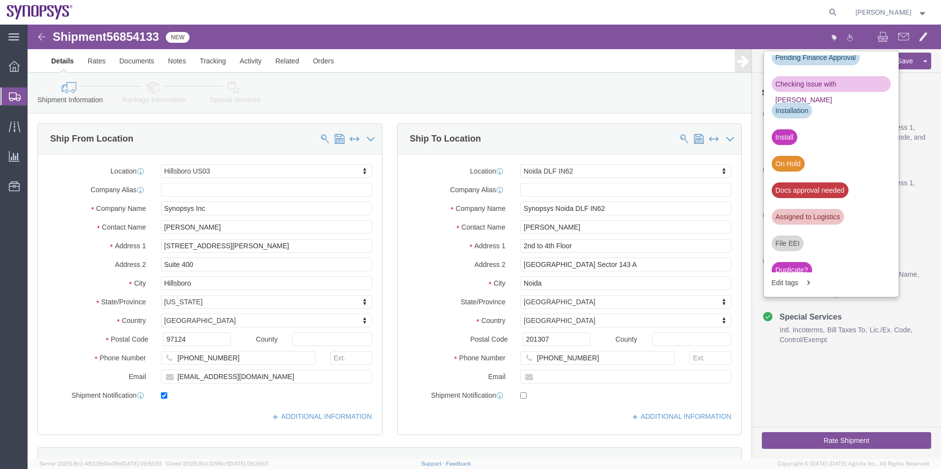
click div "Docs approval needed"
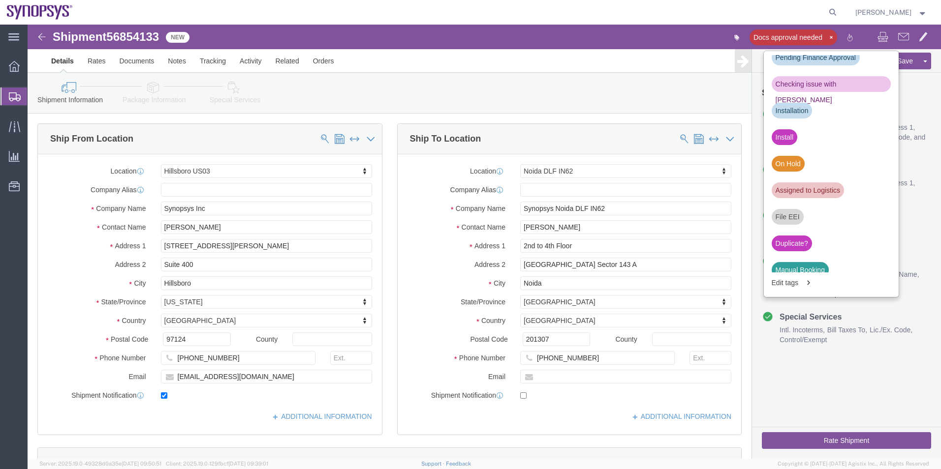
click div "Shipment Information Package Information Special Services"
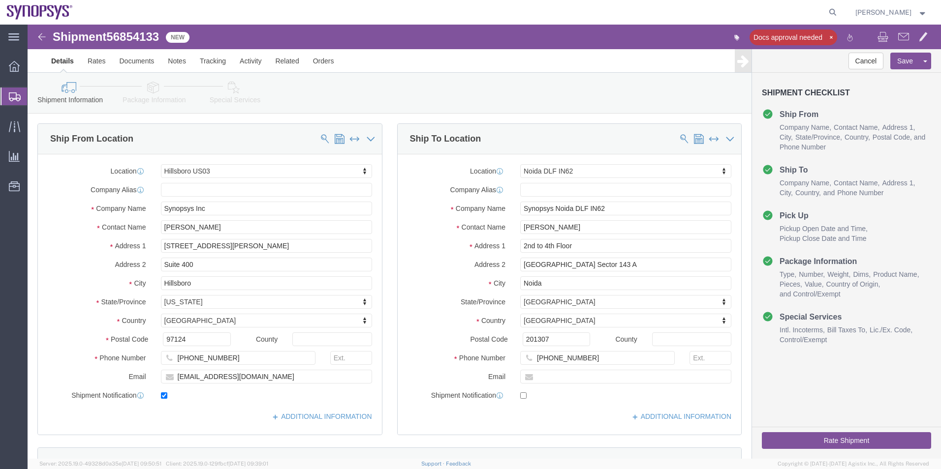
click at [0, 0] on span "Shipment Manager" at bounding box center [0, 0] width 0 height 0
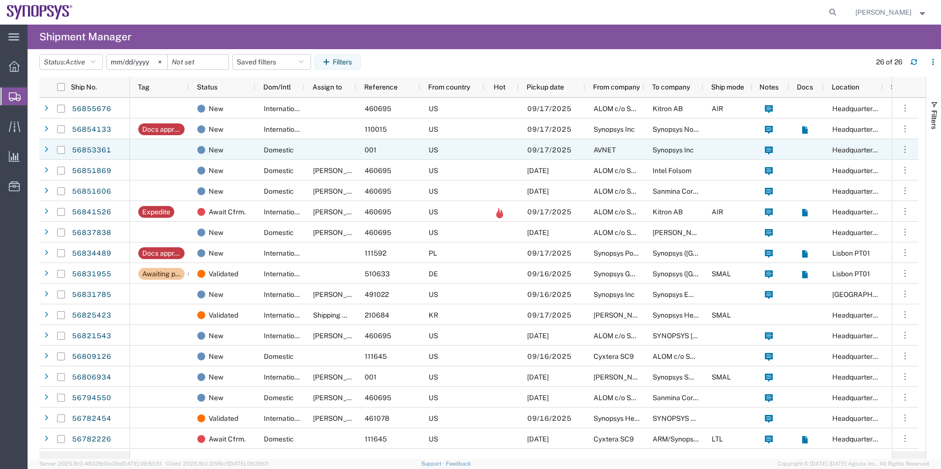
click at [414, 149] on div "001" at bounding box center [388, 149] width 64 height 21
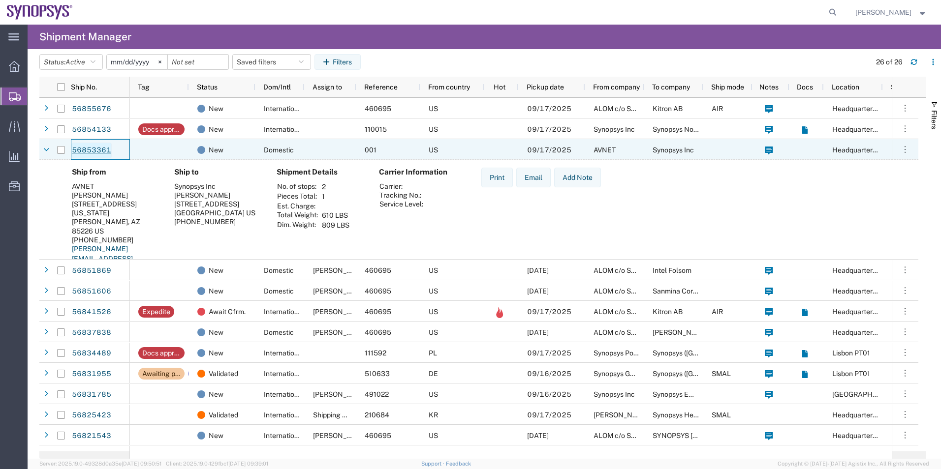
click at [99, 153] on link "56853361" at bounding box center [91, 151] width 40 height 16
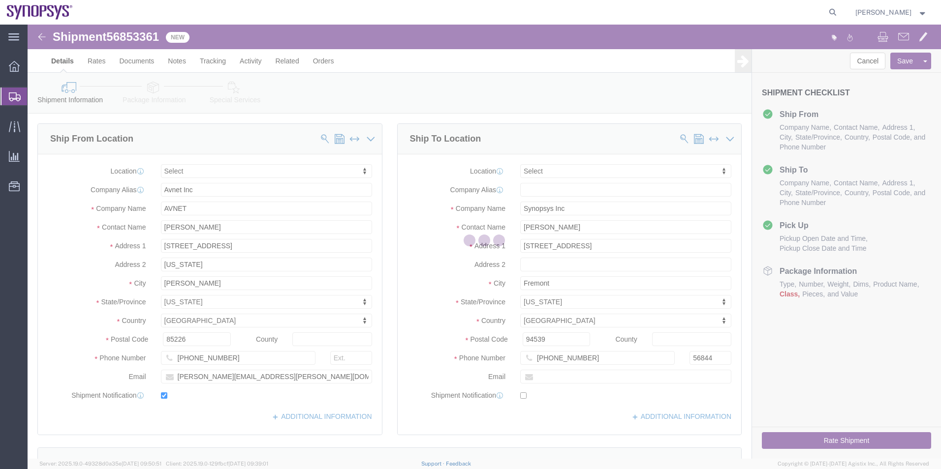
select select
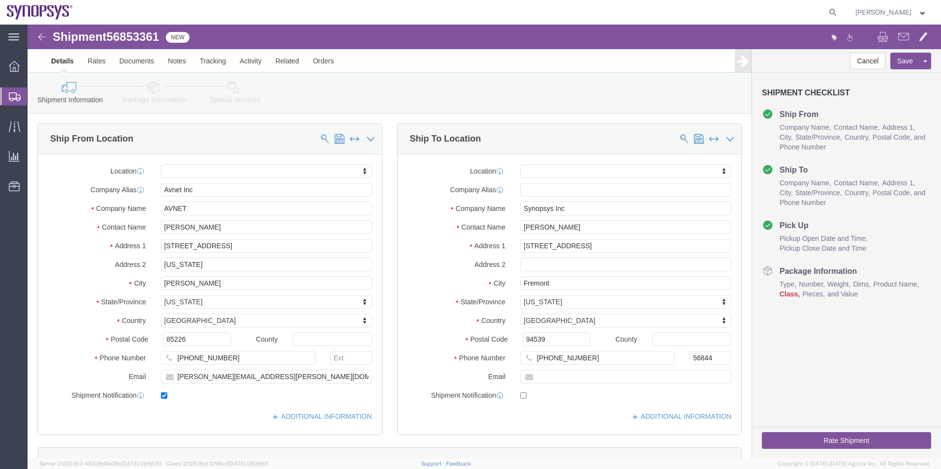
click link "Package Information"
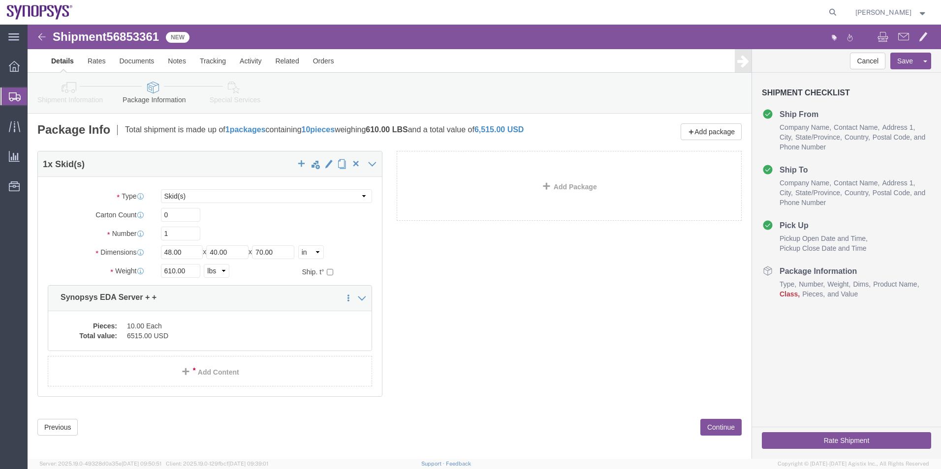
click icon
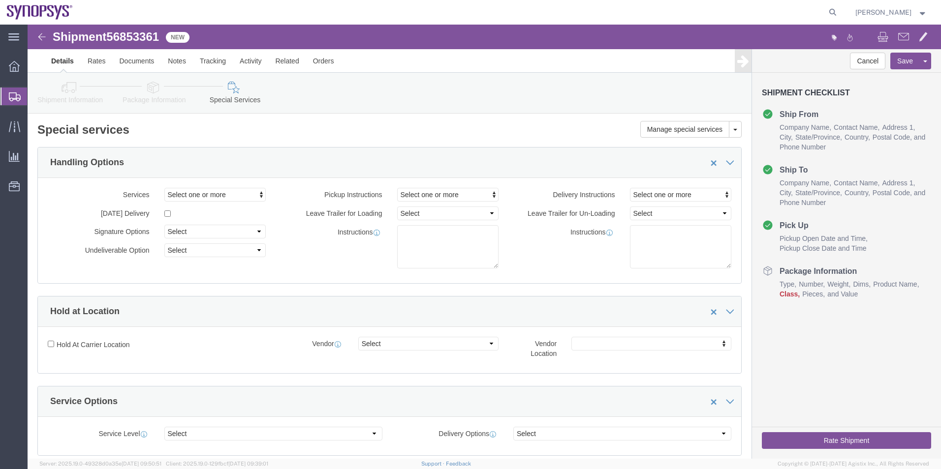
click icon
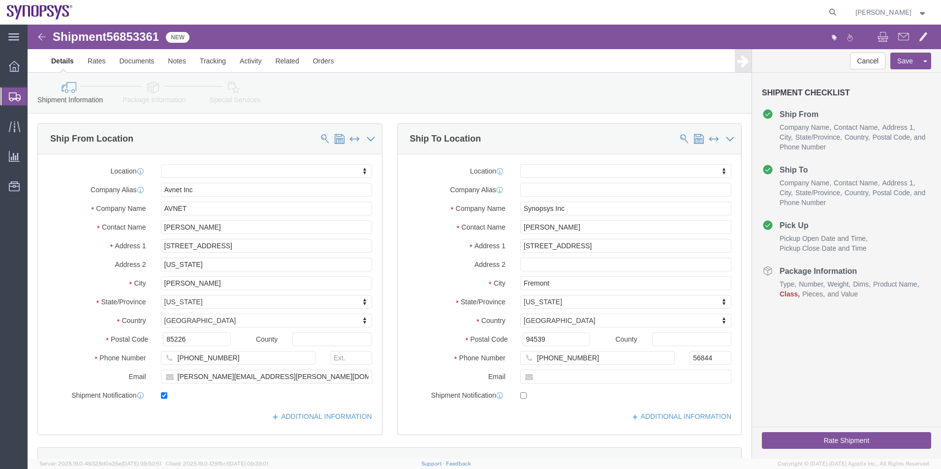
click at [0, 0] on span "Shipment Manager" at bounding box center [0, 0] width 0 height 0
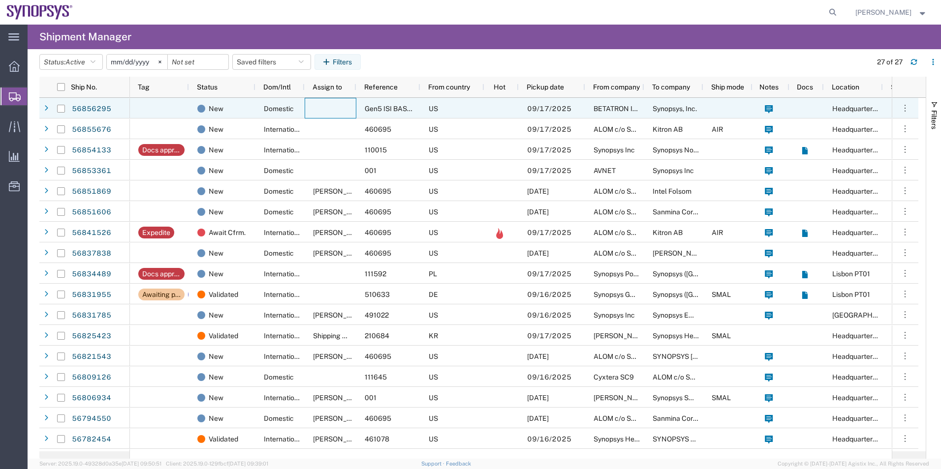
click at [327, 109] on div at bounding box center [331, 108] width 52 height 21
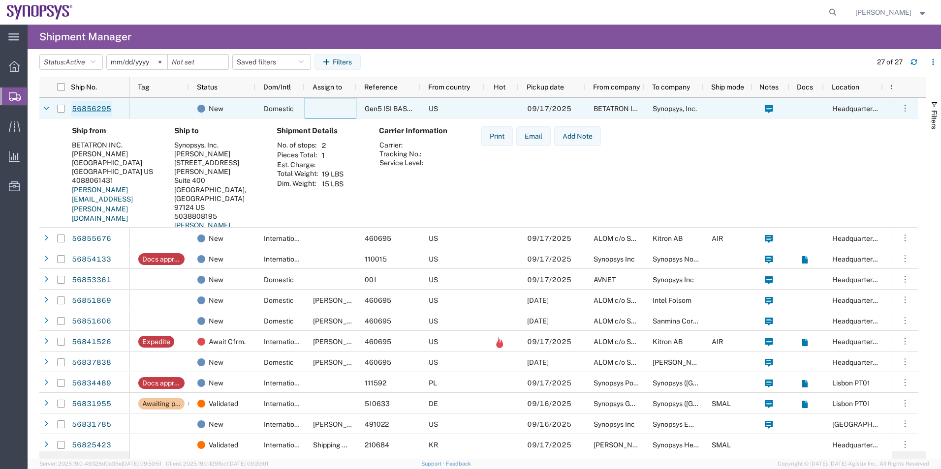
click at [85, 110] on link "56856295" at bounding box center [91, 109] width 40 height 16
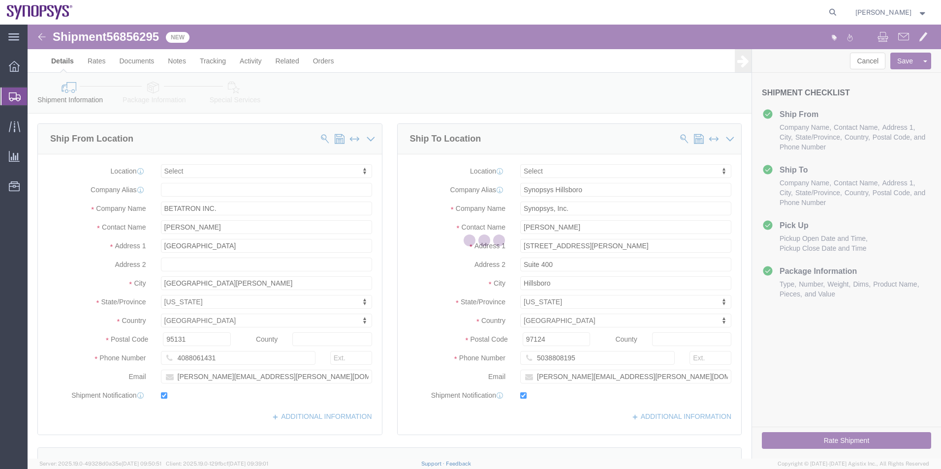
select select
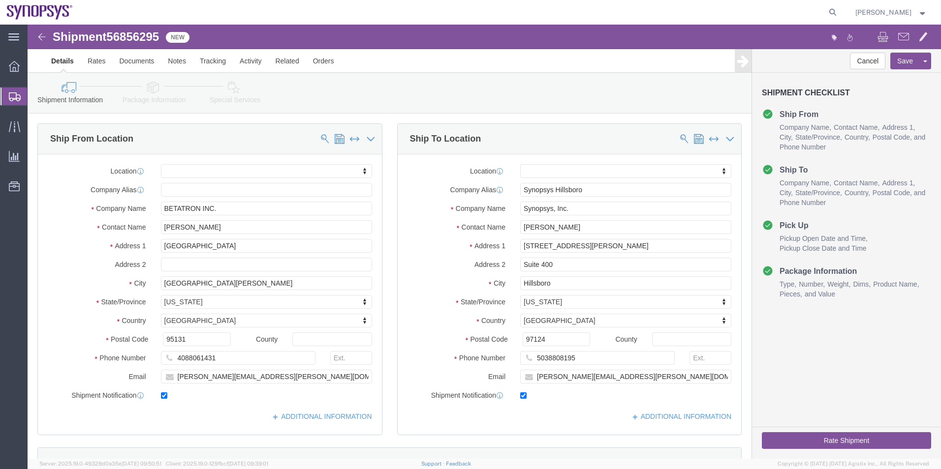
click icon
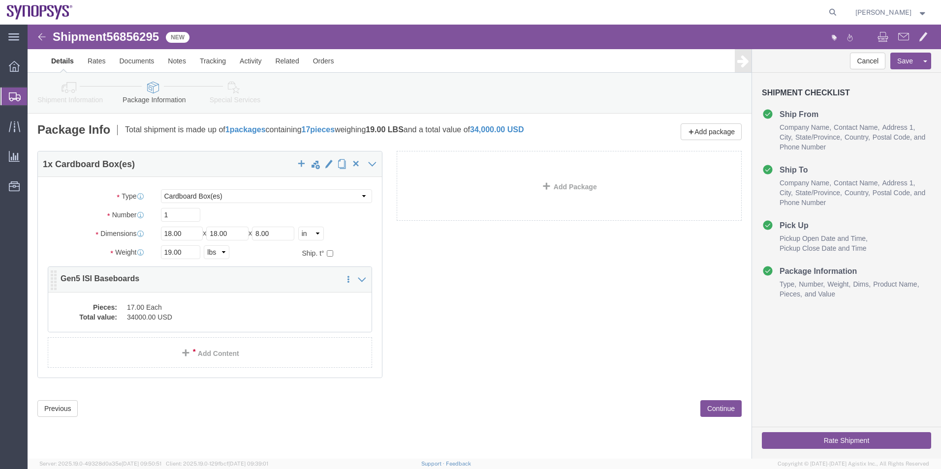
click dd "17.00 Each"
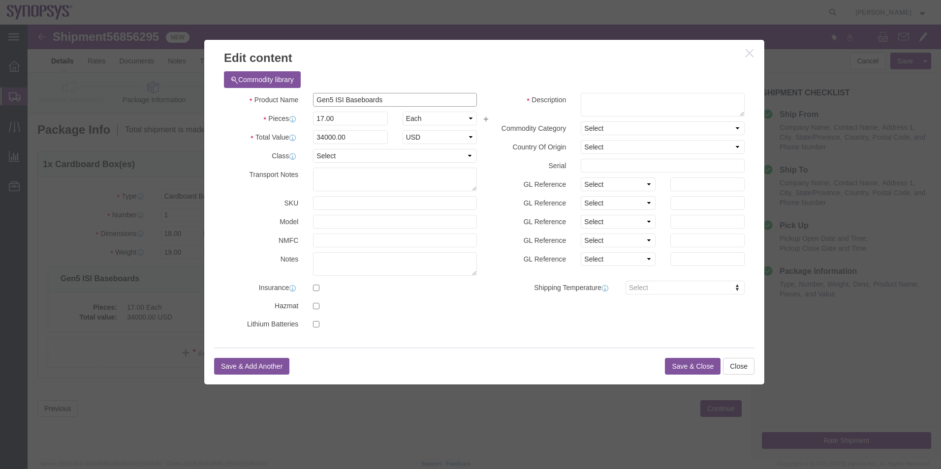
drag, startPoint x: 367, startPoint y: 76, endPoint x: 227, endPoint y: 83, distance: 140.4
click div "Product Name Gen5 ISI Baseboards Pieces 17.00 Select Bag Barrels 100Board Feet …"
click textarea
paste textarea "Gen5 ISI Baseboards"
type textarea "Gen5 ISI Baseboards"
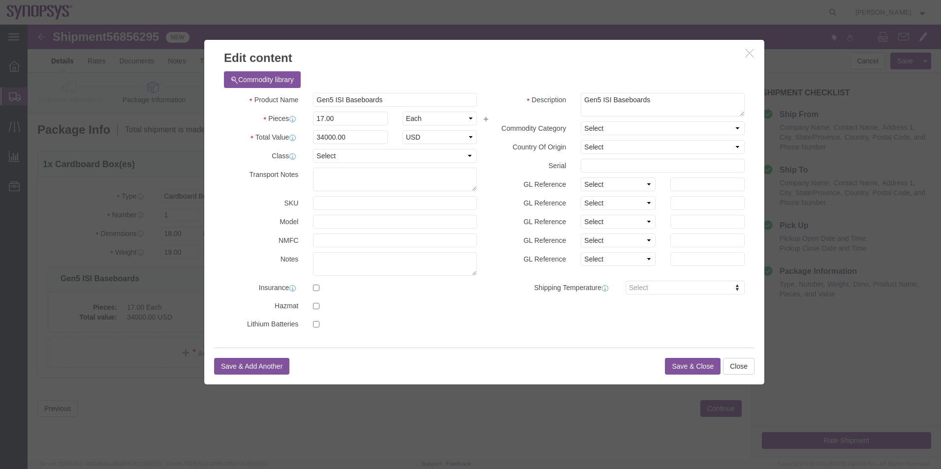
click button "Save & Close"
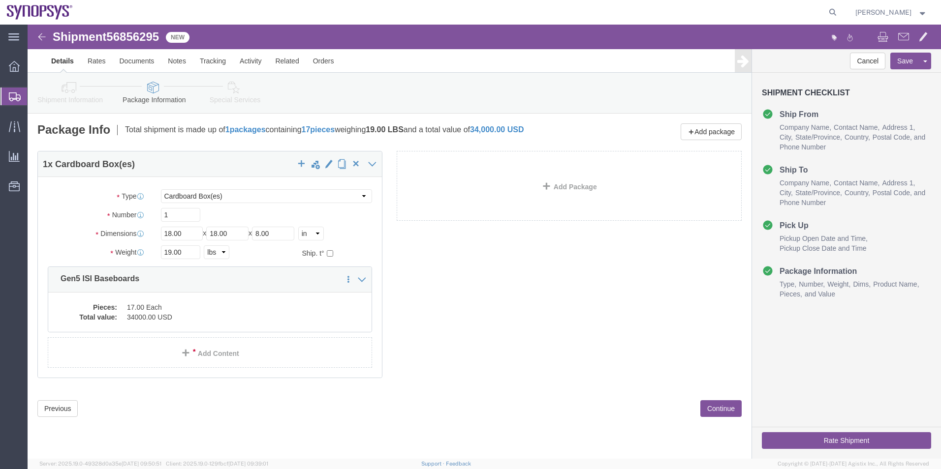
click icon
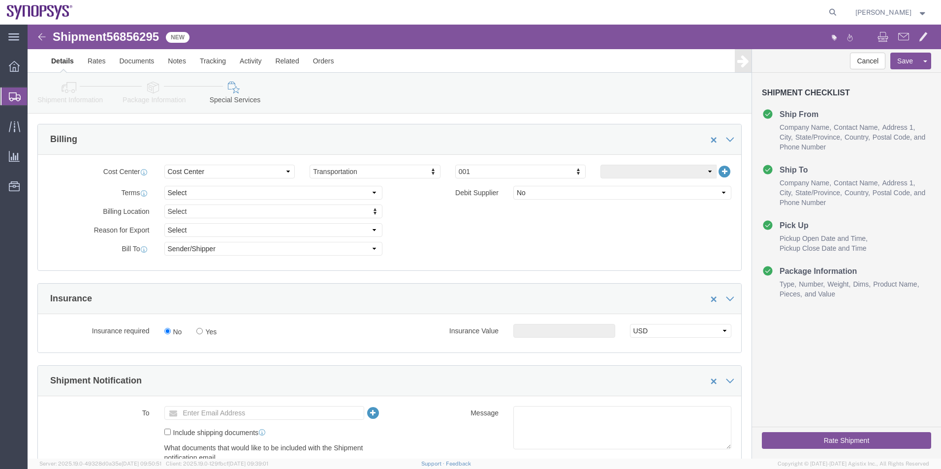
scroll to position [443, 0]
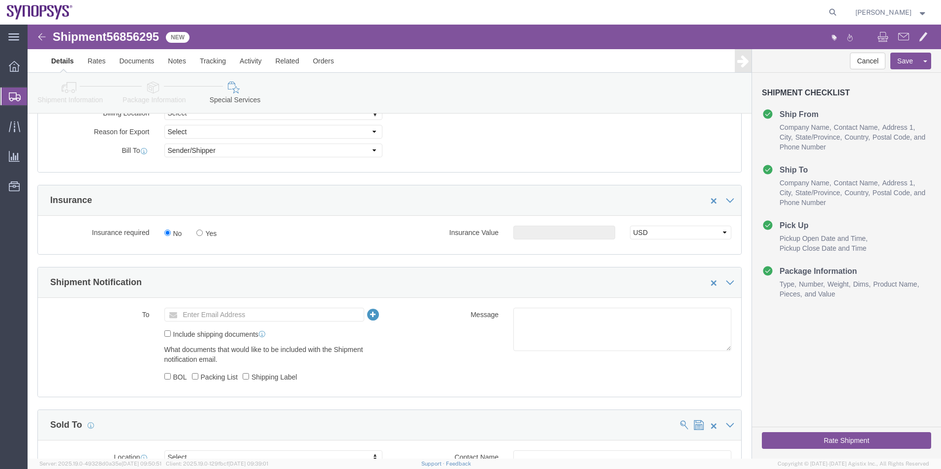
click icon
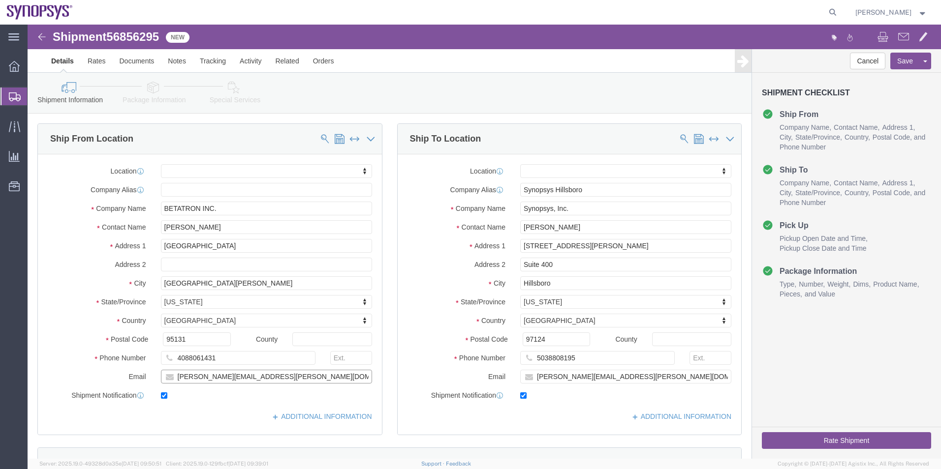
drag, startPoint x: 242, startPoint y: 353, endPoint x: 103, endPoint y: 355, distance: 138.8
click div "Email [PERSON_NAME][EMAIL_ADDRESS][PERSON_NAME][DOMAIN_NAME]"
click icon
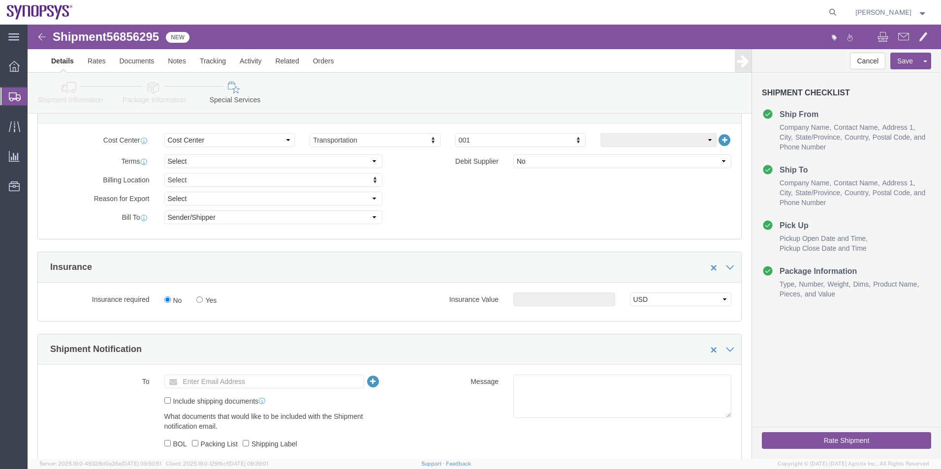
scroll to position [541, 0]
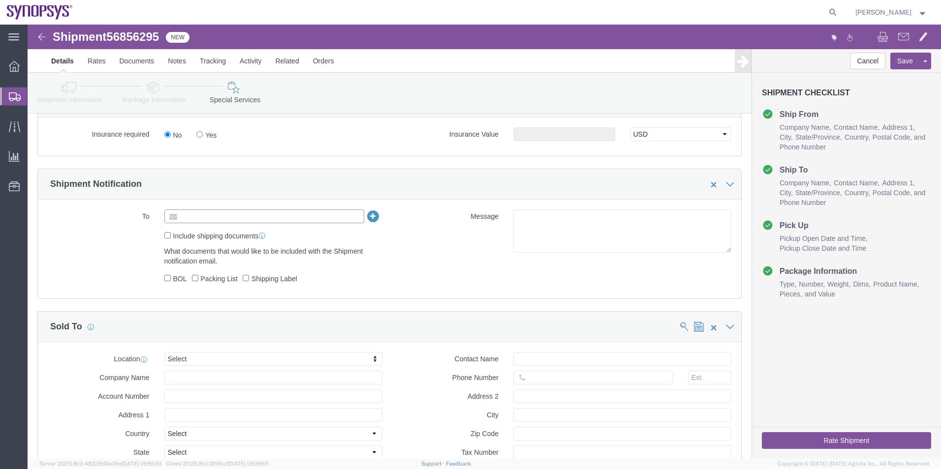
click input "text"
paste input "[PERSON_NAME][EMAIL_ADDRESS][PERSON_NAME][DOMAIN_NAME]"
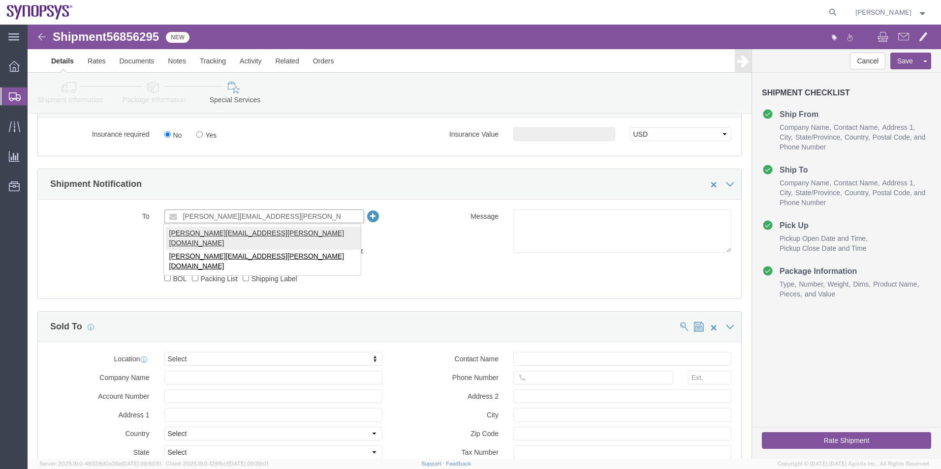
type input "[PERSON_NAME][EMAIL_ADDRESS][PERSON_NAME][DOMAIN_NAME]"
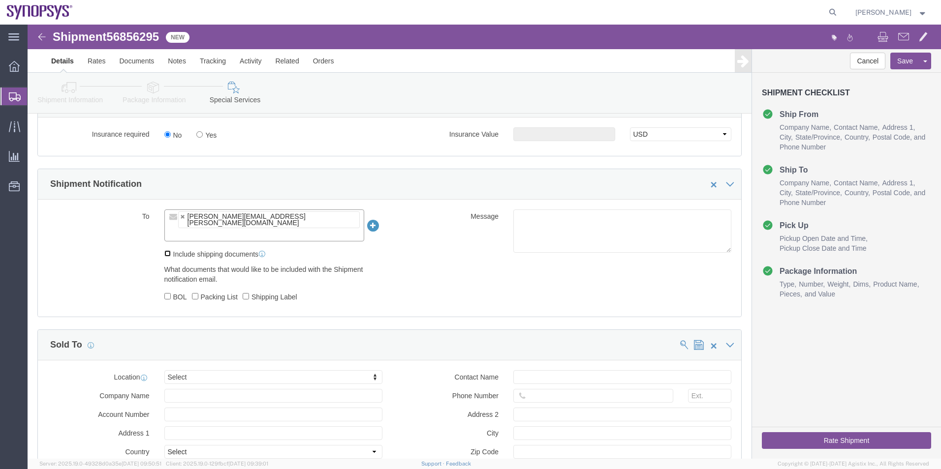
click input "Include shipping documents"
checkbox input "true"
click input "Shipping Label"
checkbox input "true"
click label "Packing List"
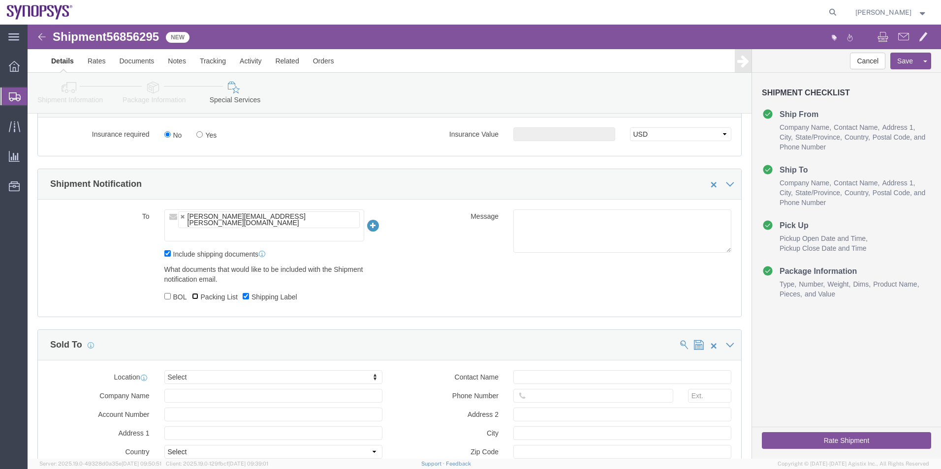
click input "Packing List"
checkbox input "true"
click textarea
type textarea "Please see attached. Thank you -[PERSON_NAME]"
click button "Rate Shipment"
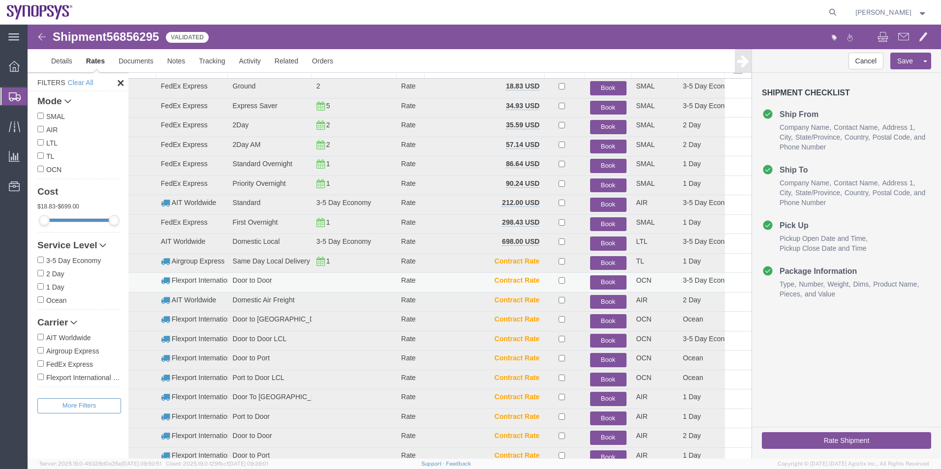
scroll to position [10, 0]
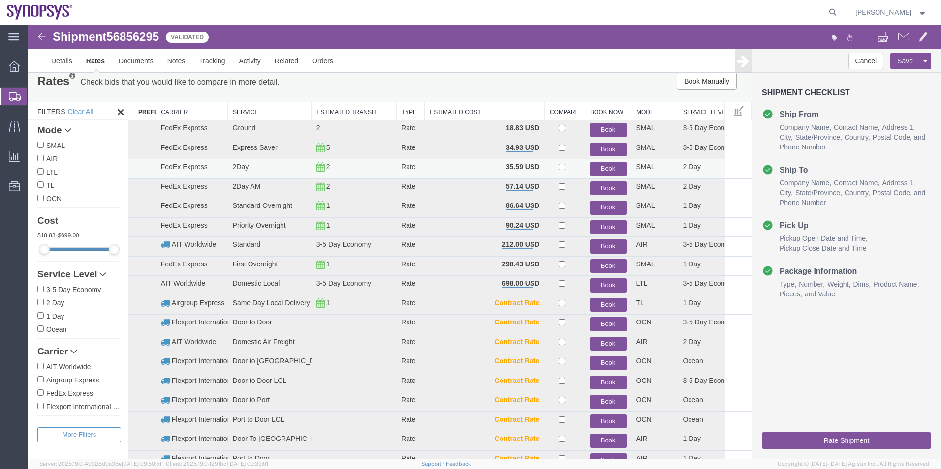
click at [607, 166] on button "Book" at bounding box center [608, 169] width 36 height 14
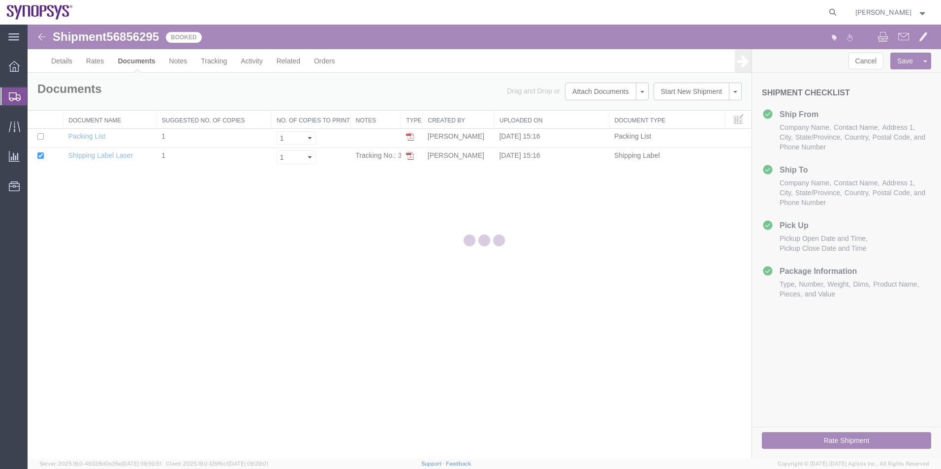
scroll to position [0, 0]
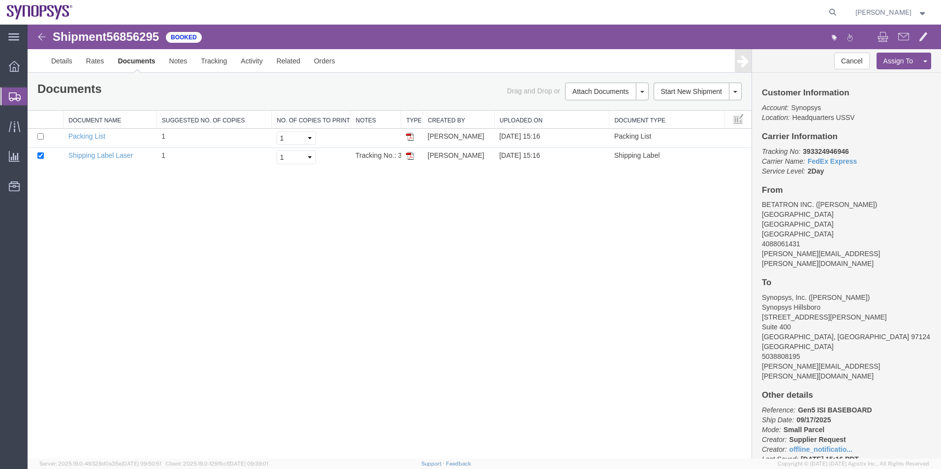
click at [0, 0] on span "Shipment Manager" at bounding box center [0, 0] width 0 height 0
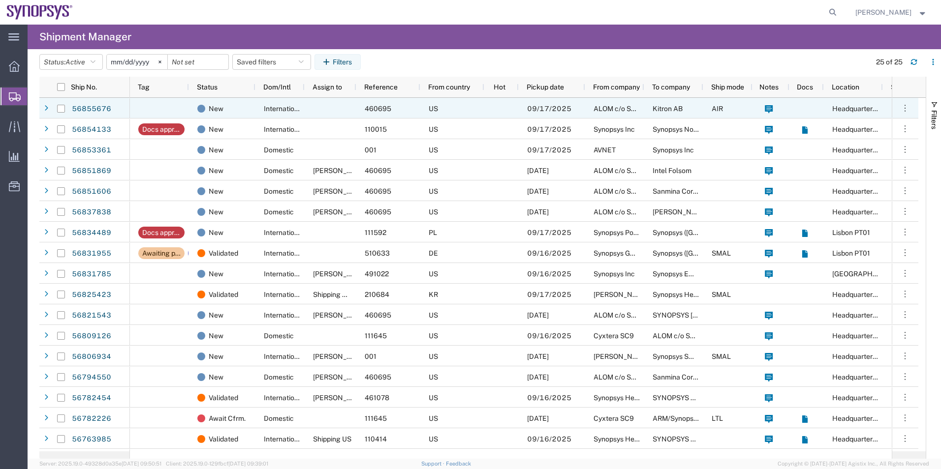
click at [306, 104] on div at bounding box center [331, 108] width 52 height 21
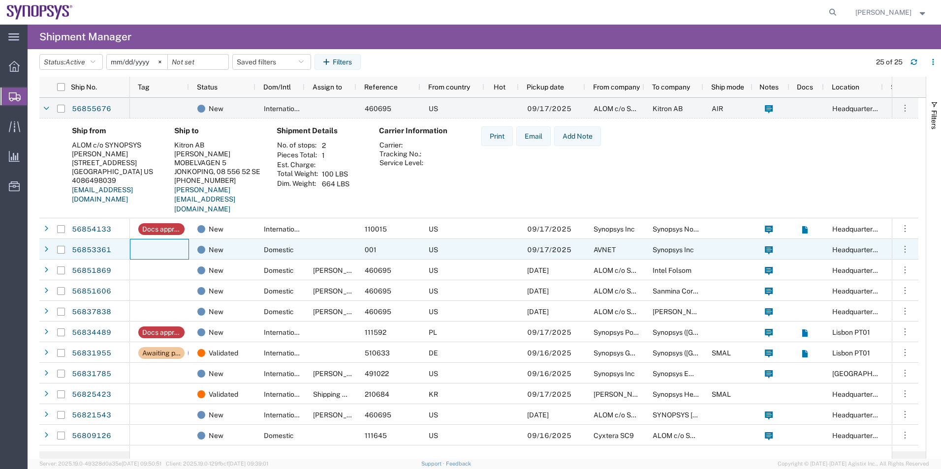
click at [156, 255] on div at bounding box center [159, 249] width 59 height 21
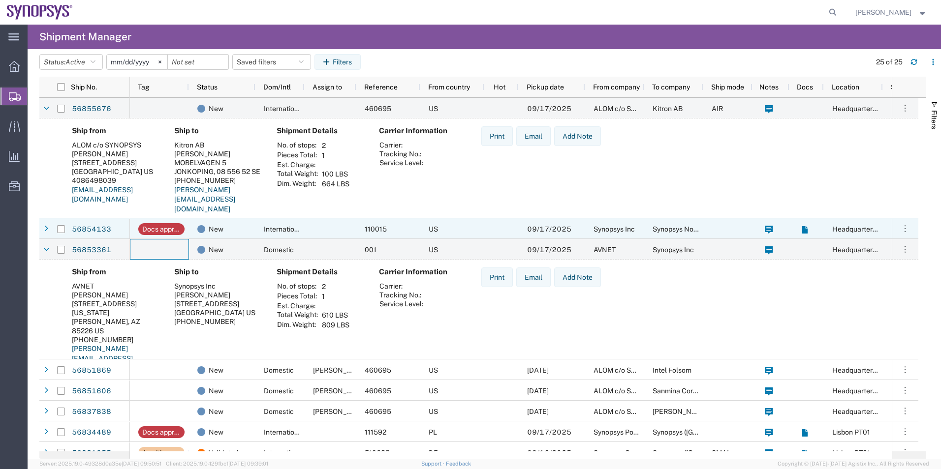
click at [119, 229] on div "56854133" at bounding box center [100, 228] width 59 height 21
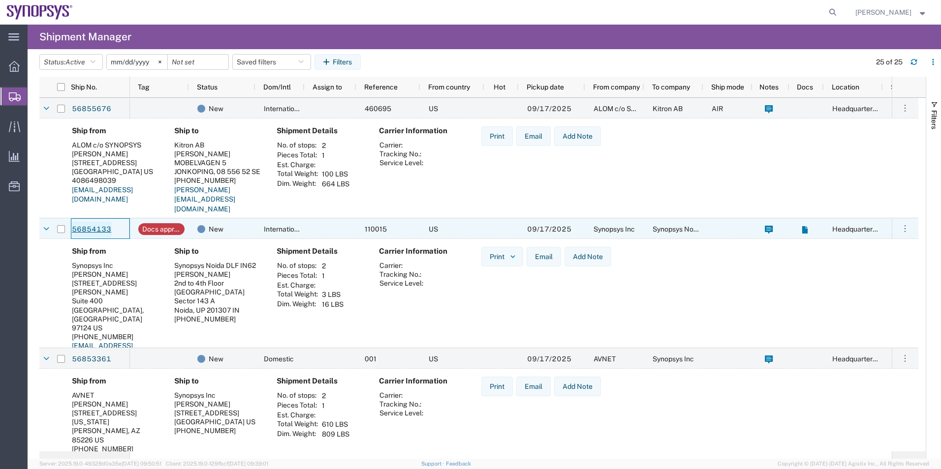
click at [100, 228] on link "56854133" at bounding box center [91, 230] width 40 height 16
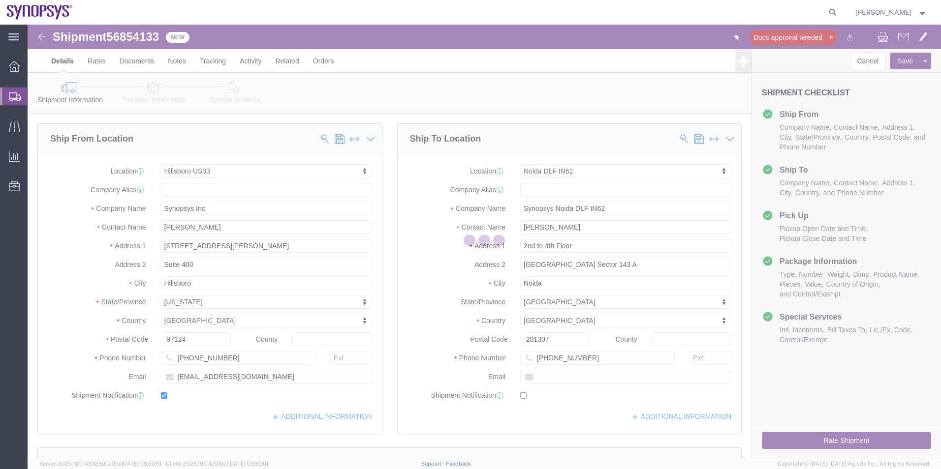
select select "63190"
select select "63135"
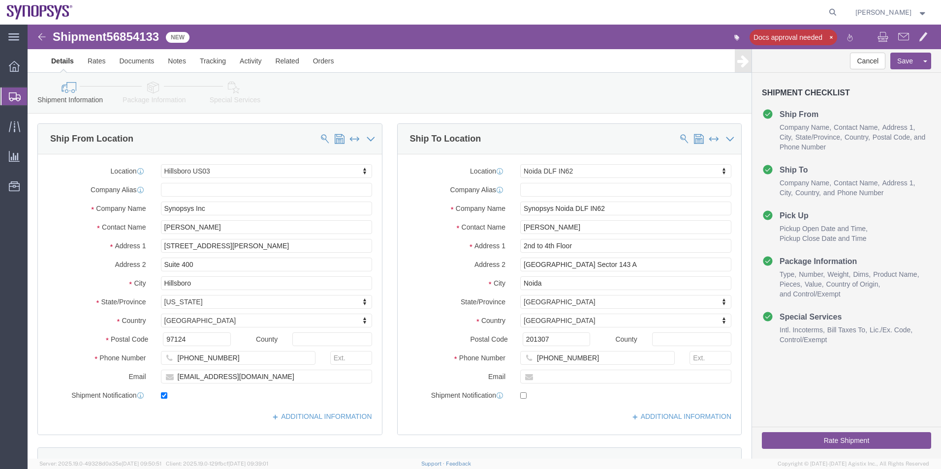
click icon
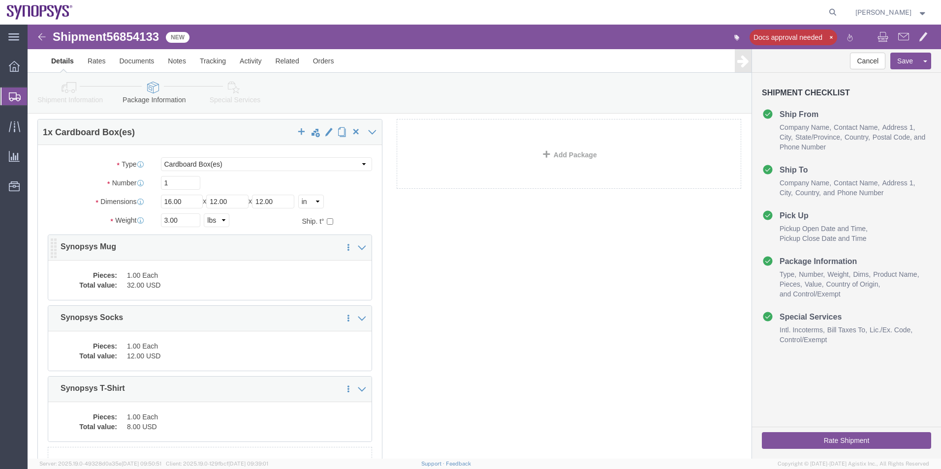
scroll to position [49, 0]
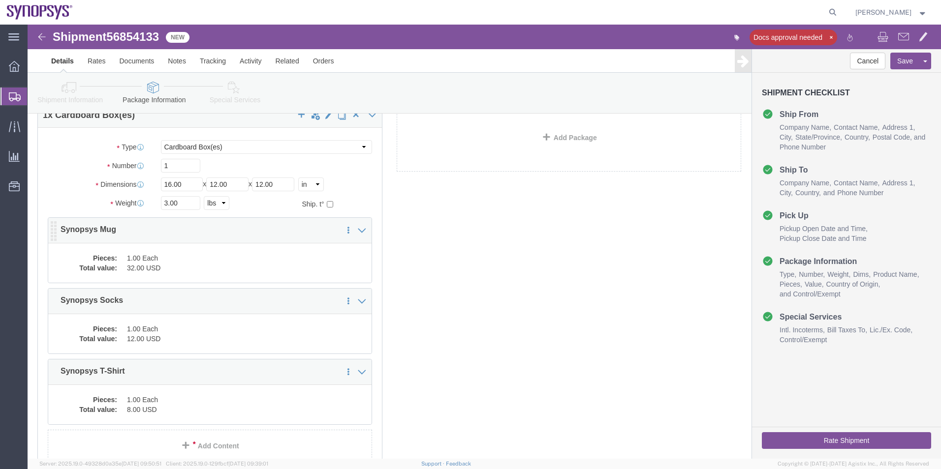
click dd "32.00 USD"
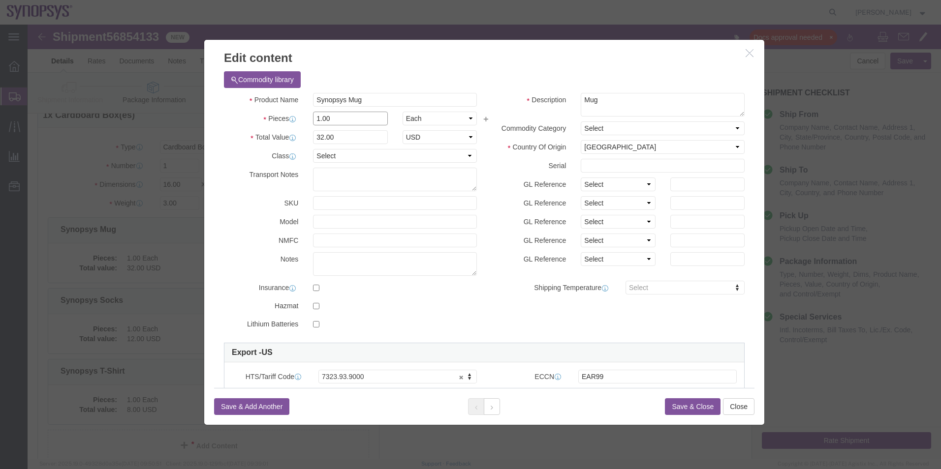
drag, startPoint x: 323, startPoint y: 93, endPoint x: 236, endPoint y: 81, distance: 87.9
click div "Product Name Synopsys Mug Pieces 1.00 Select Bag Barrels 100Board Feet Bottle B…"
type input "3"
type input "96"
click label "Pieces"
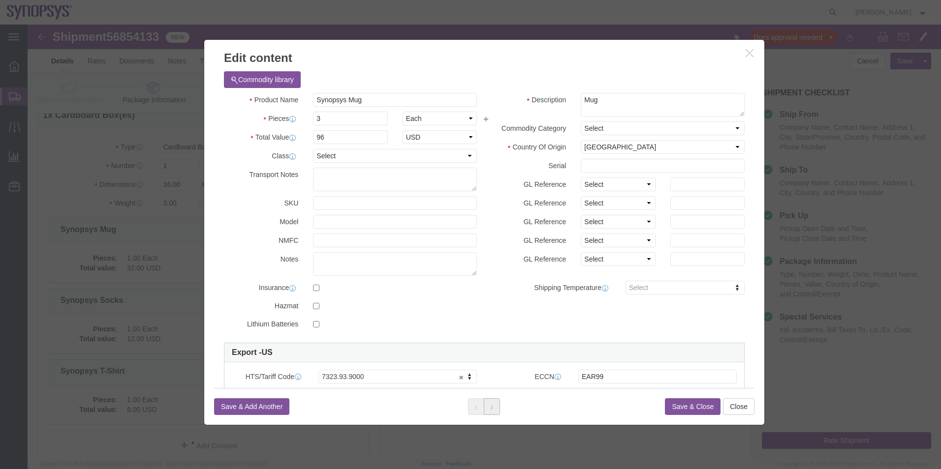
click button
drag, startPoint x: 315, startPoint y: 94, endPoint x: 276, endPoint y: 92, distance: 39.5
click div "1.00"
type input "3"
type input "36"
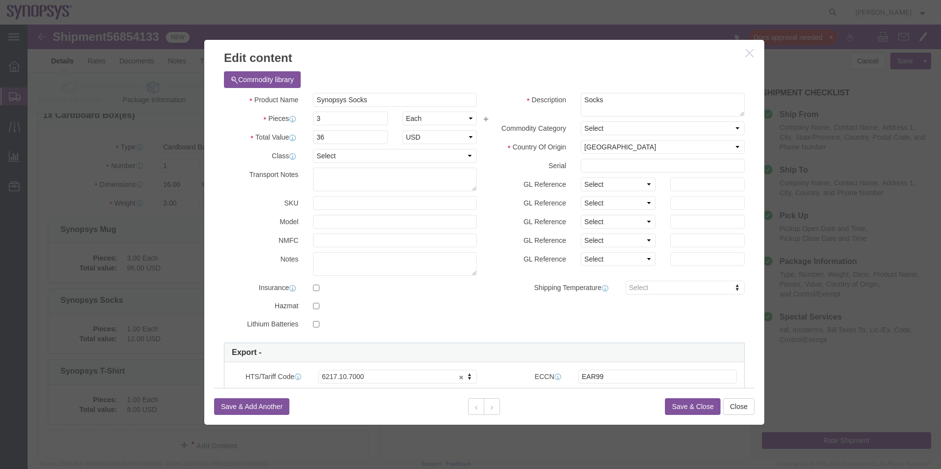
click div "Product Name Synopsys Socks Pieces 3 Select Bag Barrels 100Board Feet Bottle Bo…"
click button
drag, startPoint x: 309, startPoint y: 92, endPoint x: 182, endPoint y: 84, distance: 127.2
click div "Product Name Synopsys T-Shirt Pieces 1.00 Select Bag Barrels 100Board Feet Bott…"
type input "3"
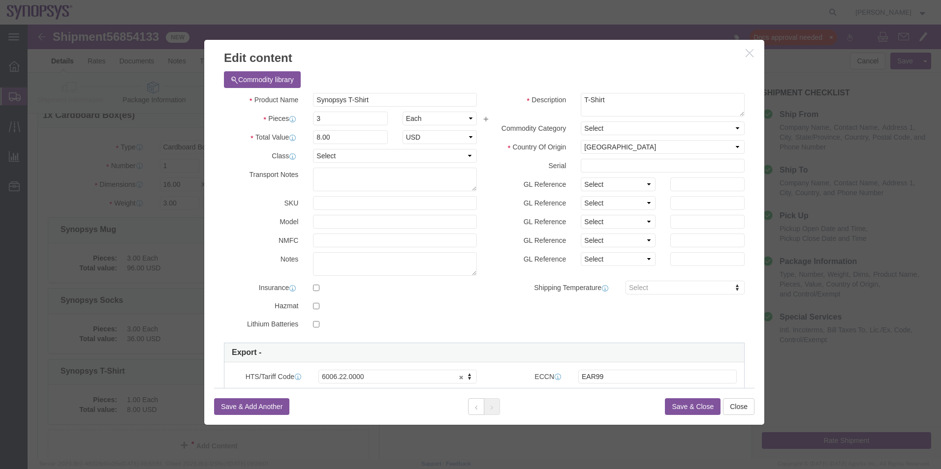
type input "24"
click div "Product Name Synopsys T-Shirt Pieces 3 Select Bag Barrels 100Board Feet Bottle …"
click button "Save & Close"
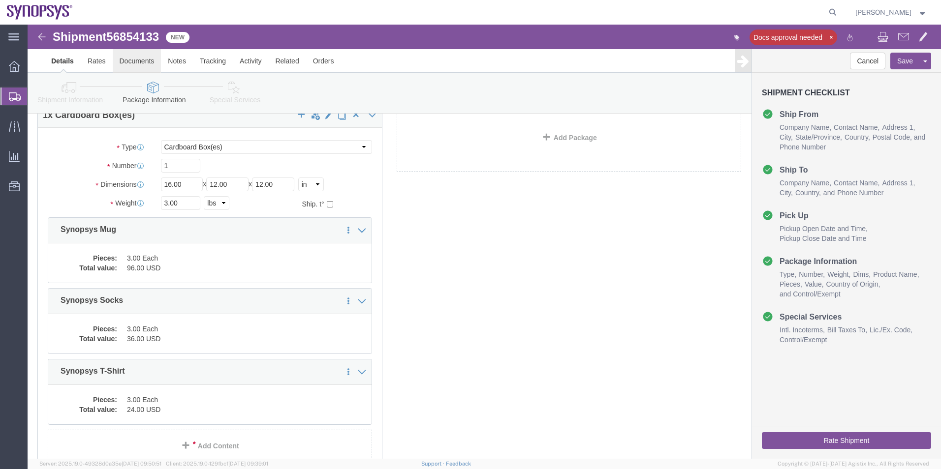
click link "Documents"
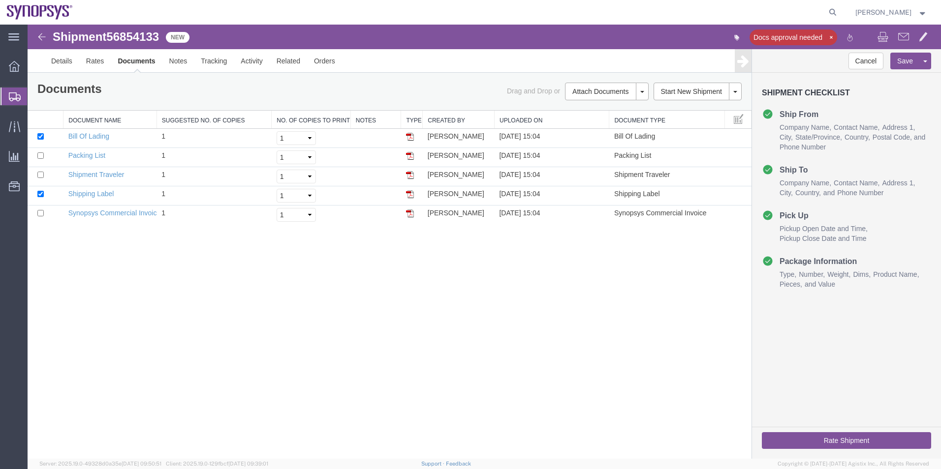
click at [134, 38] on span "56854133" at bounding box center [132, 36] width 53 height 13
copy span "56854133"
click at [104, 209] on link "Synopsys Commercial Invoice" at bounding box center [114, 213] width 93 height 8
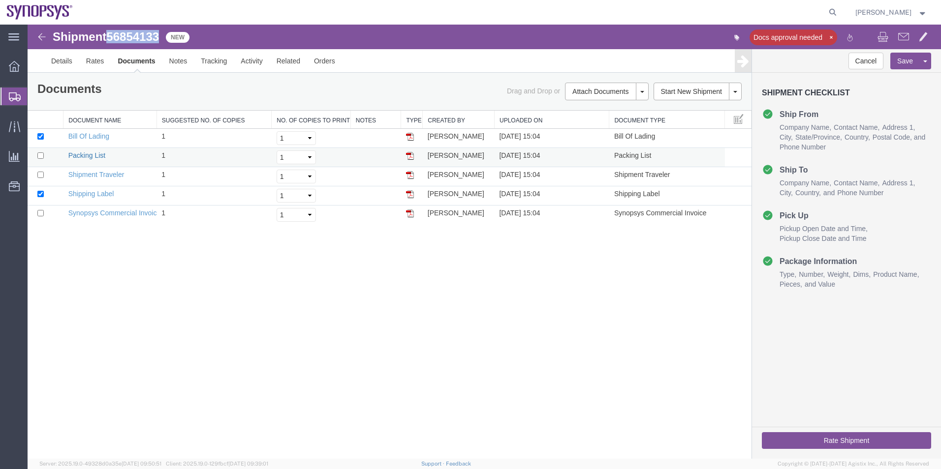
click at [88, 157] on link "Packing List" at bounding box center [86, 156] width 37 height 8
